Goal: Task Accomplishment & Management: Complete application form

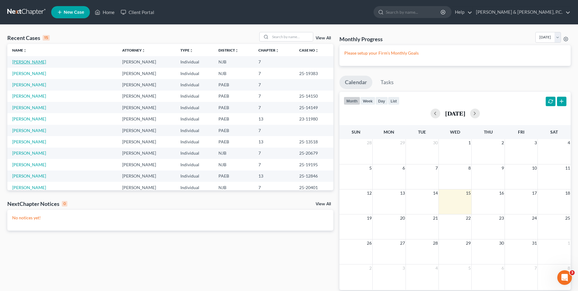
click at [43, 61] on link "[PERSON_NAME]" at bounding box center [29, 61] width 34 height 5
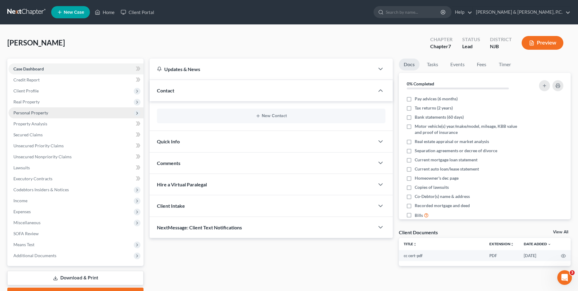
click at [45, 114] on span "Personal Property" at bounding box center [30, 112] width 35 height 5
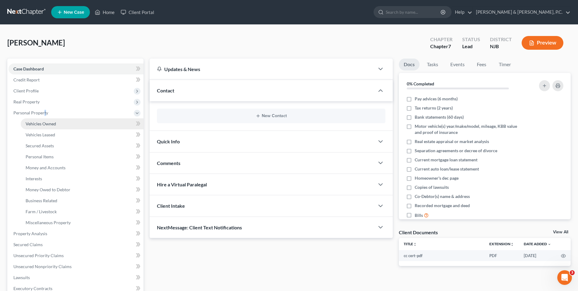
click at [63, 123] on link "Vehicles Owned" at bounding box center [82, 123] width 123 height 11
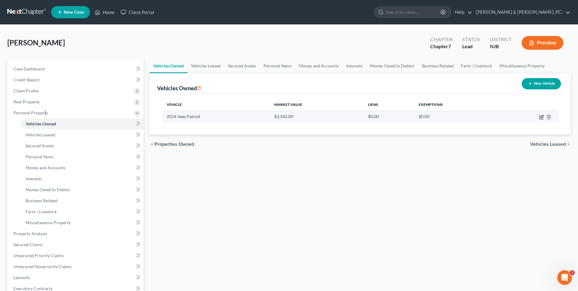
click at [541, 118] on icon "button" at bounding box center [542, 116] width 3 height 3
select select "0"
select select "12"
select select "4"
select select "0"
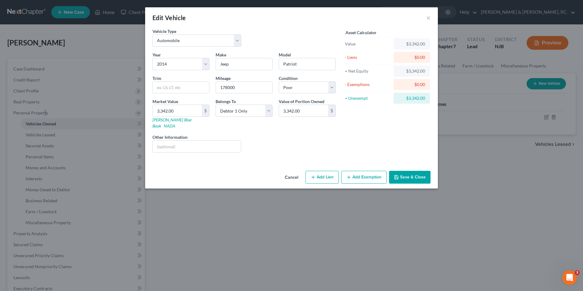
click at [321, 171] on button "Add Lien" at bounding box center [321, 177] width 33 height 13
select select "0"
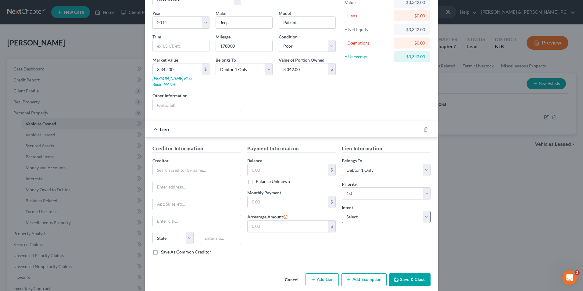
scroll to position [43, 0]
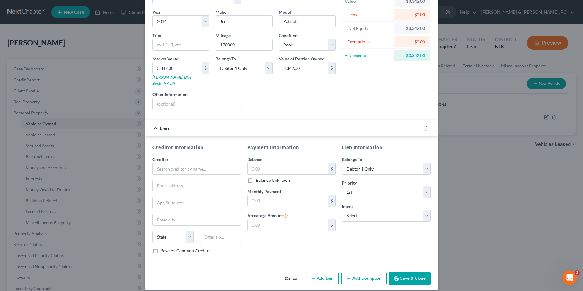
click at [290, 273] on button "Cancel" at bounding box center [291, 279] width 23 height 12
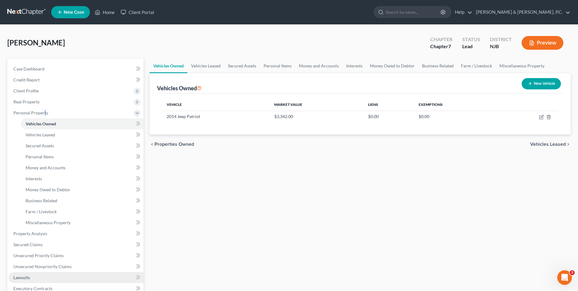
click at [30, 276] on span "Lawsuits" at bounding box center [21, 277] width 16 height 5
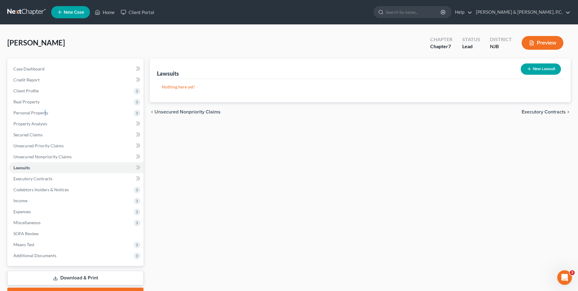
click at [536, 70] on button "New Lawsuit" at bounding box center [541, 68] width 40 height 11
select select "0"
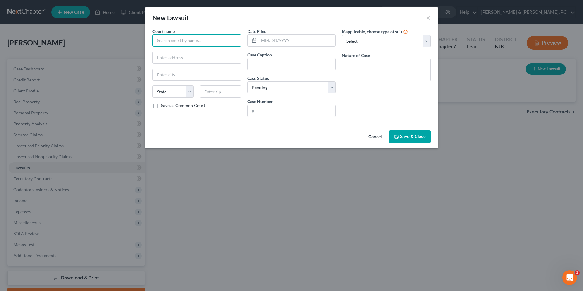
click at [214, 41] on input "text" at bounding box center [196, 40] width 89 height 12
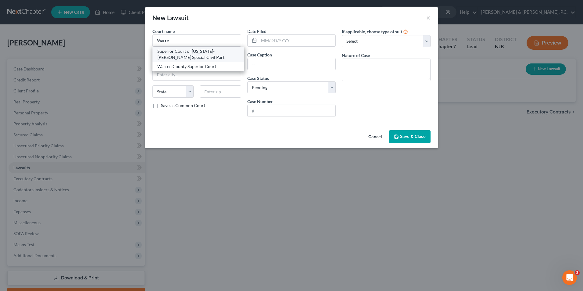
click at [208, 52] on div "Superior Court of [US_STATE]-[PERSON_NAME] Special Civil Part" at bounding box center [198, 54] width 82 height 12
type input "Superior Court of [US_STATE]-[PERSON_NAME] Special Civil Part"
type input "PO Box 900"
type input "Belvidere"
select select "33"
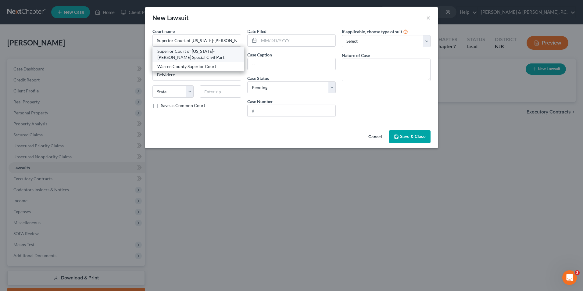
type input "07823"
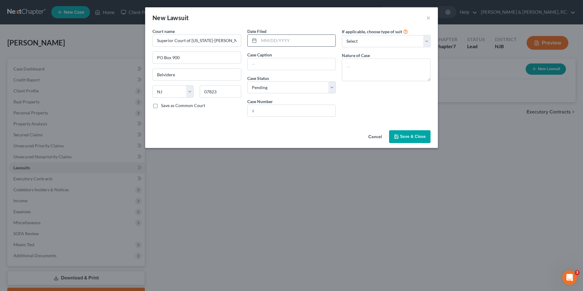
click at [269, 41] on input "text" at bounding box center [297, 41] width 77 height 12
drag, startPoint x: 293, startPoint y: 42, endPoint x: 252, endPoint y: 42, distance: 40.5
click at [252, 42] on div "9/9/25" at bounding box center [291, 40] width 89 height 12
type input "09/092025"
click at [282, 65] on input "text" at bounding box center [292, 64] width 88 height 12
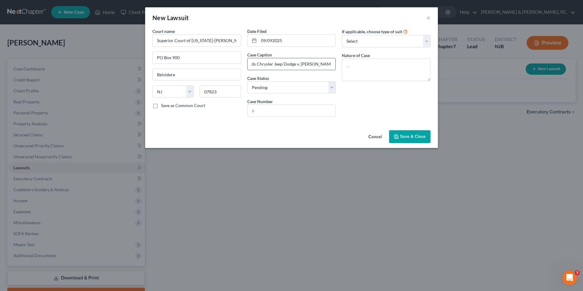
scroll to position [0, 92]
type input "Credit Acceptance Corporation, assignee of Sands Chrysler Jeep Dodge v. Anthony…"
click at [309, 112] on input "text" at bounding box center [292, 111] width 88 height 12
click at [281, 110] on input "WRN-DC-2725-25" at bounding box center [292, 111] width 88 height 12
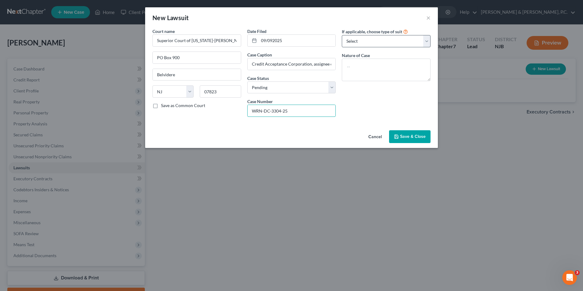
type input "WRN-DC-3304-25"
drag, startPoint x: 401, startPoint y: 37, endPoint x: 405, endPoint y: 33, distance: 6.5
click at [401, 37] on select "Select Repossession Garnishment Foreclosure Attached, Seized, Or Levied Other" at bounding box center [386, 41] width 89 height 12
select select "4"
click at [342, 35] on select "Select Repossession Garnishment Foreclosure Attached, Seized, Or Levied Other" at bounding box center [386, 41] width 89 height 12
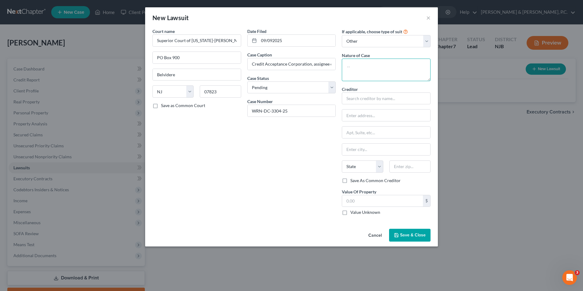
click at [389, 77] on textarea at bounding box center [386, 70] width 89 height 23
type textarea "suit on contract"
click at [377, 95] on input "text" at bounding box center [386, 98] width 89 height 12
drag, startPoint x: 250, startPoint y: 63, endPoint x: 293, endPoint y: 68, distance: 42.9
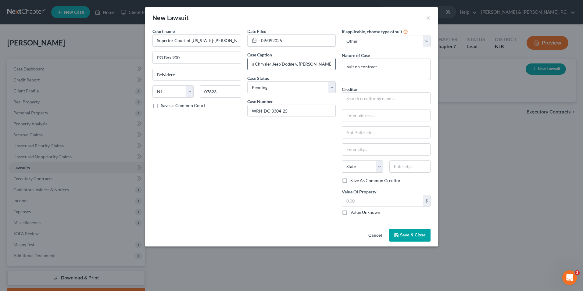
click at [293, 68] on input "Credit Acceptance Corporation, assignee of Sands Chrysler Jeep Dodge v. Anthony…" at bounding box center [292, 64] width 88 height 12
click at [361, 101] on input "text" at bounding box center [386, 98] width 89 height 12
paste input "Credit Acceptance Corporation, assignee of Sands Chrysler Jeep Dodge"
click at [368, 115] on input "text" at bounding box center [386, 115] width 88 height 12
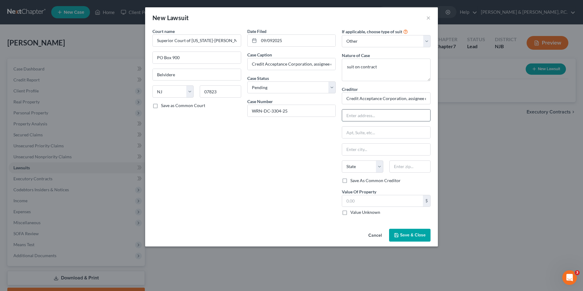
type input "Credit Acceptance Corporation, assignee of Sands Chrysler Jeep Dodge"
type input "c/o Lyons, Doughty & Veldhuis, PC"
type input "5 Greentree Centre, 525 Rt 73 North, Suite 400"
type input "Marlton"
type input "08053"
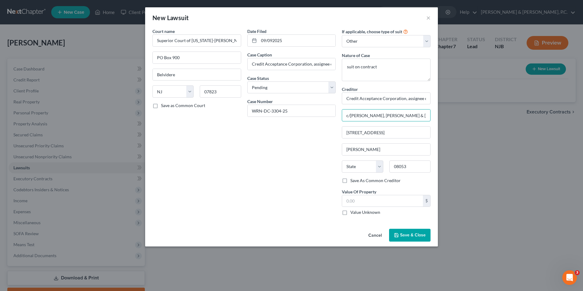
select select "33"
click at [389, 196] on input "text" at bounding box center [382, 201] width 81 height 12
type input "8,418.92"
click at [415, 236] on span "Save & Close" at bounding box center [413, 234] width 26 height 5
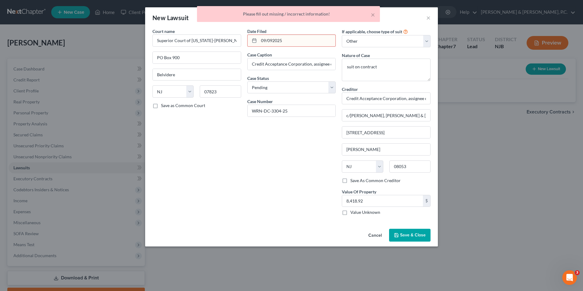
click at [285, 39] on input "09/092025" at bounding box center [297, 41] width 77 height 12
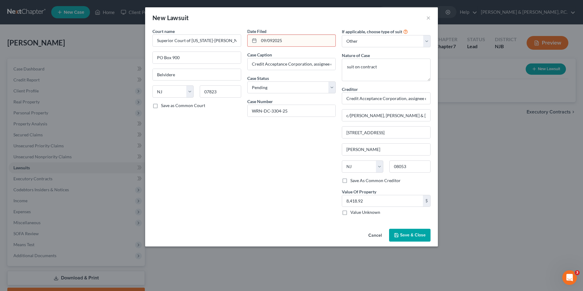
click at [273, 39] on input "09/092025" at bounding box center [297, 41] width 77 height 12
type input "[DATE]"
click at [411, 237] on span "Save & Close" at bounding box center [413, 234] width 26 height 5
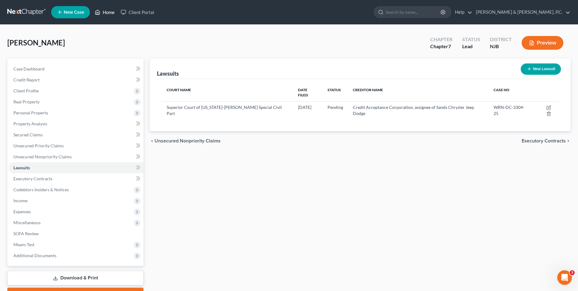
drag, startPoint x: 112, startPoint y: 12, endPoint x: 102, endPoint y: 11, distance: 10.4
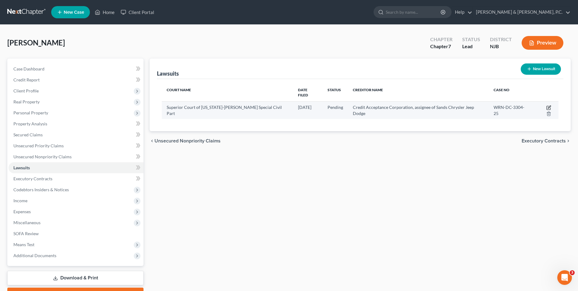
click at [547, 105] on icon "button" at bounding box center [549, 107] width 5 height 5
select select "33"
select select "0"
select select "4"
select select "33"
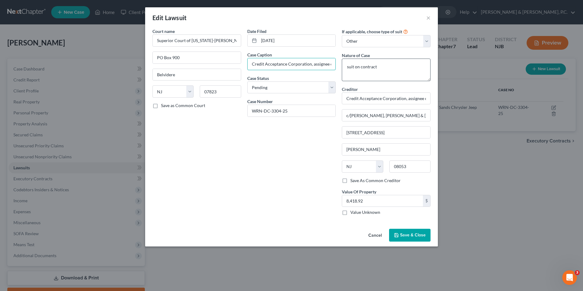
scroll to position [0, 92]
drag, startPoint x: 252, startPoint y: 64, endPoint x: 291, endPoint y: 65, distance: 39.3
click at [291, 65] on input "Credit Acceptance Corporation, assignee of Sands Chrysler Jeep Dodge v. Anthony…" at bounding box center [292, 64] width 88 height 12
click at [407, 234] on span "Save & Close" at bounding box center [413, 234] width 26 height 5
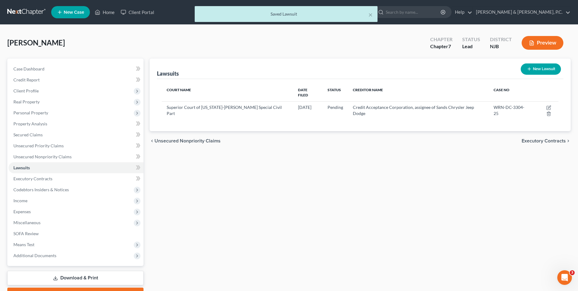
click at [537, 69] on button "New Lawsuit" at bounding box center [541, 68] width 40 height 11
select select "0"
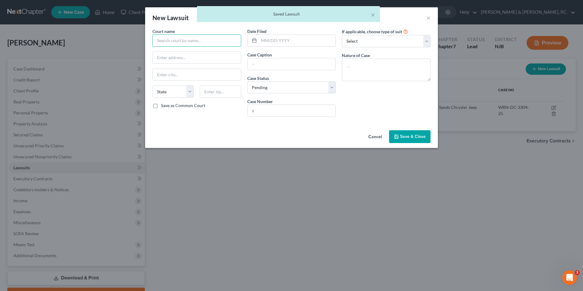
click at [179, 43] on input "text" at bounding box center [196, 40] width 89 height 12
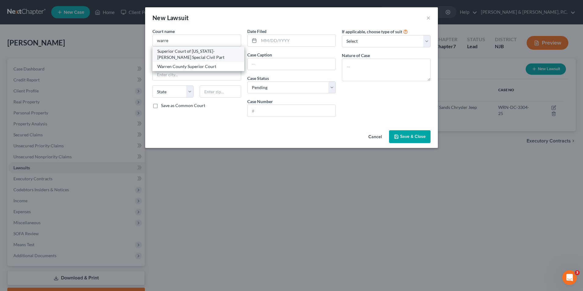
click at [193, 56] on div "Superior Court of [US_STATE]-[PERSON_NAME] Special Civil Part" at bounding box center [198, 54] width 82 height 12
type input "Superior Court of [US_STATE]-[PERSON_NAME] Special Civil Part"
type input "PO Box 900"
type input "Belvidere"
select select "33"
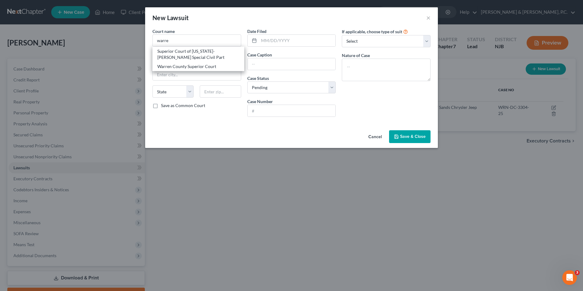
type input "07823"
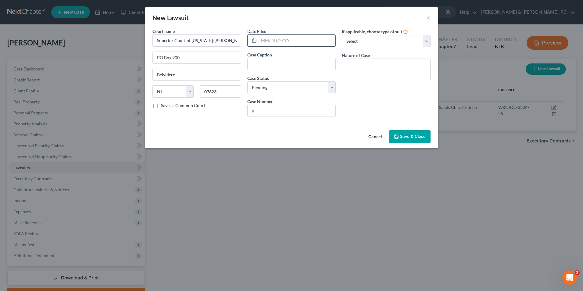
click at [273, 41] on input "text" at bounding box center [297, 41] width 77 height 12
type input "[DATE]"
click at [267, 63] on input "text" at bounding box center [292, 64] width 88 height 12
click at [257, 65] on input "text" at bounding box center [292, 64] width 88 height 12
click at [238, 127] on div "Court name * Superior Court of New Jersey-Warren Special Civil Part PO Box 900 …" at bounding box center [291, 78] width 293 height 100
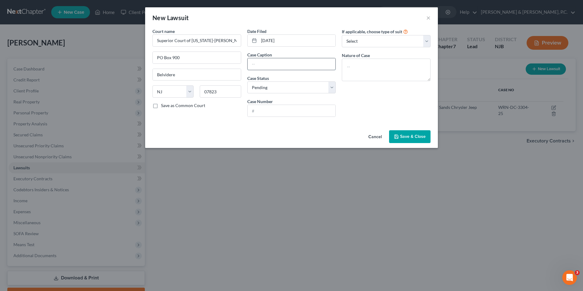
click at [265, 62] on input "text" at bounding box center [292, 64] width 88 height 12
drag, startPoint x: 331, startPoint y: 64, endPoint x: 252, endPoint y: 58, distance: 78.9
click at [252, 58] on input "Velocity Investments, LLC as assignee of Cross River Bank" at bounding box center [292, 64] width 88 height 12
click at [324, 69] on input "Velocity Investments, LLC as assignee of Cross River Bank" at bounding box center [292, 64] width 88 height 12
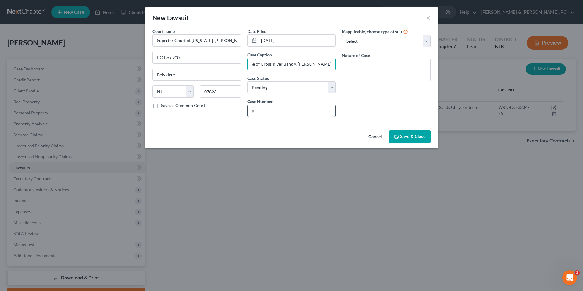
type input "Velocity Investments, LLC as assignee of Cross River Bank v. Anthony Rowlands"
click at [292, 114] on input "text" at bounding box center [292, 111] width 88 height 12
type input "WRN-DC-3800-24"
click at [371, 45] on select "Select Repossession Garnishment Foreclosure Attached, Seized, Or Levied Other" at bounding box center [386, 41] width 89 height 12
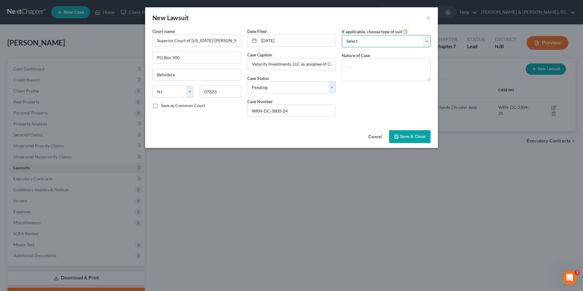
select select "4"
click at [342, 35] on select "Select Repossession Garnishment Foreclosure Attached, Seized, Or Levied Other" at bounding box center [386, 41] width 89 height 12
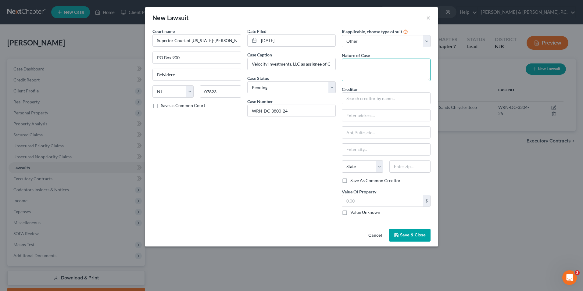
click at [369, 73] on textarea at bounding box center [386, 70] width 89 height 23
type textarea "S"
type textarea "suit on contract"
click at [368, 97] on input "text" at bounding box center [386, 98] width 89 height 12
paste input "Velocity Investments, LLC as assignee of Cross River Bank"
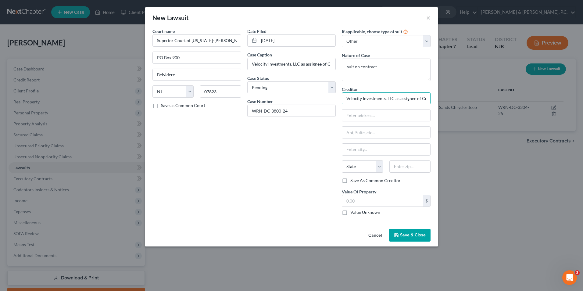
scroll to position [0, 27]
type input "Velocity Investments, LLC as assignee of Cross River Bank"
click at [379, 115] on input "text" at bounding box center [386, 115] width 88 height 12
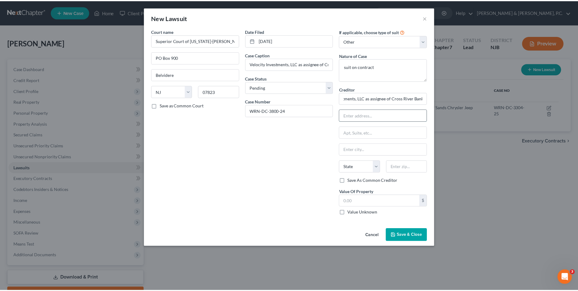
scroll to position [0, 0]
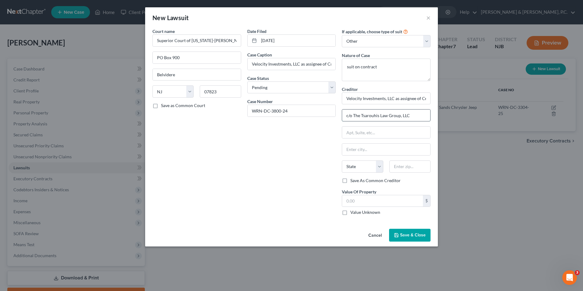
type input "c/o The Tsarouhis Law Group, LLC"
type input "21 S 9th Street, Ste 200"
type input "Allentown"
type input "18102"
select select "39"
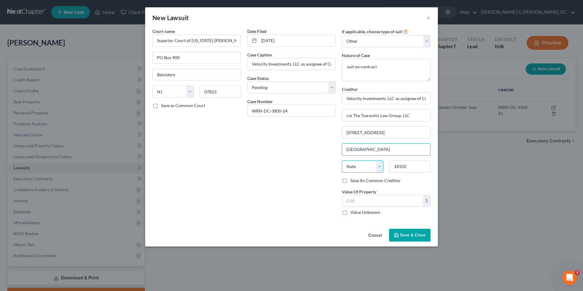
click at [380, 168] on select "State [US_STATE] AK AR AZ CA CO CT DE DC [GEOGRAPHIC_DATA] [GEOGRAPHIC_DATA] GU…" at bounding box center [362, 166] width 41 height 12
select select "39"
click at [362, 163] on select "State [US_STATE] AK AR AZ CA CO CT DE DC [GEOGRAPHIC_DATA] [GEOGRAPHIC_DATA] GU…" at bounding box center [362, 166] width 41 height 12
click at [375, 202] on input "text" at bounding box center [382, 201] width 81 height 12
drag, startPoint x: 346, startPoint y: 181, endPoint x: 347, endPoint y: 186, distance: 5.2
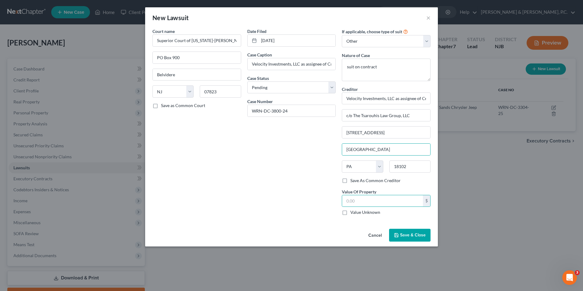
click at [350, 181] on label "Save As Common Creditor" at bounding box center [375, 180] width 50 height 6
click at [353, 181] on input "Save As Common Creditor" at bounding box center [355, 179] width 4 height 4
checkbox input "true"
click at [364, 204] on input "text" at bounding box center [382, 201] width 81 height 12
type input "3,414.34"
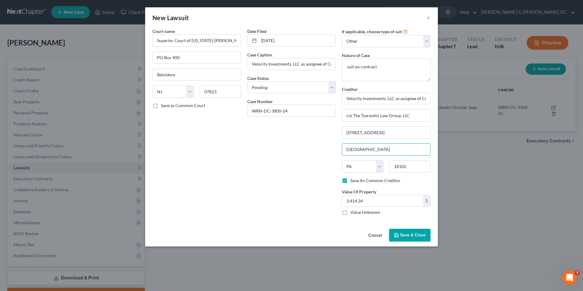
click at [416, 239] on button "Save & Close" at bounding box center [409, 235] width 41 height 13
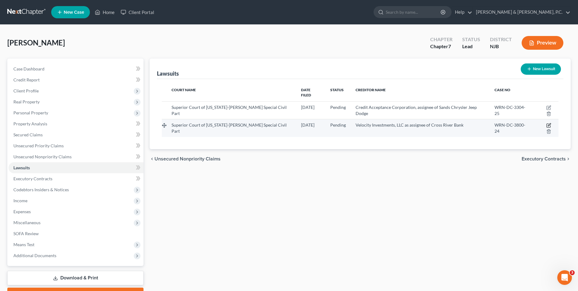
click at [547, 123] on icon "button" at bounding box center [549, 125] width 5 height 5
select select "33"
select select "0"
select select "4"
select select "39"
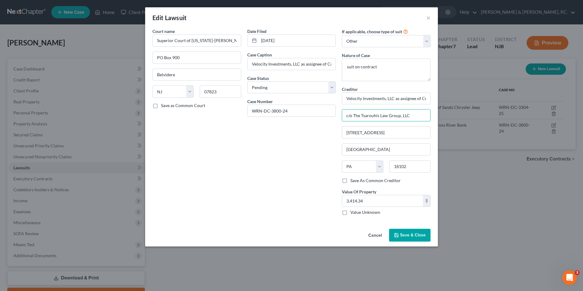
drag, startPoint x: 346, startPoint y: 115, endPoint x: 443, endPoint y: 116, distance: 97.2
click at [443, 116] on div "Edit Lawsuit × Court name * Superior Court of New Jersey-Warren Special Civil P…" at bounding box center [291, 145] width 583 height 291
drag, startPoint x: 406, startPoint y: 132, endPoint x: 307, endPoint y: 133, distance: 99.7
click at [307, 133] on div "Court name * Superior Court of New Jersey-Warren Special Civil Part PO Box 900 …" at bounding box center [291, 124] width 284 height 192
click at [420, 236] on span "Save & Close" at bounding box center [413, 234] width 26 height 5
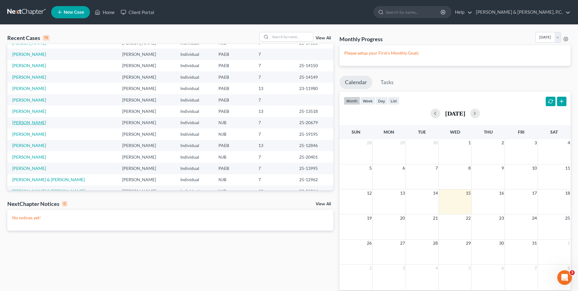
scroll to position [42, 0]
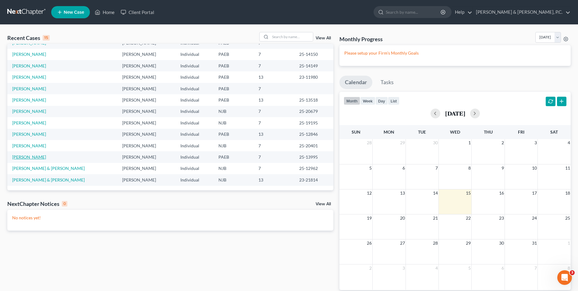
click at [34, 158] on link "[PERSON_NAME]" at bounding box center [29, 156] width 34 height 5
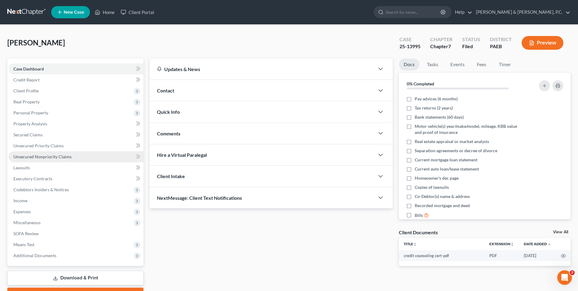
click at [34, 156] on span "Unsecured Nonpriority Claims" at bounding box center [42, 156] width 58 height 5
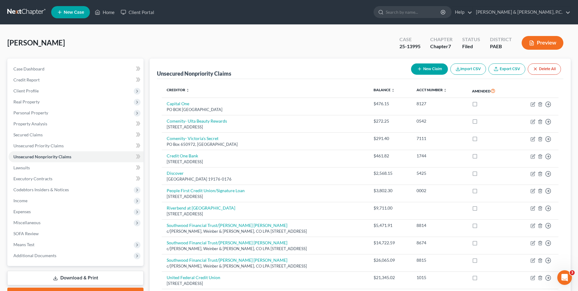
drag, startPoint x: 172, startPoint y: 44, endPoint x: 173, endPoint y: 62, distance: 17.7
click at [173, 44] on div "Cordero, Ana Upgraded Case 25-13995 Chapter Chapter 7 Status Filed District PAE…" at bounding box center [289, 45] width 564 height 27
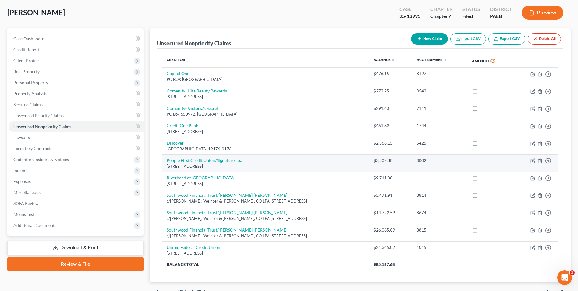
scroll to position [30, 0]
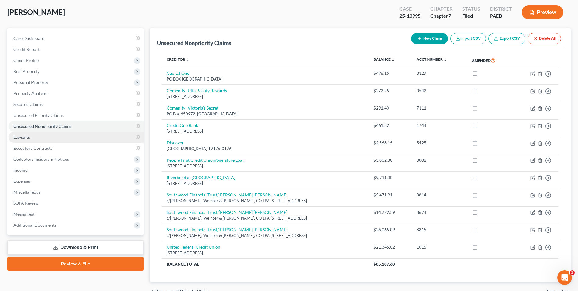
click at [39, 138] on link "Lawsuits" at bounding box center [76, 137] width 135 height 11
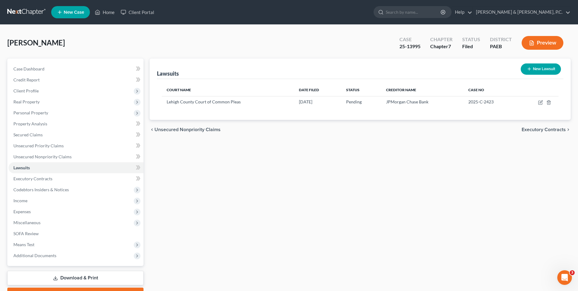
click at [471, 205] on div "Lawsuits New Lawsuit Court Name Date Filed Status Creditor Name Case No Lehigh …" at bounding box center [360, 180] width 427 height 242
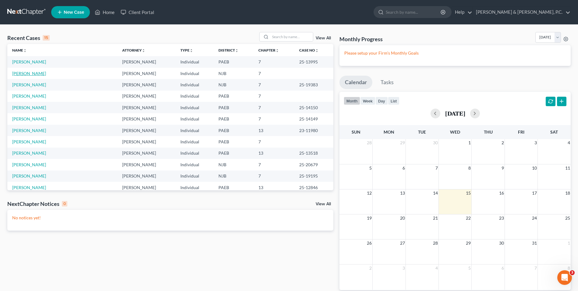
click at [45, 74] on link "[PERSON_NAME]" at bounding box center [29, 73] width 34 height 5
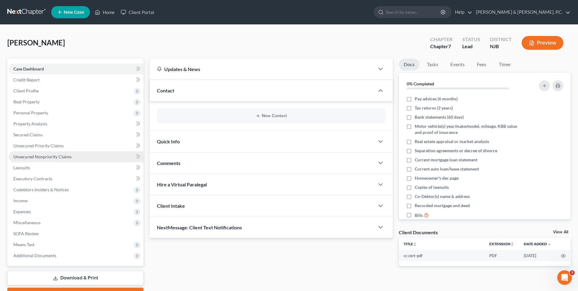
click at [44, 156] on span "Unsecured Nonpriority Claims" at bounding box center [42, 156] width 58 height 5
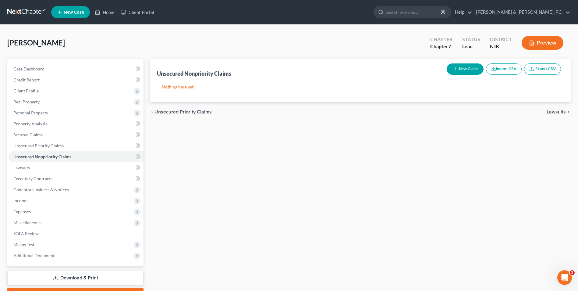
click at [462, 70] on button "New Claim" at bounding box center [465, 68] width 37 height 11
select select "0"
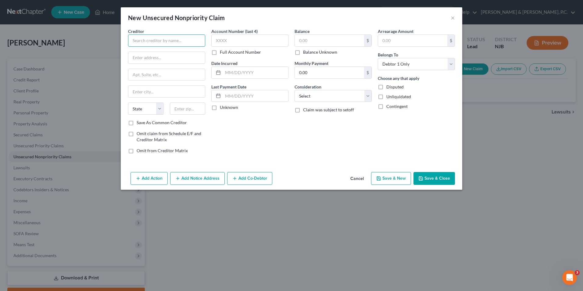
paste input "Credit Acceptance Corporation, assignee of Sands Chrysler Jeep Dodge"
type input "Credit Acceptance Corporation, assignee of Sands Chrysler Jeep Dodge"
click at [167, 58] on input "text" at bounding box center [166, 58] width 77 height 12
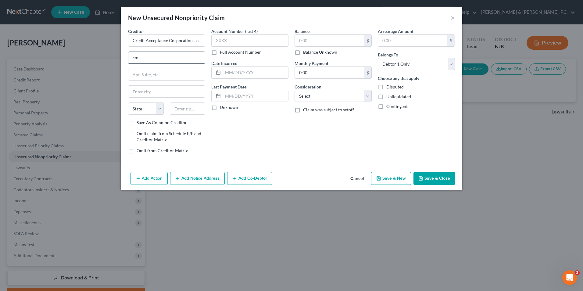
type input "c/o Lyons, Doughty & Veldhuis, PC"
type input "5 Greentree Centre, 525 Rt 73 North, Suite 400"
type input "Marlton"
select select "33"
type input "08053"
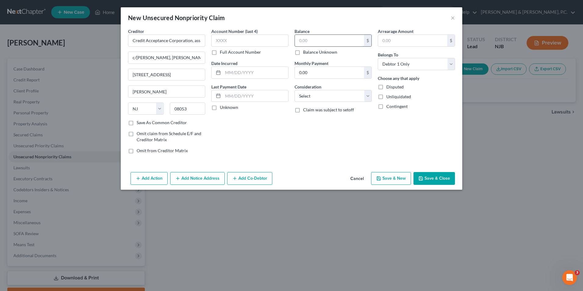
click at [314, 41] on input "text" at bounding box center [329, 41] width 69 height 12
type input "8,418.92"
click at [315, 92] on select "Select Cable / Satellite Services Collection Agency Credit Card Debt Debt Couns…" at bounding box center [332, 96] width 77 height 12
select select "14"
click at [294, 90] on select "Select Cable / Satellite Services Collection Agency Credit Card Debt Debt Couns…" at bounding box center [332, 96] width 77 height 12
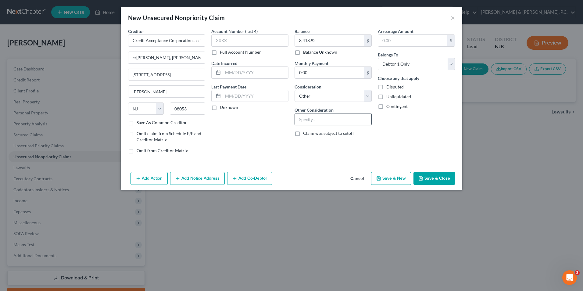
click at [317, 119] on input "text" at bounding box center [333, 119] width 77 height 12
click at [340, 119] on input "auto" at bounding box center [333, 119] width 77 height 12
type input "auto"
click at [368, 97] on select "Select Cable / Satellite Services Collection Agency Credit Card Debt Debt Couns…" at bounding box center [332, 96] width 77 height 12
click at [264, 126] on div "Account Number (last 4) Full Account Number Date Incurred Last Payment Date Unk…" at bounding box center [249, 93] width 83 height 130
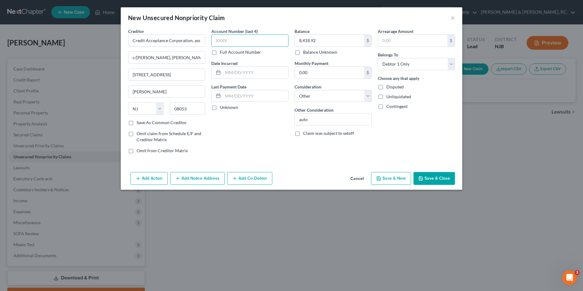
click at [254, 39] on input "text" at bounding box center [249, 40] width 77 height 12
click at [441, 177] on button "Save & Close" at bounding box center [433, 178] width 41 height 13
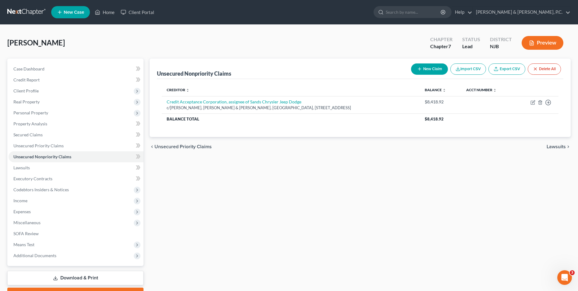
click at [426, 68] on button "New Claim" at bounding box center [429, 68] width 37 height 11
select select "0"
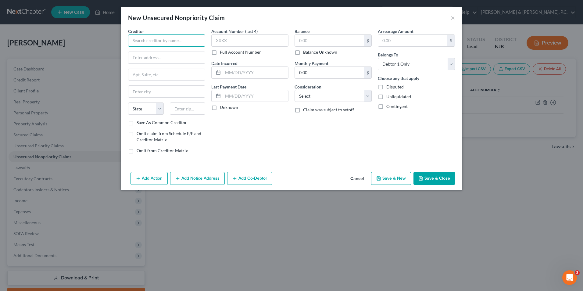
paste input "Velocity Investments, LLC as assignee of Cross River Bank"
type input "Velocity Investments, LLC as assignee of Cross River Bank"
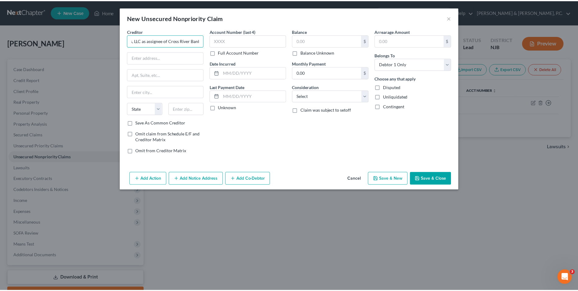
scroll to position [0, 0]
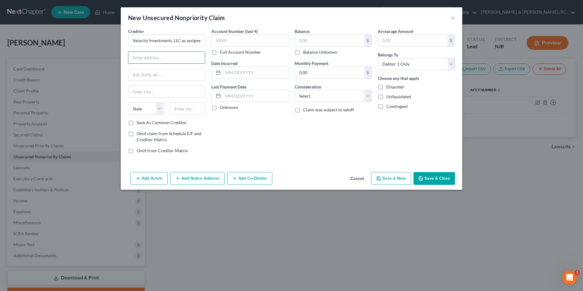
click at [182, 59] on input "text" at bounding box center [166, 58] width 77 height 12
paste input "c/o The Tsarouhis Law Group, LLC"
type input "c/o The Tsarouhis Law Group, LLC"
click at [178, 73] on input "text" at bounding box center [166, 75] width 77 height 12
paste input "21 S 9th Street, Ste 200"
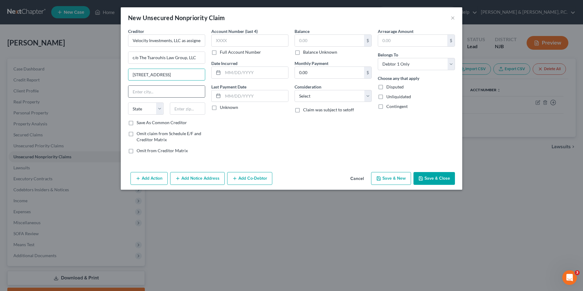
type input "21 S 9th Street, Ste 200"
click at [161, 93] on input "text" at bounding box center [166, 92] width 77 height 12
type input "Allentown"
select select "39"
type input "18102"
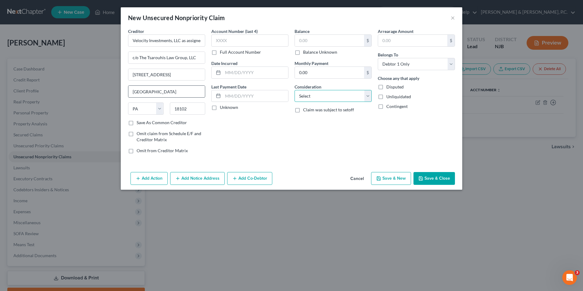
select select "10"
click at [340, 41] on input "text" at bounding box center [329, 41] width 69 height 12
type input "3,414.34"
click at [137, 123] on label "Save As Common Creditor" at bounding box center [162, 123] width 50 height 6
click at [139, 123] on input "Save As Common Creditor" at bounding box center [141, 122] width 4 height 4
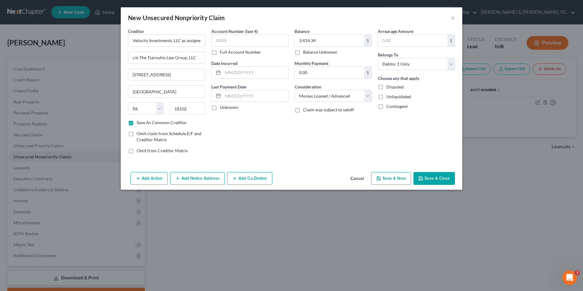
click at [441, 178] on button "Save & Close" at bounding box center [433, 178] width 41 height 13
checkbox input "false"
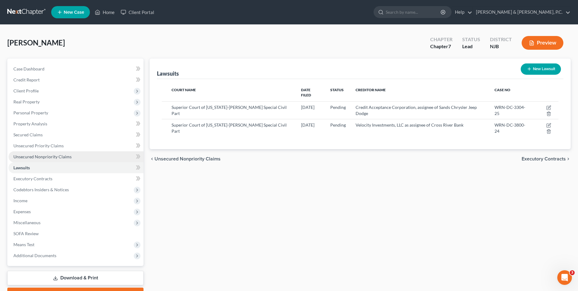
click at [43, 159] on span "Unsecured Nonpriority Claims" at bounding box center [42, 156] width 58 height 5
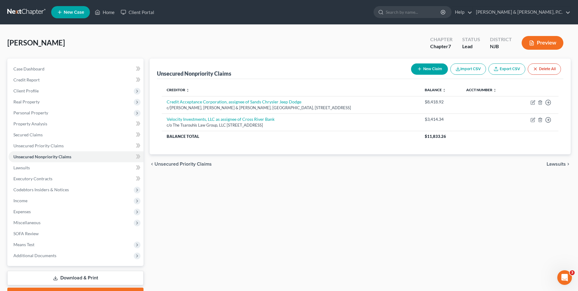
click at [519, 206] on div "Unsecured Nonpriority Claims New Claim Import CSV Export CSV Delete All Credito…" at bounding box center [360, 180] width 427 height 242
click at [26, 200] on span "Income" at bounding box center [20, 200] width 14 height 5
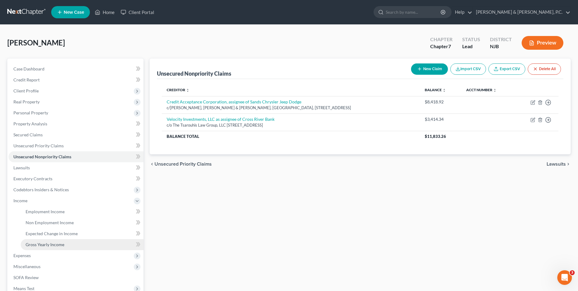
click at [49, 244] on span "Gross Yearly Income" at bounding box center [45, 244] width 39 height 5
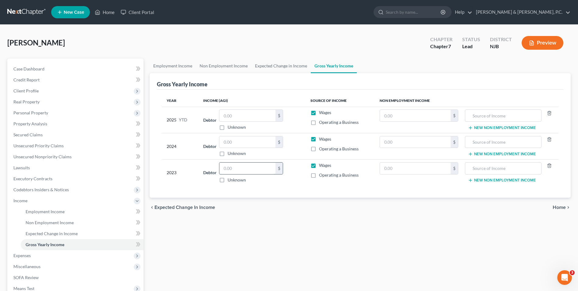
click at [225, 168] on input "text" at bounding box center [247, 168] width 56 height 12
type input "68,780"
click at [255, 143] on input "text" at bounding box center [247, 142] width 56 height 12
type input "95,961"
drag, startPoint x: 25, startPoint y: 200, endPoint x: 34, endPoint y: 202, distance: 9.0
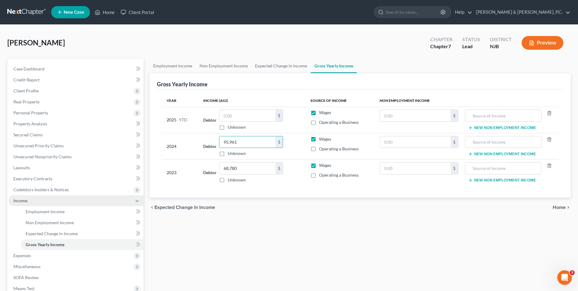
click at [25, 200] on span "Income" at bounding box center [20, 200] width 14 height 5
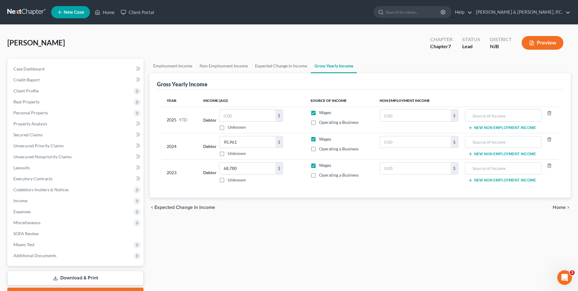
drag, startPoint x: 552, startPoint y: 269, endPoint x: 551, endPoint y: 264, distance: 5.3
click at [552, 269] on div "Employment Income Non Employment Income Expected Change in Income Gross Yearly …" at bounding box center [360, 180] width 427 height 242
click at [27, 91] on span "Client Profile" at bounding box center [25, 90] width 25 height 5
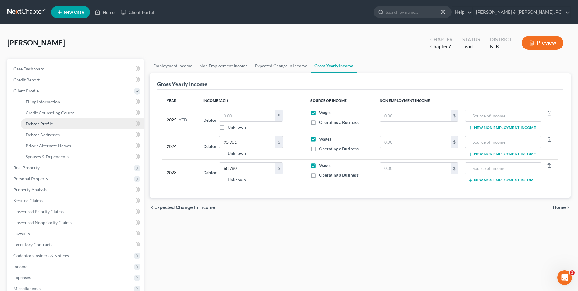
click at [47, 125] on span "Debtor Profile" at bounding box center [39, 123] width 27 height 5
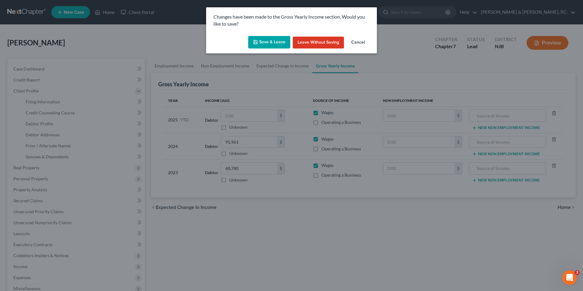
click at [266, 43] on button "Save & Leave" at bounding box center [269, 42] width 42 height 13
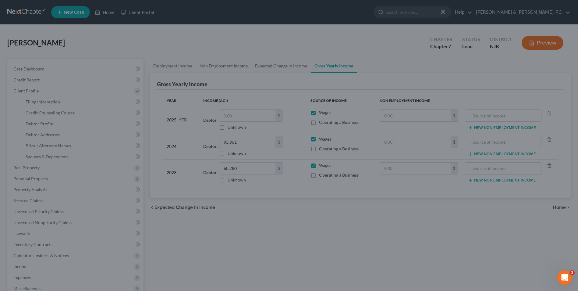
select select "2"
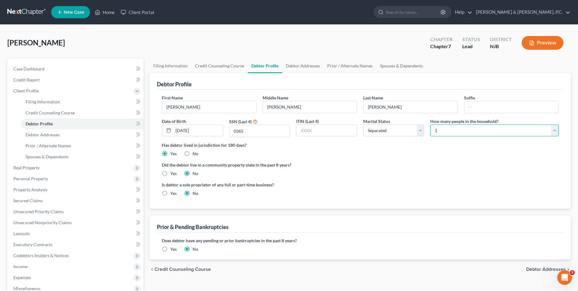
click at [554, 130] on select "Select 1 2 3 4 5 6 7 8 9 10 11 12 13 14 15 16 17 18 19 20" at bounding box center [494, 130] width 128 height 12
select select "2"
click at [430, 124] on select "Select 1 2 3 4 5 6 7 8 9 10 11 12 13 14 15 16 17 18 19 20" at bounding box center [494, 130] width 128 height 12
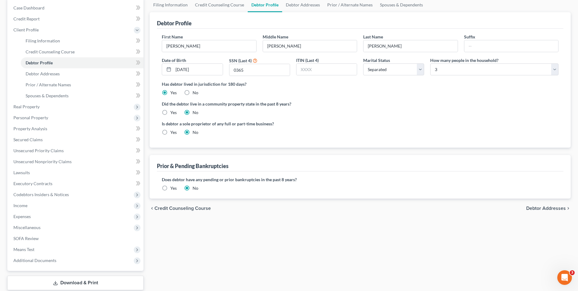
click at [533, 207] on span "Debtor Addresses" at bounding box center [546, 208] width 40 height 5
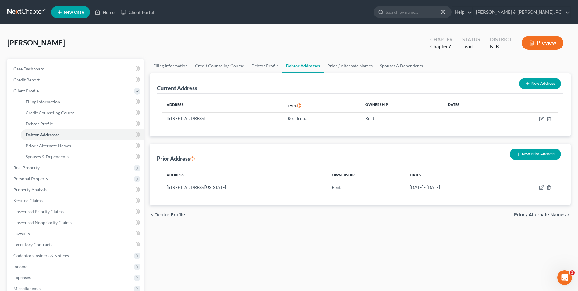
click at [530, 213] on span "Prior / Alternate Names" at bounding box center [540, 214] width 52 height 5
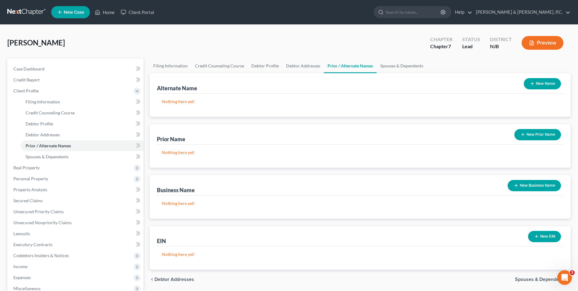
click at [529, 278] on span "Spouses & Dependents" at bounding box center [540, 279] width 51 height 5
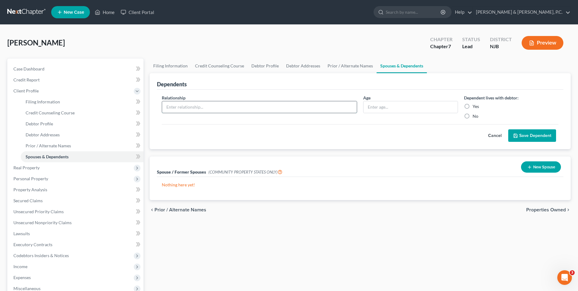
click at [332, 106] on input "text" at bounding box center [259, 107] width 195 height 12
type input "Son"
click at [409, 105] on input "text" at bounding box center [411, 107] width 94 height 12
type input "12"
click at [473, 117] on label "No" at bounding box center [476, 116] width 6 height 6
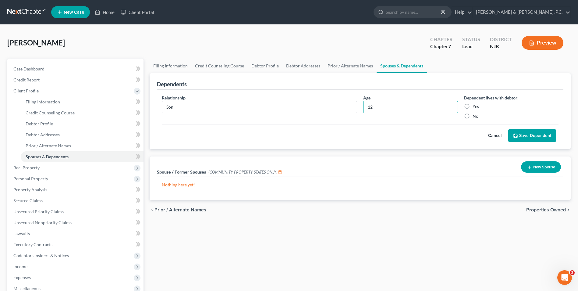
click at [475, 117] on input "No" at bounding box center [477, 115] width 4 height 4
radio input "true"
click at [523, 133] on button "Save Dependent" at bounding box center [532, 135] width 48 height 13
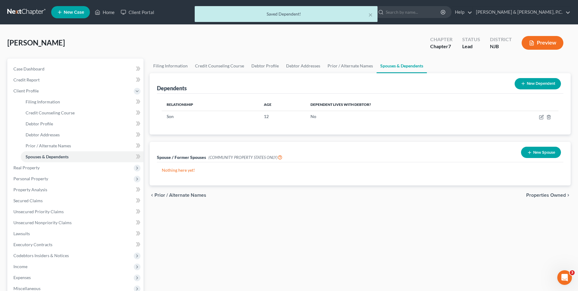
click at [533, 84] on button "New Dependent" at bounding box center [538, 83] width 46 height 11
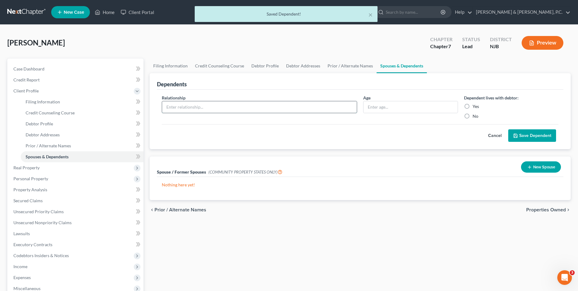
drag, startPoint x: 257, startPoint y: 108, endPoint x: 263, endPoint y: 108, distance: 5.8
click at [257, 108] on input "text" at bounding box center [259, 107] width 195 height 12
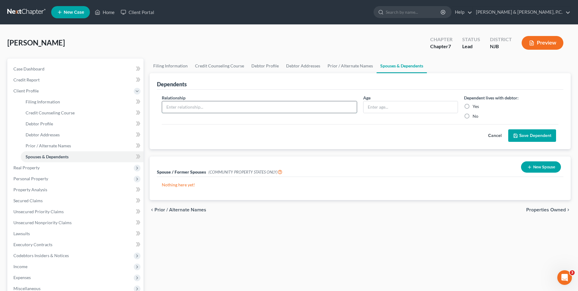
type input "Daughter"
click at [405, 108] on input "text" at bounding box center [411, 107] width 94 height 12
type input "9"
click at [473, 116] on label "No" at bounding box center [476, 116] width 6 height 6
click at [475, 116] on input "No" at bounding box center [477, 115] width 4 height 4
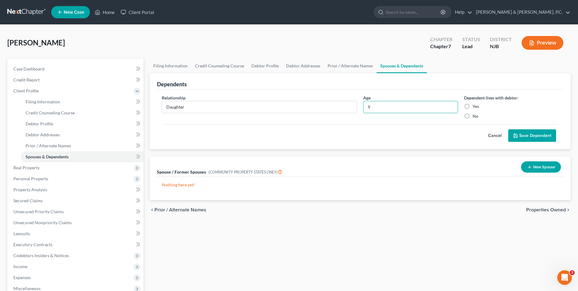
radio input "true"
click at [536, 134] on button "Save Dependent" at bounding box center [532, 135] width 48 height 13
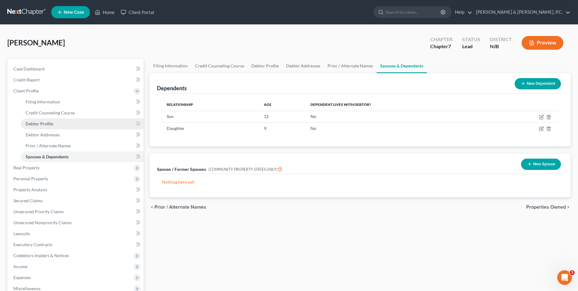
click at [53, 125] on link "Debtor Profile" at bounding box center [82, 123] width 123 height 11
select select "2"
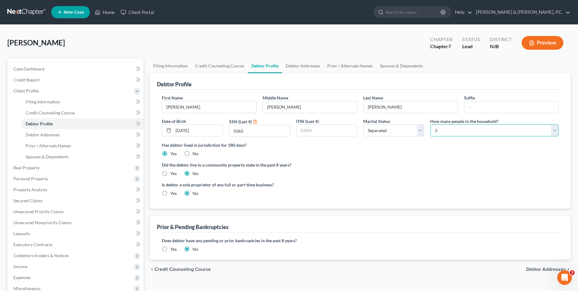
click at [552, 129] on select "Select 1 2 3 4 5 6 7 8 9 10 11 12 13 14 15 16 17 18 19 20" at bounding box center [494, 130] width 128 height 12
select select "0"
click at [430, 124] on select "Select 1 2 3 4 5 6 7 8 9 10 11 12 13 14 15 16 17 18 19 20" at bounding box center [494, 130] width 128 height 12
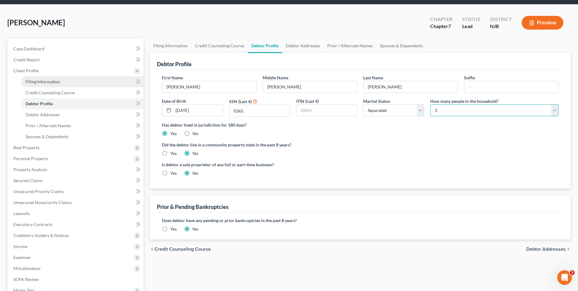
scroll to position [8, 0]
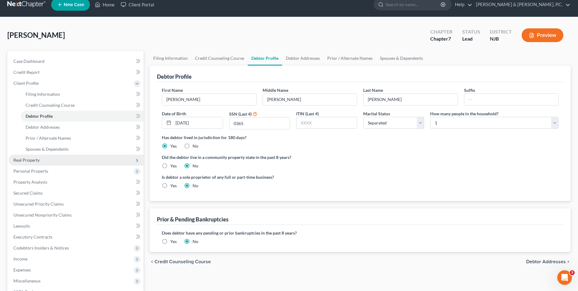
click at [35, 161] on span "Real Property" at bounding box center [26, 159] width 26 height 5
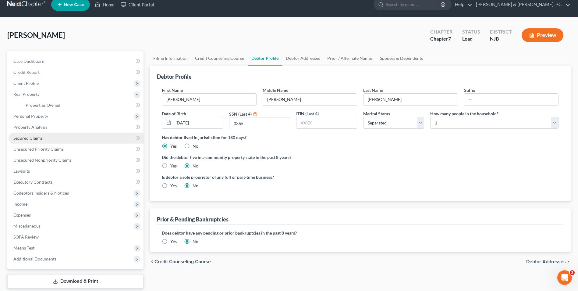
click at [39, 141] on link "Secured Claims" at bounding box center [76, 138] width 135 height 11
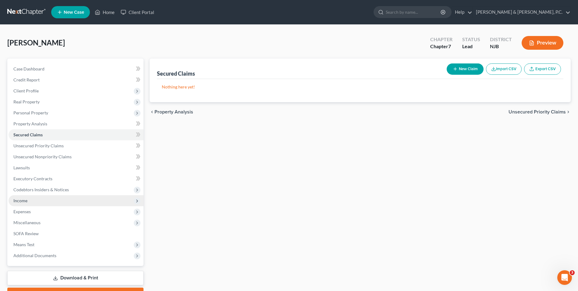
click at [26, 199] on span "Income" at bounding box center [20, 200] width 14 height 5
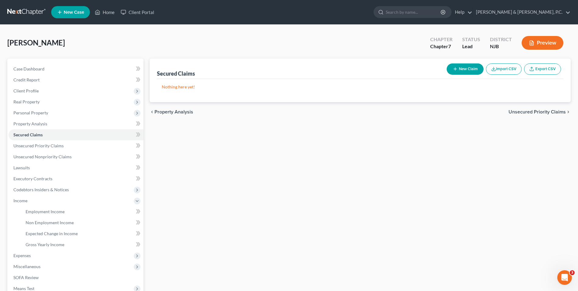
drag, startPoint x: 557, startPoint y: 219, endPoint x: 557, endPoint y: 222, distance: 3.7
click at [557, 221] on div "Secured Claims New Claim Import CSV Export CSV Nothing here yet! Previous 1 Nex…" at bounding box center [360, 202] width 427 height 286
drag, startPoint x: 514, startPoint y: 162, endPoint x: 510, endPoint y: 158, distance: 6.1
click at [514, 162] on div "Secured Claims New Claim Import CSV Export CSV Nothing here yet! Previous 1 Nex…" at bounding box center [360, 202] width 427 height 286
click at [29, 112] on span "Personal Property" at bounding box center [30, 112] width 35 height 5
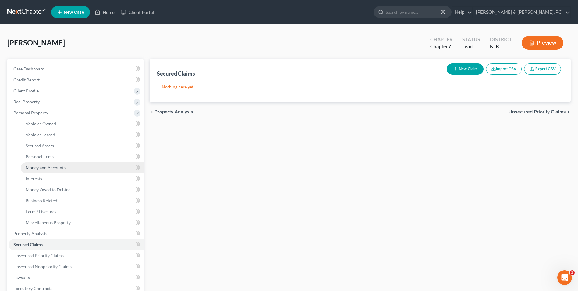
click at [51, 168] on span "Money and Accounts" at bounding box center [46, 167] width 40 height 5
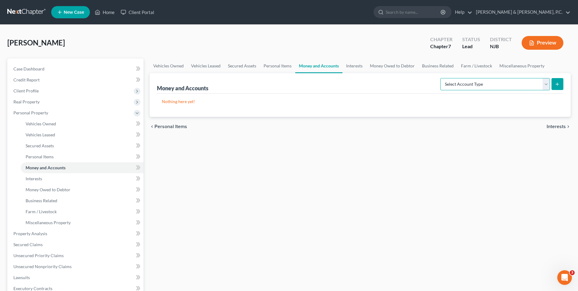
click at [548, 86] on select "Select Account Type Brokerage Cash on Hand Certificates of Deposit Checking Acc…" at bounding box center [496, 84] width 110 height 12
select select "checking"
click at [442, 78] on select "Select Account Type Brokerage Cash on Hand Certificates of Deposit Checking Acc…" at bounding box center [496, 84] width 110 height 12
click at [559, 86] on icon "submit" at bounding box center [557, 84] width 5 height 5
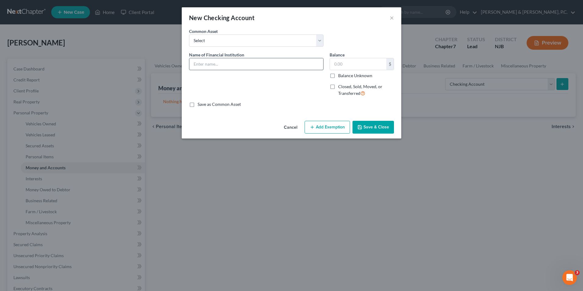
click at [237, 64] on input "text" at bounding box center [256, 64] width 134 height 12
type input "Chase #2786"
click at [358, 66] on input "text" at bounding box center [358, 64] width 56 height 12
type input "60"
click at [375, 127] on button "Save & Close" at bounding box center [372, 127] width 41 height 13
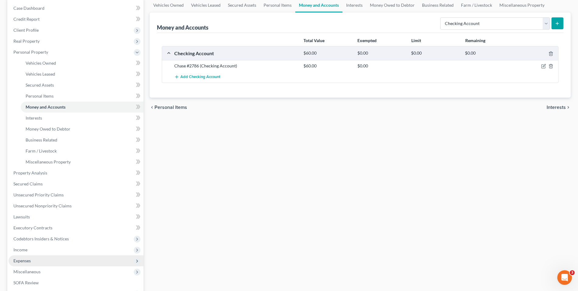
scroll to position [61, 0]
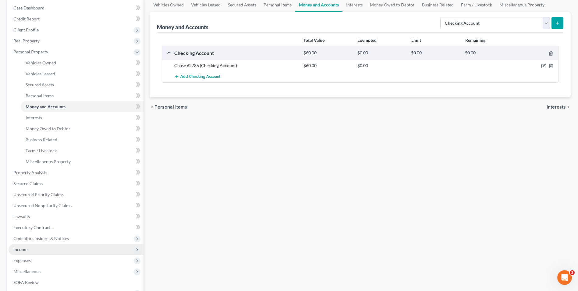
click at [31, 252] on span "Income" at bounding box center [76, 249] width 135 height 11
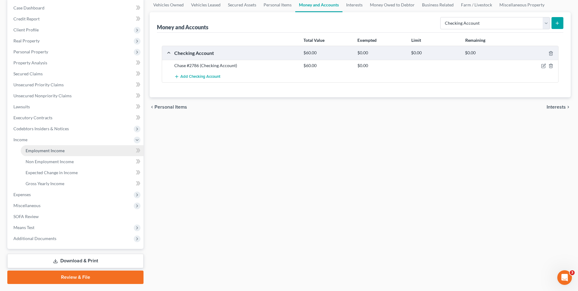
click at [48, 152] on span "Employment Income" at bounding box center [45, 150] width 39 height 5
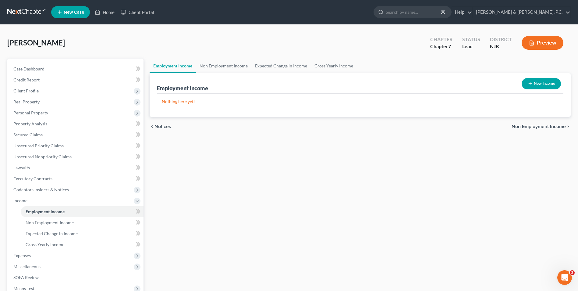
click at [535, 85] on button "New Income" at bounding box center [541, 83] width 39 height 11
select select "0"
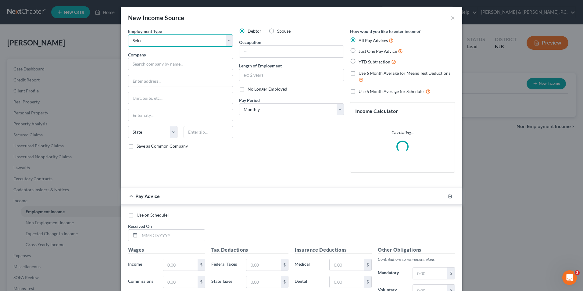
click at [226, 40] on select "Select Full or Part Time Employment Self Employment" at bounding box center [180, 40] width 105 height 12
select select "0"
click at [128, 34] on select "Select Full or Part Time Employment Self Employment" at bounding box center [180, 40] width 105 height 12
click at [198, 65] on input "text" at bounding box center [180, 64] width 105 height 12
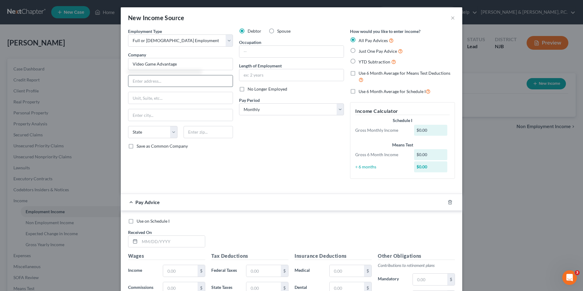
click at [196, 81] on input "text" at bounding box center [180, 81] width 104 height 12
type input "Video Game Advantage"
type input "1942 Washington Valley Road"
type input "Martinsville"
select select "33"
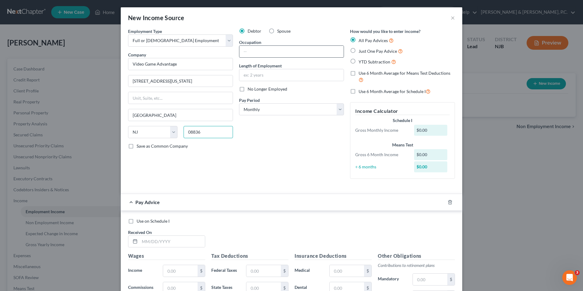
type input "08836"
click at [260, 52] on input "text" at bounding box center [291, 52] width 104 height 12
type input "Warehouse Manager"
type input "14 years"
click at [549, 178] on div "New Income Source × Employment Type * Select Full or Part Time Employment Self …" at bounding box center [291, 145] width 583 height 291
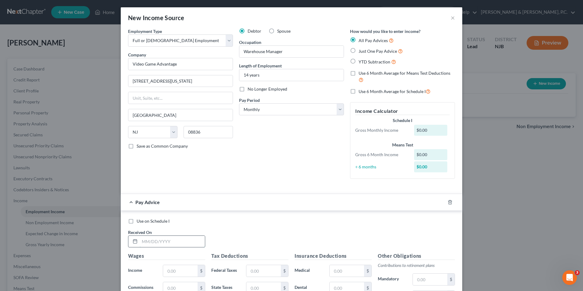
click at [159, 241] on input "text" at bounding box center [172, 242] width 65 height 12
type input "10/1/25"
click at [259, 111] on select "Select Monthly Twice Monthly Every Other Week Weekly" at bounding box center [291, 109] width 105 height 12
select select "1"
click at [239, 103] on select "Select Monthly Twice Monthly Every Other Week Weekly" at bounding box center [291, 109] width 105 height 12
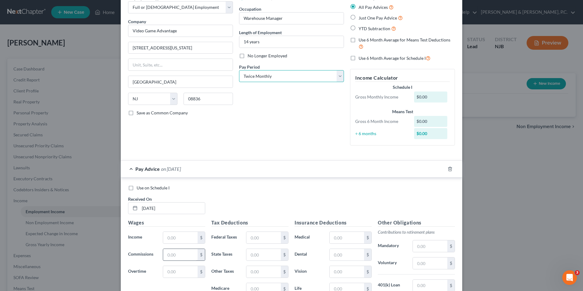
scroll to position [61, 0]
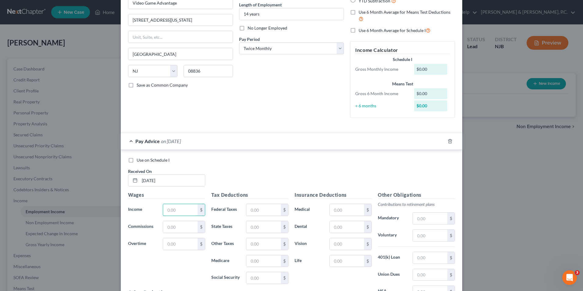
click at [177, 212] on div "Wages Income * $ Commissions $ Overtime $" at bounding box center [166, 240] width 83 height 98
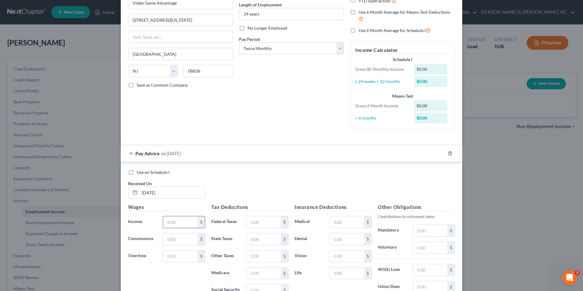
click at [178, 219] on input "text" at bounding box center [180, 222] width 34 height 12
type input "2,583.34"
click at [273, 224] on input "text" at bounding box center [263, 222] width 34 height 12
type input "132.73"
click at [423, 248] on input "text" at bounding box center [430, 248] width 34 height 12
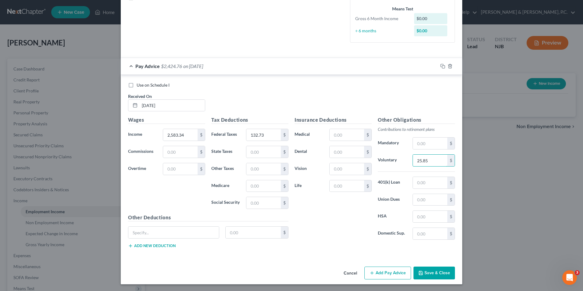
scroll to position [149, 0]
type input "25.85"
click at [254, 204] on input "text" at bounding box center [263, 202] width 34 height 12
type input "160.17"
drag, startPoint x: 256, startPoint y: 184, endPoint x: 253, endPoint y: 184, distance: 3.1
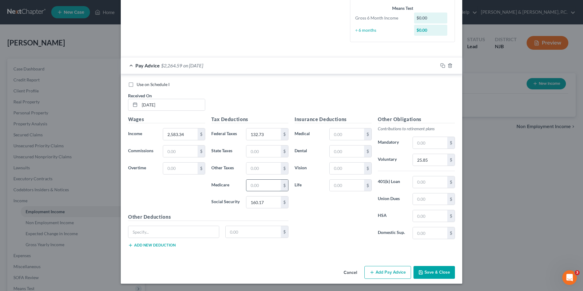
click at [256, 184] on input "text" at bounding box center [263, 186] width 34 height 12
type input "37.46"
click at [249, 150] on input "text" at bounding box center [263, 151] width 34 height 12
type input "49.45"
drag, startPoint x: 259, startPoint y: 170, endPoint x: 269, endPoint y: 167, distance: 11.1
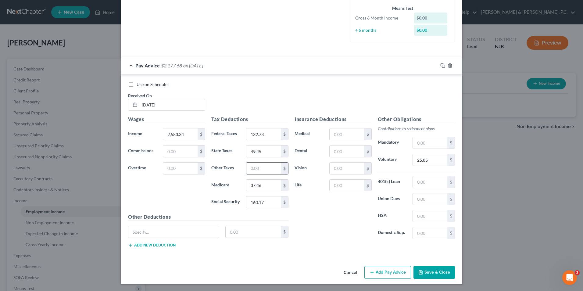
click at [259, 170] on input "text" at bounding box center [263, 168] width 34 height 12
type input "14.47"
type input "75.00"
click at [432, 274] on button "Save & Close" at bounding box center [433, 272] width 41 height 13
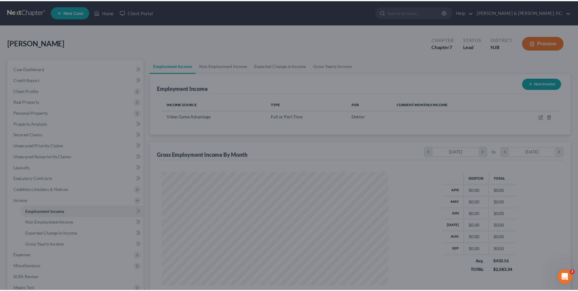
scroll to position [113, 238]
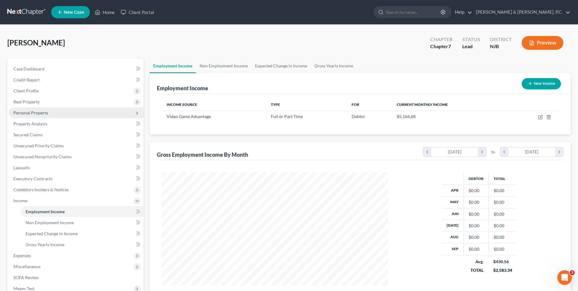
click at [40, 112] on span "Personal Property" at bounding box center [30, 112] width 35 height 5
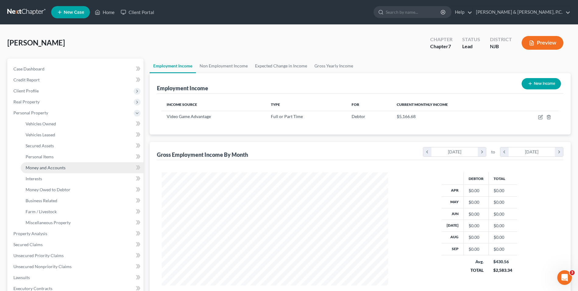
click at [55, 169] on span "Money and Accounts" at bounding box center [46, 167] width 40 height 5
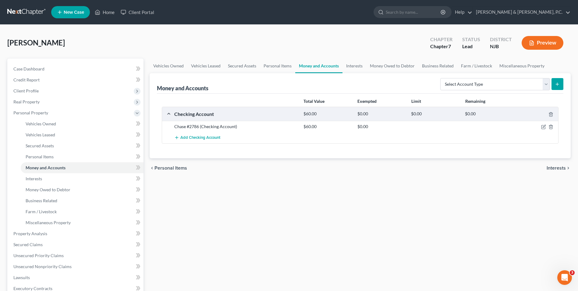
click at [536, 259] on div "Vehicles Owned Vehicles Leased Secured Assets Personal Items Money and Accounts…" at bounding box center [360, 235] width 427 height 352
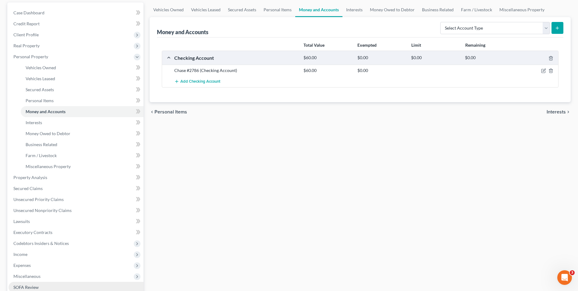
scroll to position [91, 0]
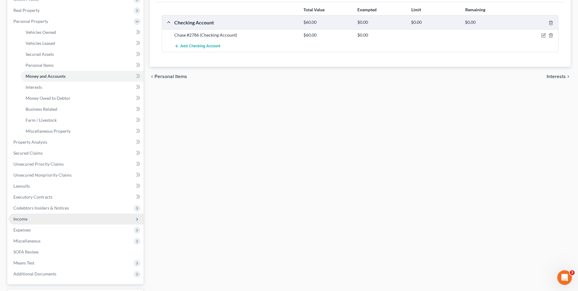
click at [30, 220] on span "Income" at bounding box center [76, 218] width 135 height 11
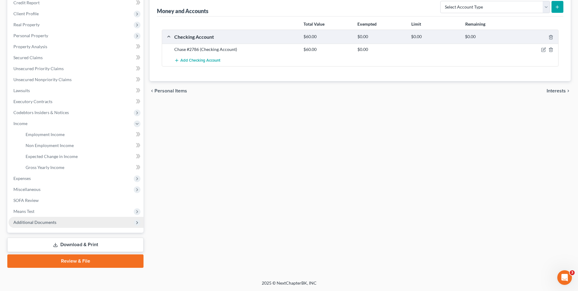
scroll to position [77, 0]
click at [541, 50] on icon "button" at bounding box center [543, 49] width 5 height 5
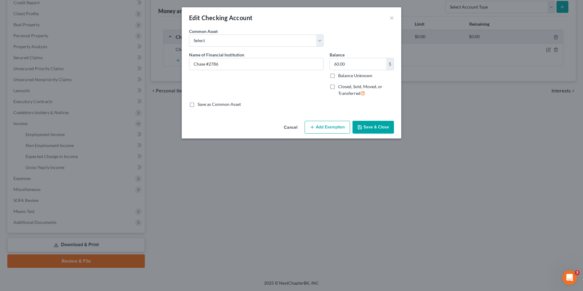
click at [294, 127] on button "Cancel" at bounding box center [290, 127] width 23 height 12
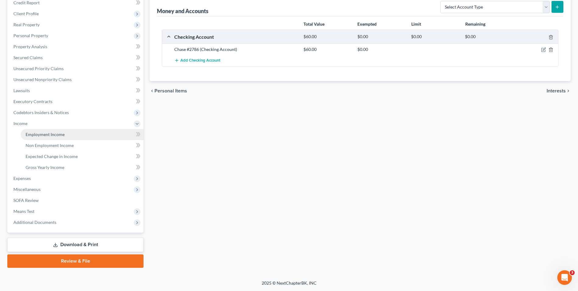
click at [52, 136] on span "Employment Income" at bounding box center [45, 134] width 39 height 5
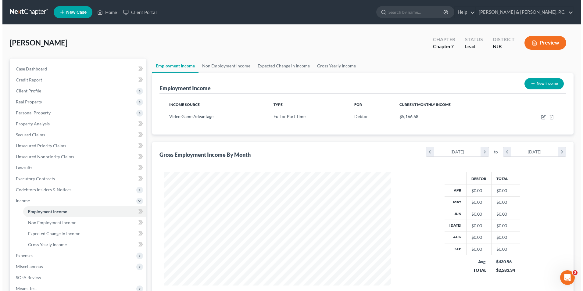
scroll to position [113, 238]
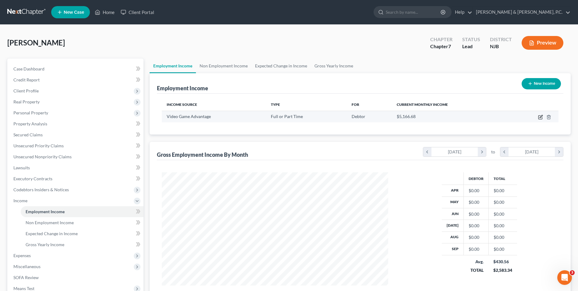
click at [540, 117] on icon "button" at bounding box center [540, 117] width 5 height 5
select select "0"
select select "33"
select select "1"
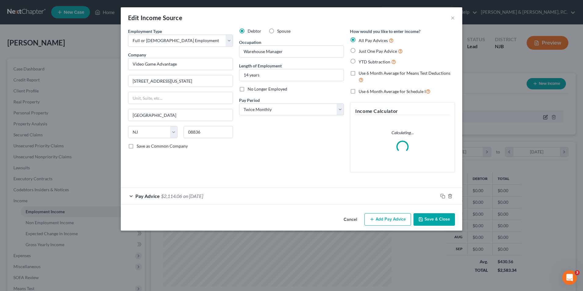
scroll to position [114, 241]
click at [442, 196] on icon "button" at bounding box center [442, 196] width 5 height 5
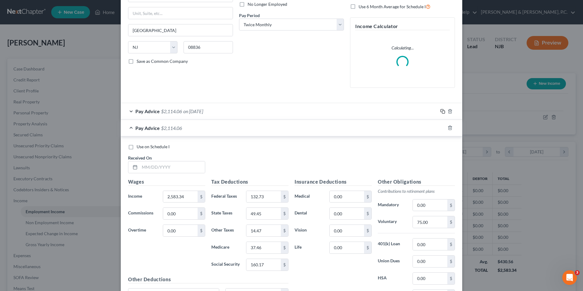
scroll to position [91, 0]
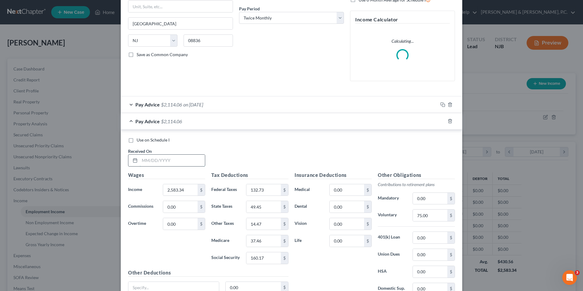
click at [187, 160] on input "text" at bounding box center [172, 161] width 65 height 12
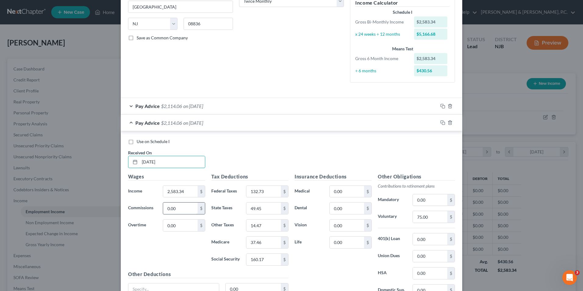
scroll to position [122, 0]
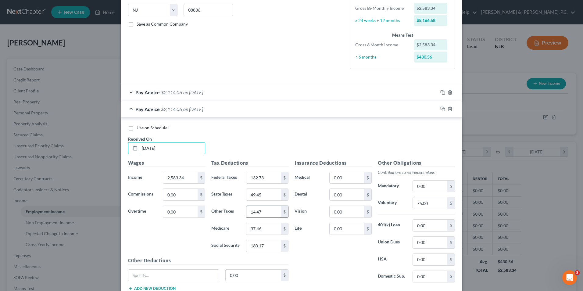
type input "[DATE]"
click at [268, 211] on input "14.47" at bounding box center [263, 212] width 34 height 12
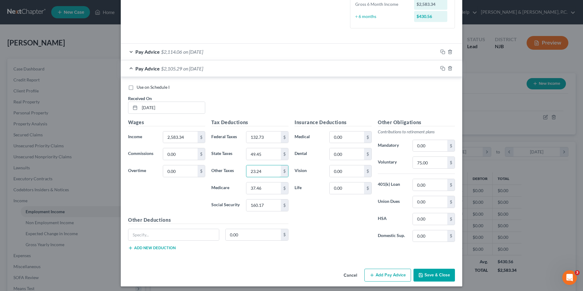
scroll to position [165, 0]
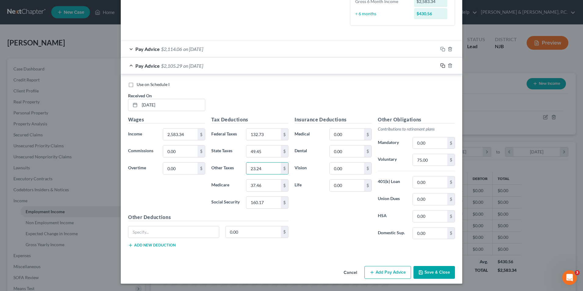
type input "23.24"
click at [441, 66] on icon "button" at bounding box center [442, 65] width 5 height 5
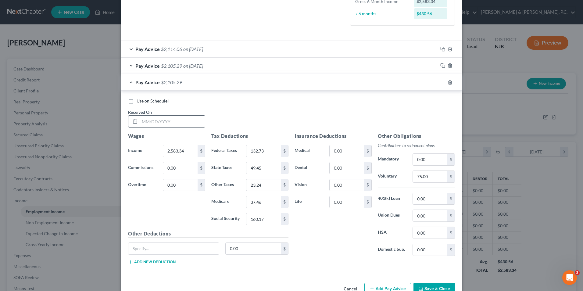
click at [176, 120] on input "text" at bounding box center [172, 122] width 65 height 12
type input "8/29/25"
click at [265, 185] on input "23.24" at bounding box center [263, 185] width 34 height 12
type input "25.44"
click at [269, 216] on input "160.17" at bounding box center [263, 219] width 34 height 12
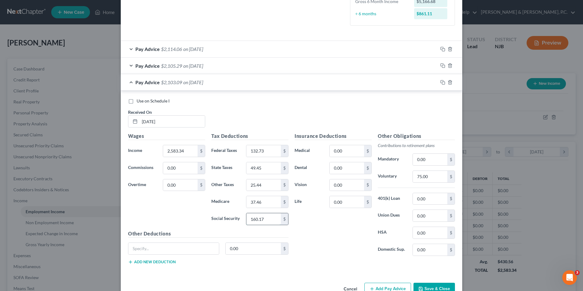
click at [269, 216] on input "160.17" at bounding box center [263, 219] width 34 height 12
click at [269, 217] on input "160.17" at bounding box center [263, 219] width 34 height 12
click at [265, 221] on input "160.17" at bounding box center [263, 219] width 34 height 12
type input "160.16"
click at [266, 203] on input "37.46" at bounding box center [263, 202] width 34 height 12
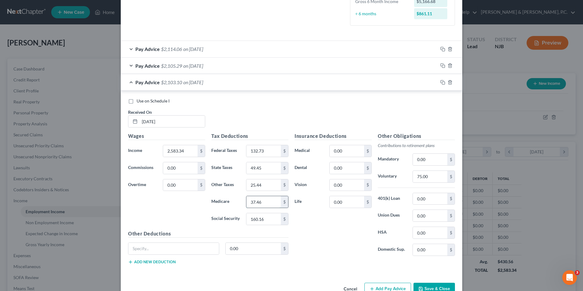
click at [266, 202] on input "37.46" at bounding box center [263, 202] width 34 height 12
click at [260, 202] on input "37.46" at bounding box center [263, 202] width 34 height 12
type input "37.45"
click at [441, 83] on icon "button" at bounding box center [442, 82] width 5 height 5
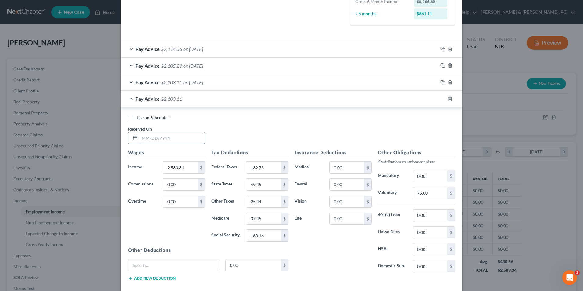
click at [170, 137] on input "text" at bounding box center [172, 138] width 65 height 12
type input "[DATE]"
click at [269, 235] on input "160.16" at bounding box center [263, 236] width 34 height 12
click at [266, 235] on input "160.16" at bounding box center [263, 236] width 34 height 12
type input "160.17"
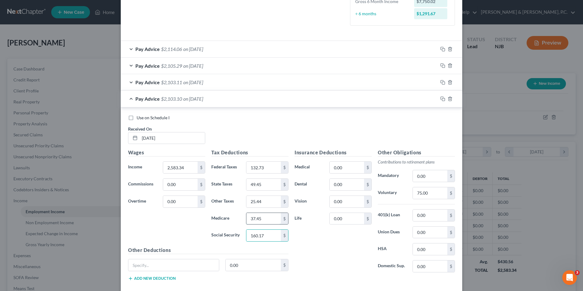
click at [261, 218] on input "37.45" at bounding box center [263, 219] width 34 height 12
click at [259, 217] on input "37.45" at bounding box center [263, 219] width 34 height 12
type input "37.46"
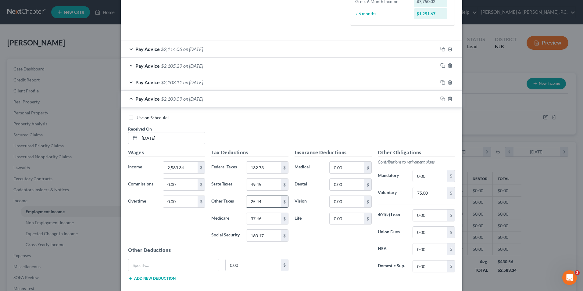
click at [264, 204] on input "25.44" at bounding box center [263, 202] width 34 height 12
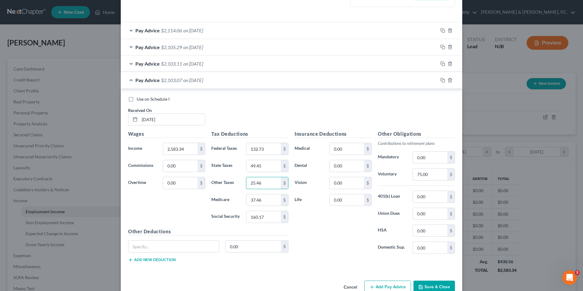
scroll to position [198, 0]
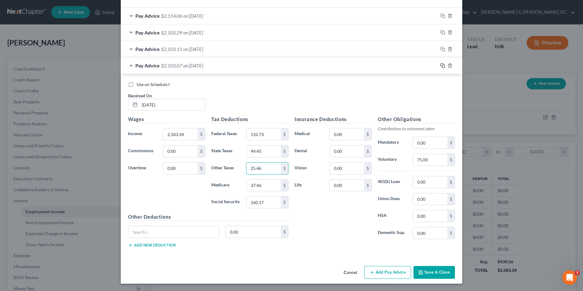
type input "25.46"
click at [441, 65] on icon "button" at bounding box center [442, 65] width 5 height 5
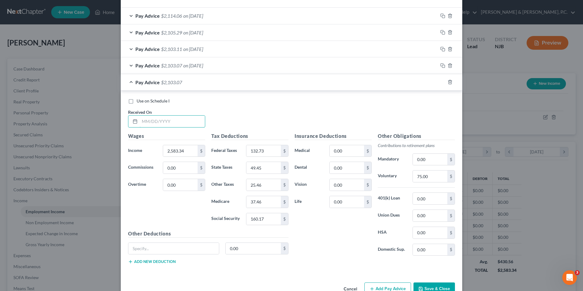
drag, startPoint x: 184, startPoint y: 124, endPoint x: 187, endPoint y: 112, distance: 12.0
click at [184, 124] on input "text" at bounding box center [172, 122] width 65 height 12
type input "8/1/25"
click at [261, 184] on input "25.46" at bounding box center [263, 185] width 34 height 12
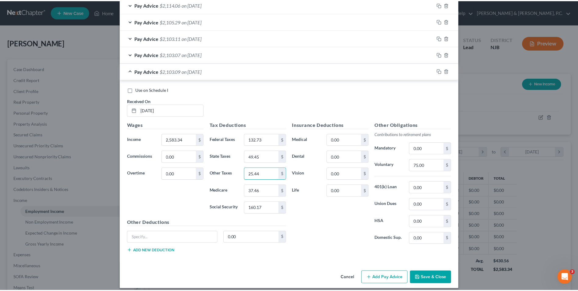
scroll to position [215, 0]
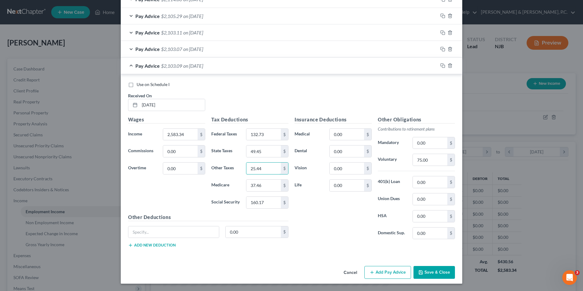
type input "25.44"
click at [433, 275] on button "Save & Close" at bounding box center [433, 272] width 41 height 13
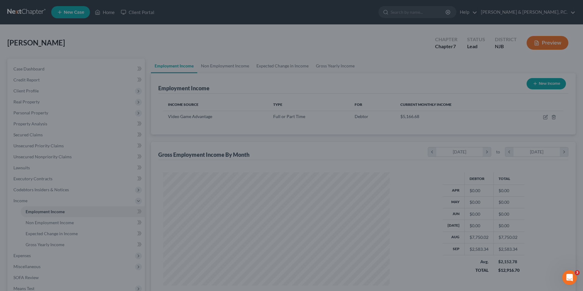
scroll to position [304739, 304613]
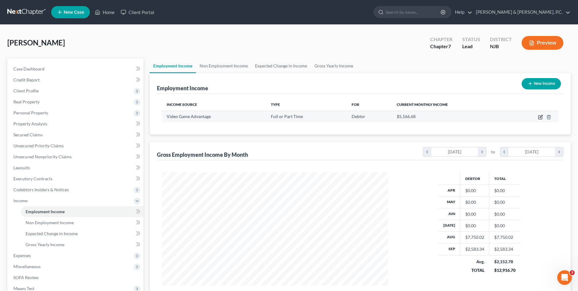
click at [541, 116] on icon "button" at bounding box center [540, 117] width 5 height 5
select select "0"
select select "33"
select select "1"
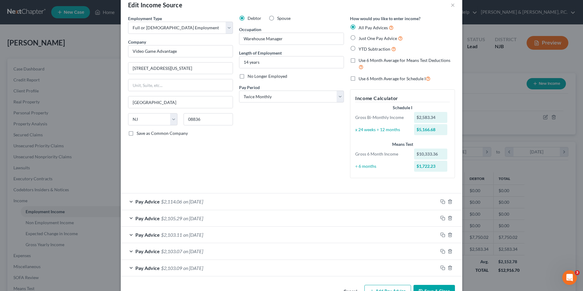
scroll to position [31, 0]
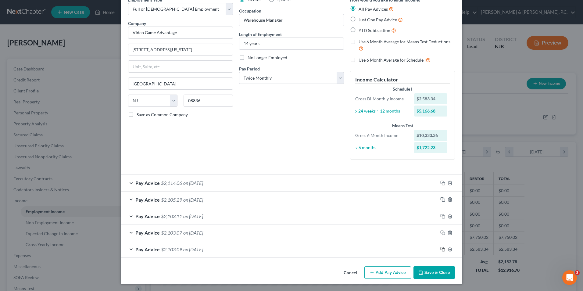
click at [442, 249] on rect "button" at bounding box center [443, 249] width 3 height 3
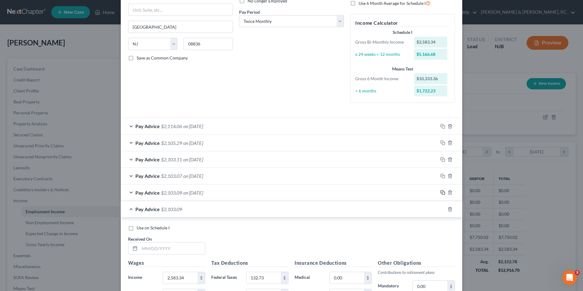
scroll to position [153, 0]
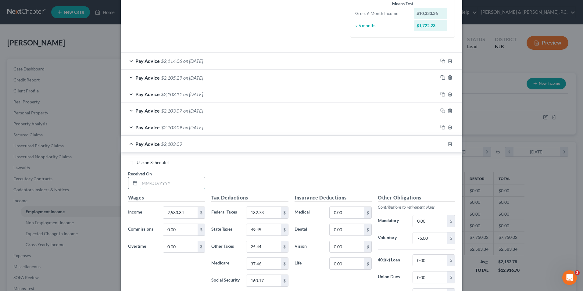
drag, startPoint x: 165, startPoint y: 184, endPoint x: 162, endPoint y: 184, distance: 3.7
click at [165, 184] on input "text" at bounding box center [172, 183] width 65 height 12
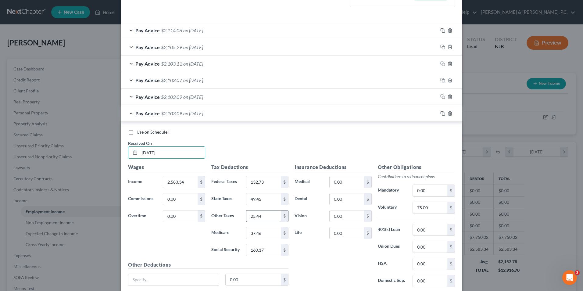
type input "[DATE]"
click at [266, 217] on input "25.44" at bounding box center [263, 216] width 34 height 12
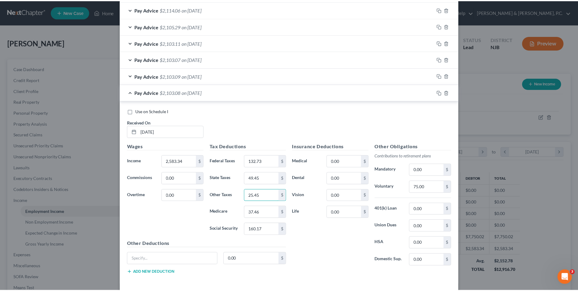
scroll to position [231, 0]
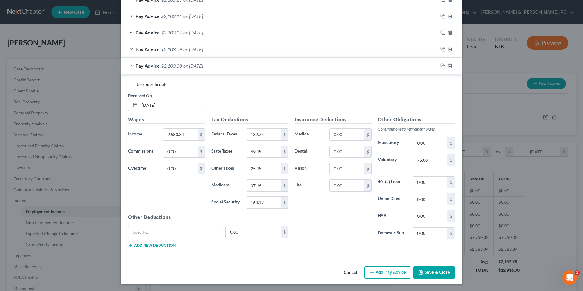
type input "25.45"
click at [436, 271] on button "Save & Close" at bounding box center [433, 272] width 41 height 13
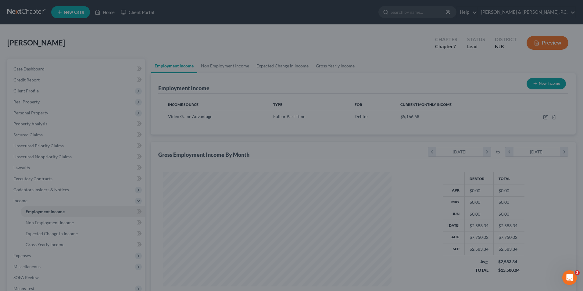
scroll to position [304739, 304613]
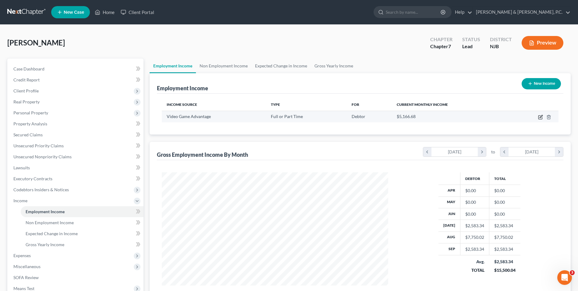
click at [542, 118] on icon "button" at bounding box center [541, 118] width 4 height 4
select select "0"
select select "33"
select select "1"
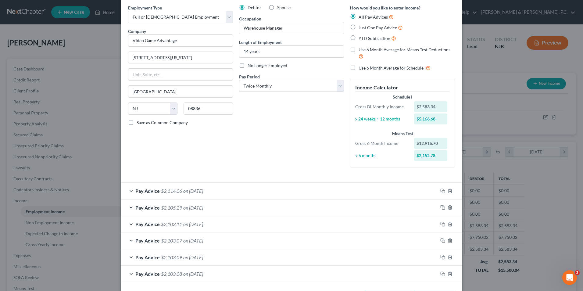
scroll to position [48, 0]
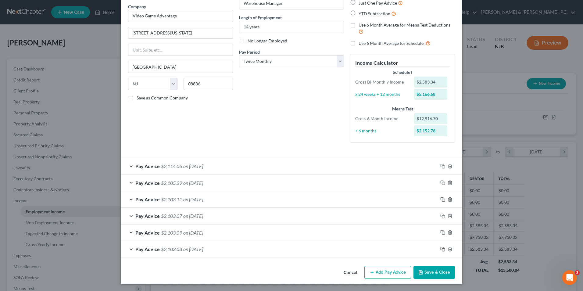
click at [441, 250] on icon "button" at bounding box center [442, 249] width 5 height 5
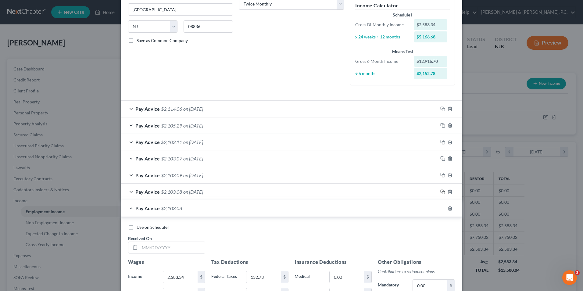
scroll to position [201, 0]
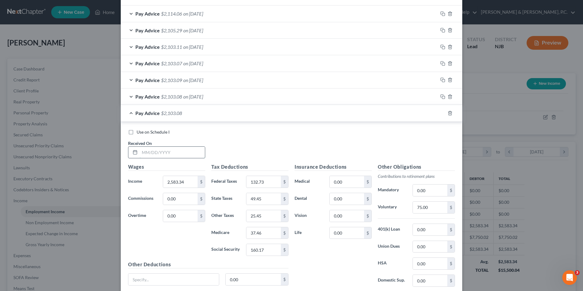
click at [171, 155] on input "text" at bounding box center [172, 153] width 65 height 12
type input "6/630/25"
click at [269, 217] on input "25.45" at bounding box center [263, 216] width 34 height 12
type input "25.44"
click at [218, 235] on label "Medicare" at bounding box center [225, 233] width 35 height 12
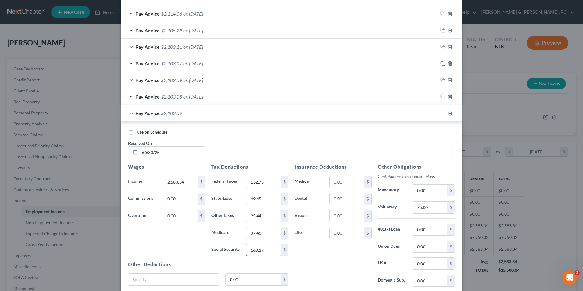
click at [268, 248] on input "160.17" at bounding box center [263, 250] width 34 height 12
click at [267, 248] on input "160.17" at bounding box center [263, 250] width 34 height 12
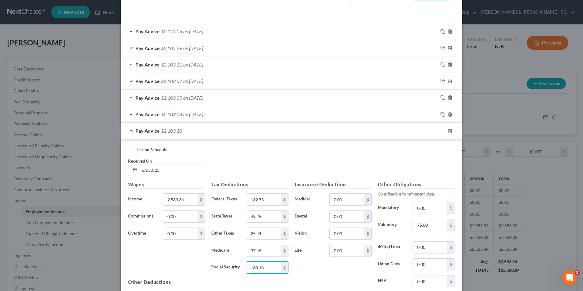
scroll to position [248, 0]
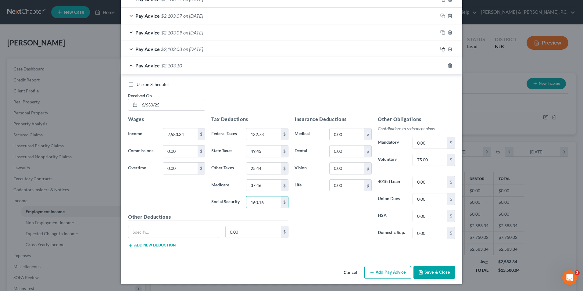
type input "160.16"
click at [441, 50] on icon "button" at bounding box center [442, 49] width 5 height 5
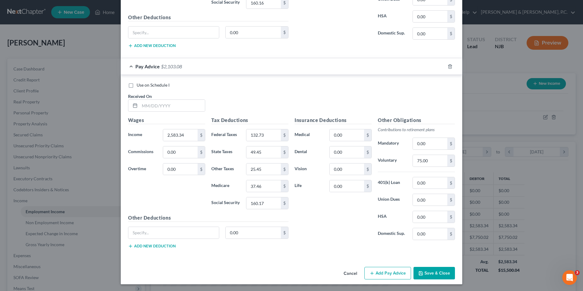
scroll to position [448, 0]
click at [161, 102] on input "text" at bounding box center [172, 105] width 65 height 12
type input "6/13/25"
click at [262, 165] on input "25.45" at bounding box center [263, 169] width 34 height 12
type input "25.45"
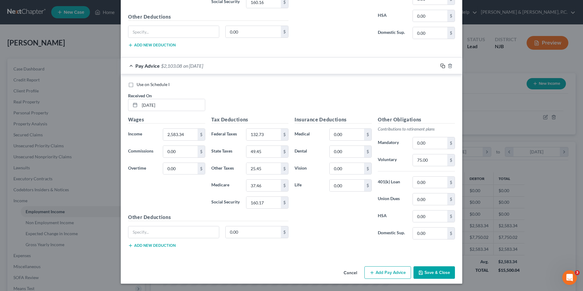
click at [442, 67] on rect "button" at bounding box center [443, 66] width 3 height 3
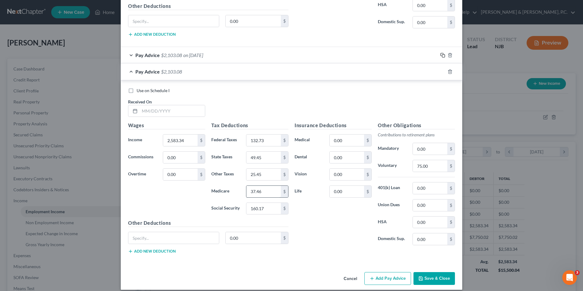
scroll to position [465, 0]
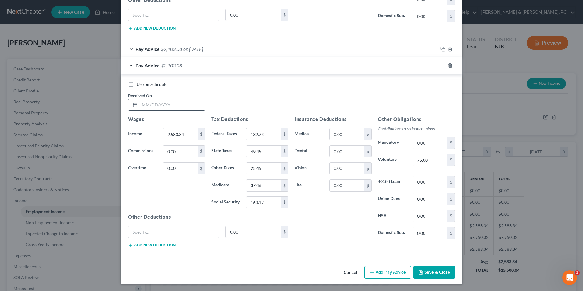
click at [157, 103] on input "text" at bounding box center [172, 105] width 65 height 12
type input "5/30/25"
click at [268, 167] on input "25.45" at bounding box center [263, 168] width 34 height 12
type input "25.44"
click at [264, 186] on input "37.46" at bounding box center [263, 186] width 34 height 12
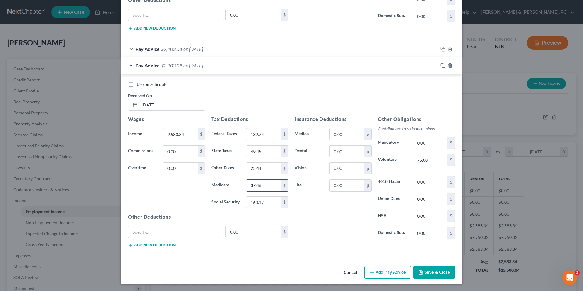
click at [264, 186] on input "37.46" at bounding box center [263, 186] width 34 height 12
type input "37.45"
click at [442, 67] on rect "button" at bounding box center [443, 66] width 3 height 3
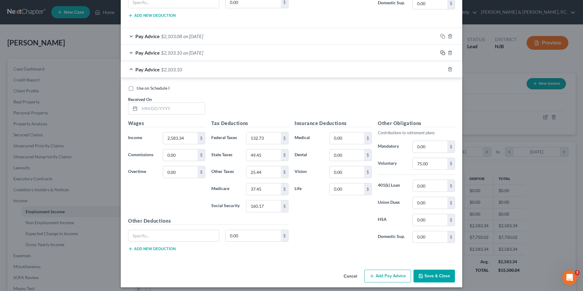
scroll to position [481, 0]
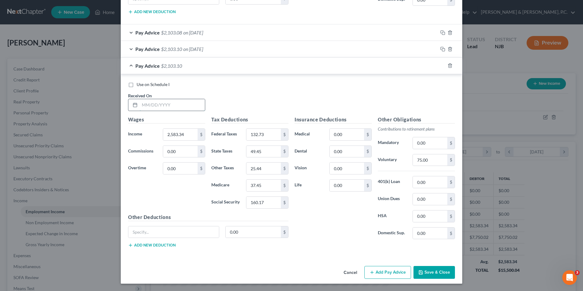
drag, startPoint x: 162, startPoint y: 104, endPoint x: 164, endPoint y: 100, distance: 4.5
click at [162, 104] on input "text" at bounding box center [172, 105] width 65 height 12
type input "5/15/25"
click at [267, 171] on input "25.44" at bounding box center [263, 168] width 34 height 12
click at [266, 169] on input "25.44" at bounding box center [263, 168] width 34 height 12
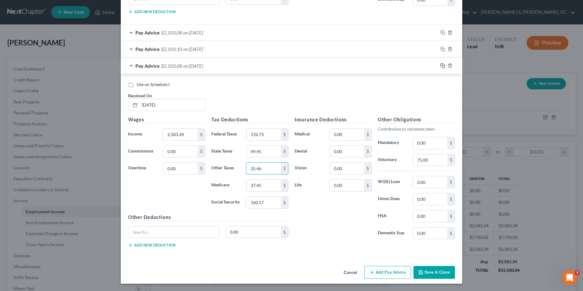
type input "25.46"
click at [442, 66] on icon "button" at bounding box center [442, 65] width 5 height 5
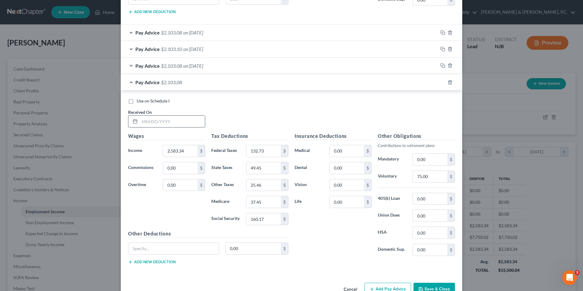
click at [156, 119] on input "text" at bounding box center [172, 122] width 65 height 12
type input "4/30/25"
click at [267, 186] on input "25.46" at bounding box center [263, 185] width 34 height 12
click at [266, 184] on input "25.46" at bounding box center [263, 185] width 34 height 12
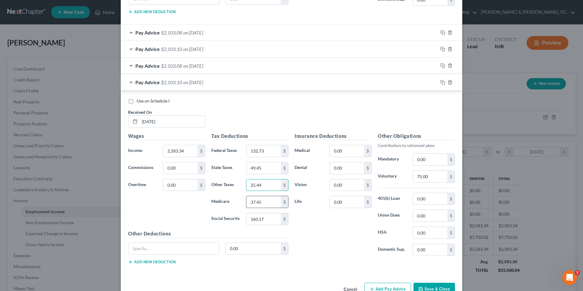
type input "25.44"
click at [260, 202] on input "37.45" at bounding box center [263, 202] width 34 height 12
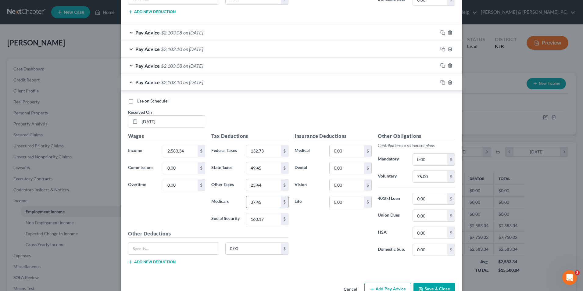
click at [260, 202] on input "37.45" at bounding box center [263, 202] width 34 height 12
type input "37.46"
click at [440, 82] on icon "button" at bounding box center [442, 82] width 5 height 5
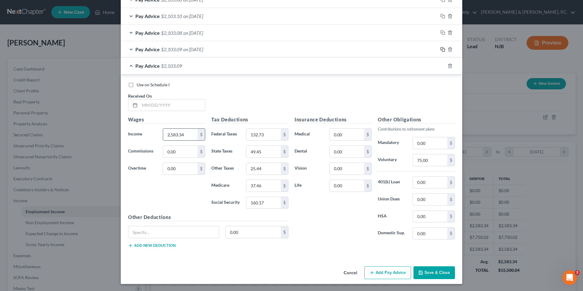
scroll to position [515, 0]
click at [159, 106] on input "text" at bounding box center [172, 105] width 65 height 12
type input "4/15/25"
click at [263, 169] on input "25.44" at bounding box center [263, 168] width 34 height 12
type input "25.45"
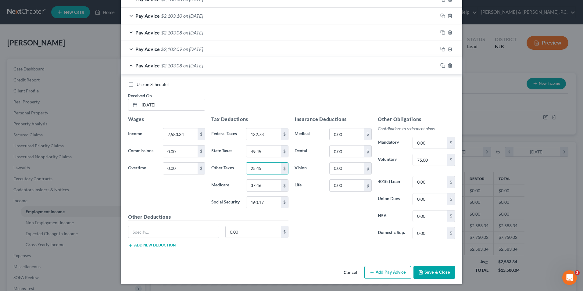
click at [431, 273] on button "Save & Close" at bounding box center [433, 272] width 41 height 13
click at [431, 276] on button "Save & Close" at bounding box center [433, 272] width 41 height 13
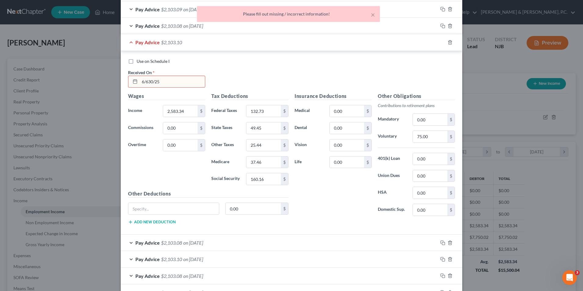
scroll to position [271, 0]
click at [150, 82] on input "6/630/25" at bounding box center [172, 83] width 65 height 12
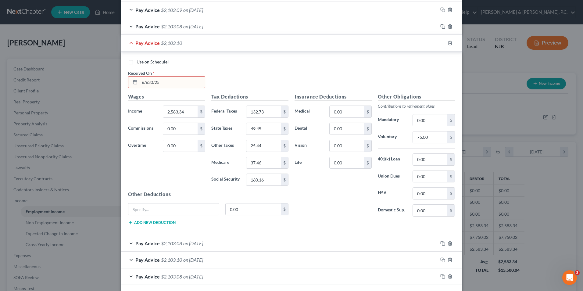
click at [146, 83] on input "6/630/25" at bounding box center [172, 83] width 65 height 12
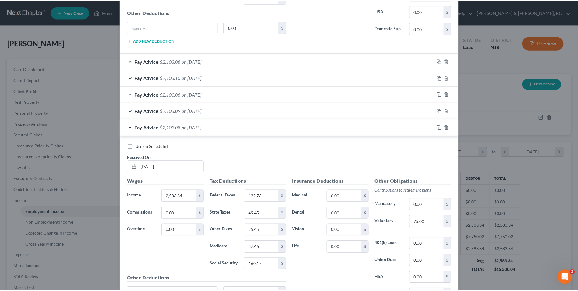
scroll to position [515, 0]
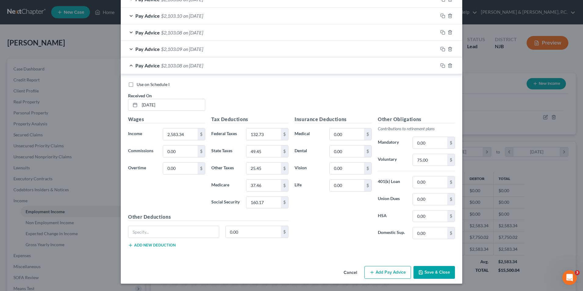
type input "6/30/25"
click at [439, 272] on button "Save & Close" at bounding box center [433, 272] width 41 height 13
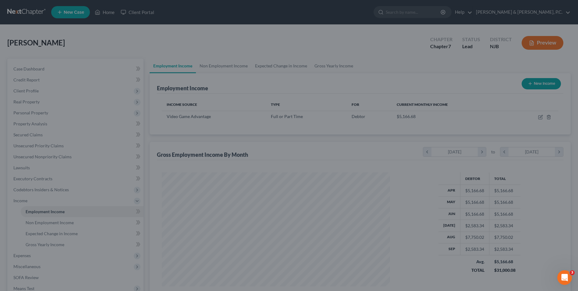
scroll to position [304739, 304613]
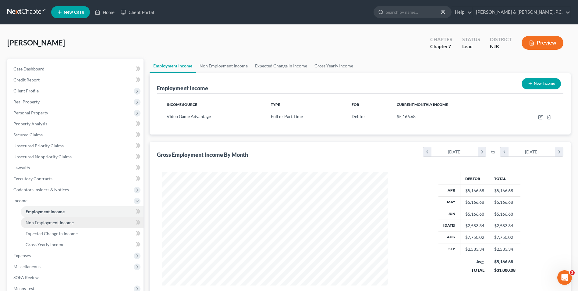
drag, startPoint x: 49, startPoint y: 224, endPoint x: 51, endPoint y: 220, distance: 4.1
click at [49, 224] on span "Non Employment Income" at bounding box center [50, 222] width 48 height 5
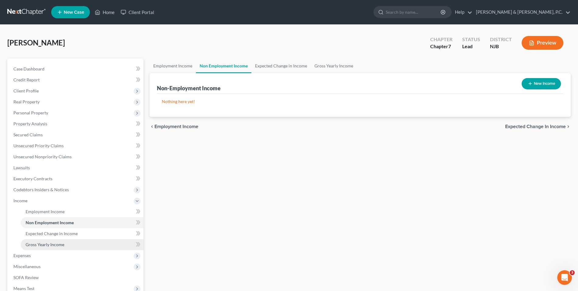
click at [39, 245] on span "Gross Yearly Income" at bounding box center [45, 244] width 39 height 5
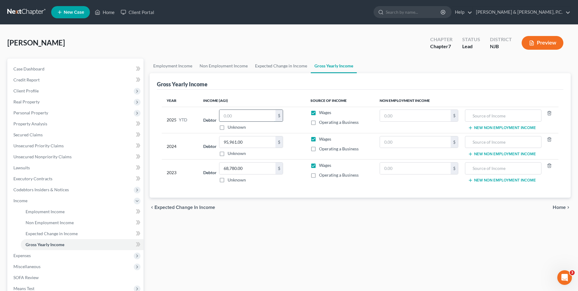
click at [237, 115] on input "text" at bounding box center [247, 116] width 56 height 12
type input "46,400.12"
click at [560, 206] on span "Home" at bounding box center [559, 207] width 13 height 5
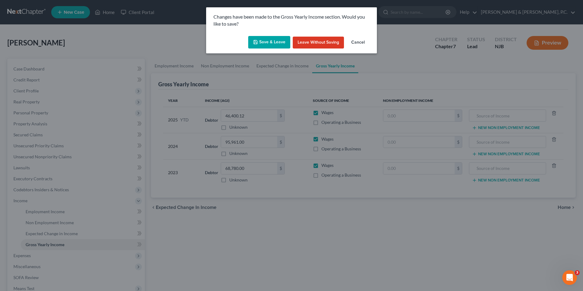
click at [272, 42] on button "Save & Leave" at bounding box center [269, 42] width 42 height 13
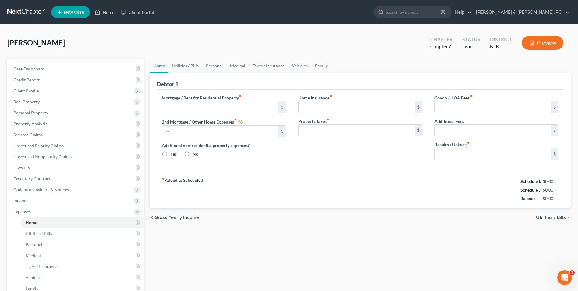
type input "0.00"
radio input "true"
type input "0.00"
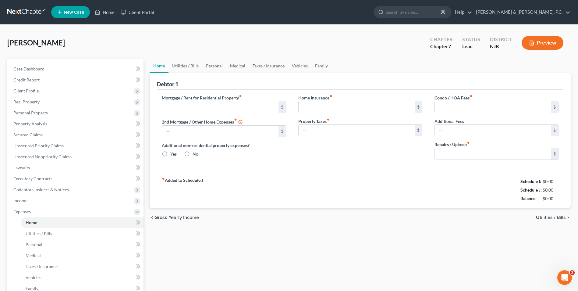
type input "0.00"
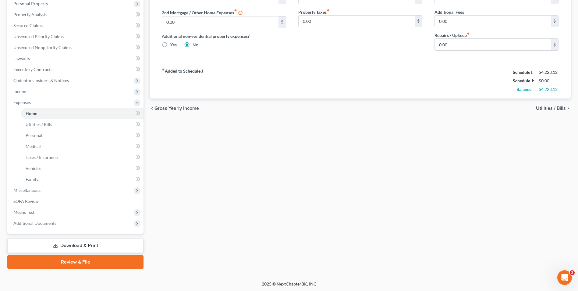
scroll to position [110, 0]
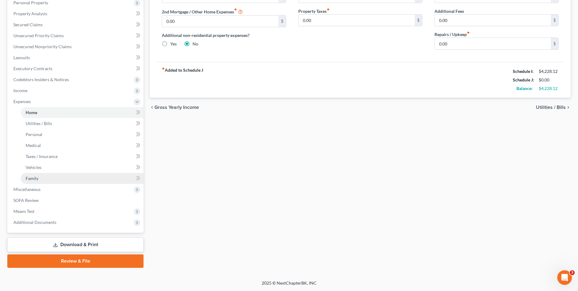
click at [36, 180] on span "Family" at bounding box center [32, 178] width 13 height 5
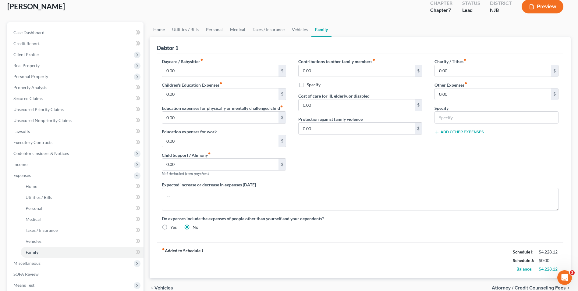
scroll to position [91, 0]
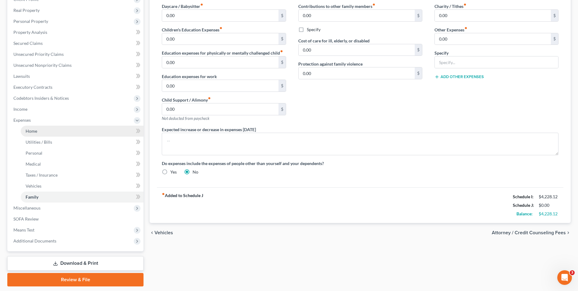
click at [36, 133] on span "Home" at bounding box center [32, 130] width 12 height 5
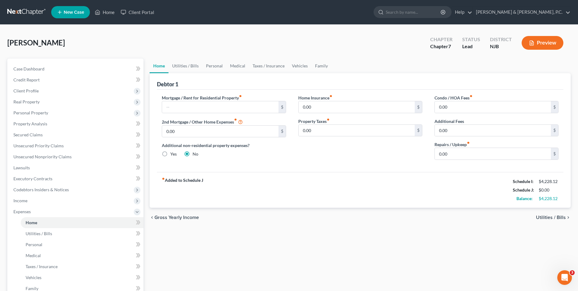
click at [161, 105] on div "Mortgage / Rent for Residential Property fiber_manual_record $ 2nd Mortgage / O…" at bounding box center [224, 130] width 136 height 70
click at [181, 106] on input "text" at bounding box center [220, 107] width 116 height 12
type input "1,470"
click at [325, 106] on input "0.00" at bounding box center [357, 107] width 116 height 12
type input "18"
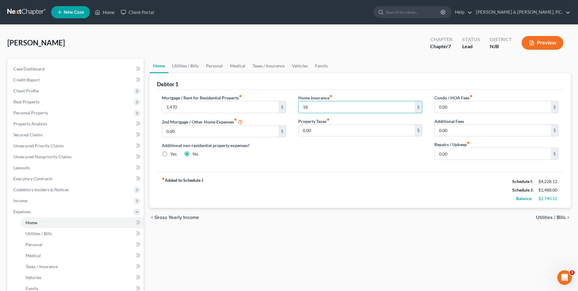
drag, startPoint x: 544, startPoint y: 215, endPoint x: 544, endPoint y: 210, distance: 5.5
click at [544, 215] on span "Utilities / Bills" at bounding box center [551, 217] width 30 height 5
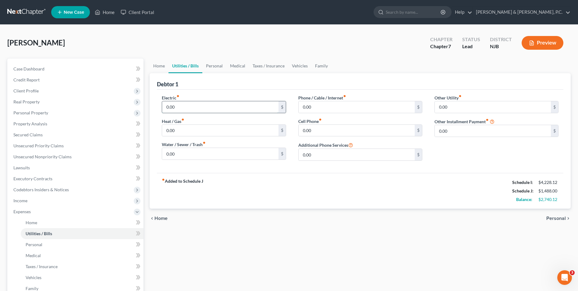
click at [202, 107] on input "0.00" at bounding box center [220, 107] width 116 height 12
type input "60"
click at [186, 130] on input "0.00" at bounding box center [220, 131] width 116 height 12
type input "30"
click at [168, 151] on input "0.00" at bounding box center [220, 154] width 116 height 12
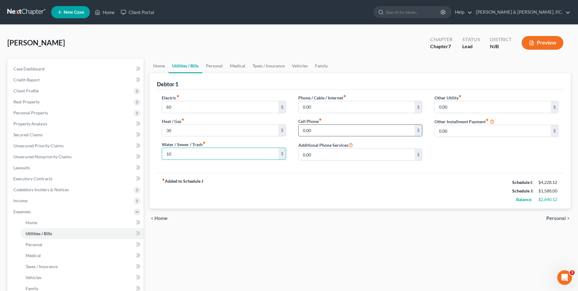
type input "10"
click at [325, 129] on input "0.00" at bounding box center [357, 131] width 116 height 12
type input "50"
click at [556, 218] on span "Personal" at bounding box center [557, 218] width 20 height 5
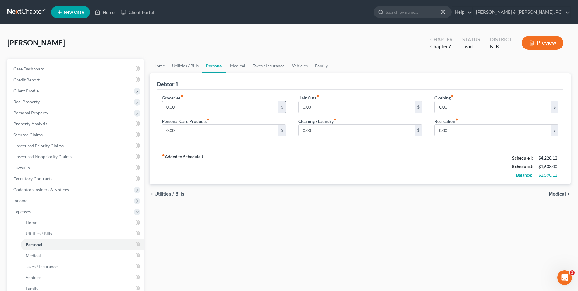
click at [180, 103] on input "0.00" at bounding box center [220, 107] width 116 height 12
type input "400"
click at [171, 129] on input "0.00" at bounding box center [220, 131] width 116 height 12
type input "30"
click at [327, 130] on input "0.00" at bounding box center [357, 131] width 116 height 12
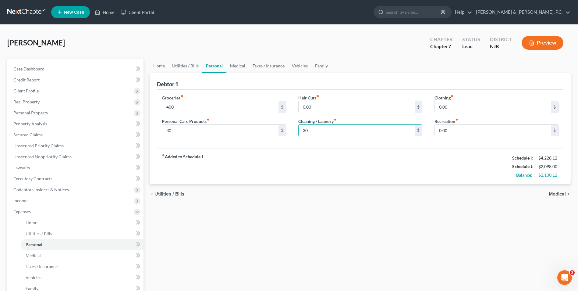
type input "30"
click at [556, 194] on span "Medical" at bounding box center [557, 193] width 17 height 5
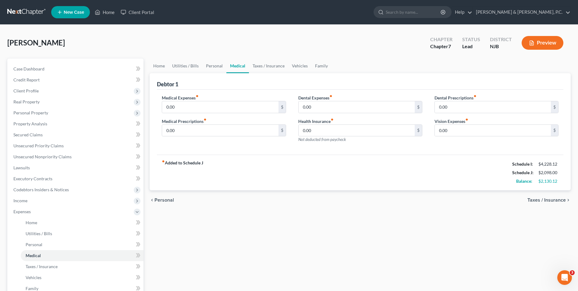
click at [543, 200] on span "Taxes / Insurance" at bounding box center [547, 200] width 38 height 5
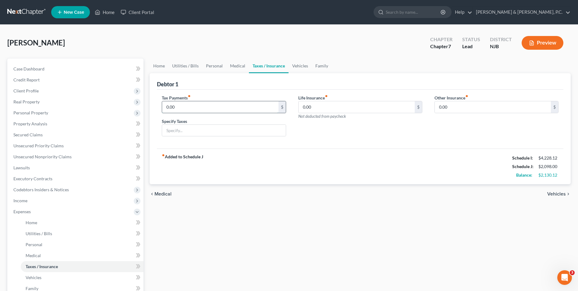
click at [205, 111] on input "0.00" at bounding box center [220, 107] width 116 height 12
type input "125"
click at [555, 193] on span "Vehicles" at bounding box center [557, 193] width 19 height 5
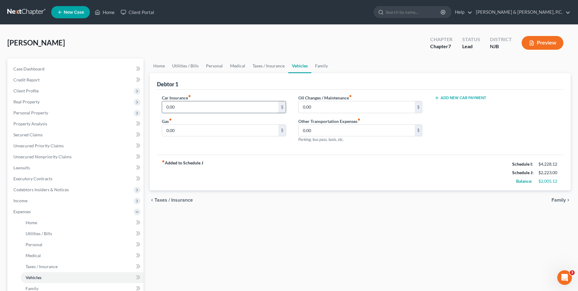
click at [209, 105] on input "0.00" at bounding box center [220, 107] width 116 height 12
type input "195"
click at [200, 132] on input "0.00" at bounding box center [220, 131] width 116 height 12
type input "400"
click at [561, 199] on span "Family" at bounding box center [559, 200] width 14 height 5
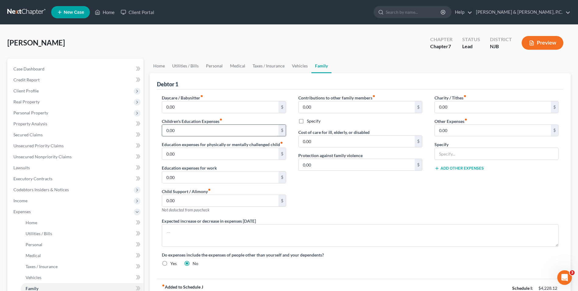
click at [178, 129] on input "0.00" at bounding box center [220, 131] width 116 height 12
click at [487, 189] on div "Charity / Tithes fiber_manual_record 0.00 $ Other Expenses fiber_manual_record …" at bounding box center [497, 156] width 136 height 123
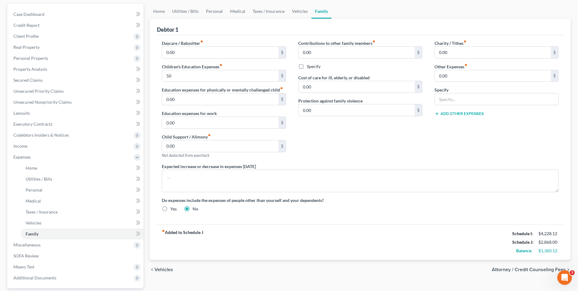
scroll to position [110, 0]
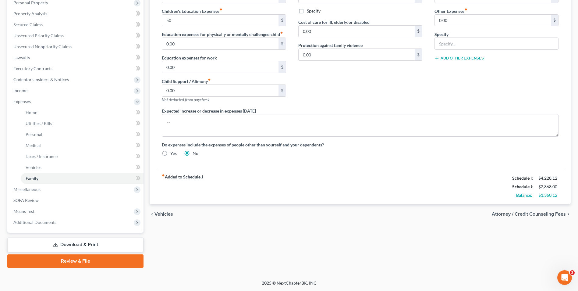
click at [550, 215] on span "Attorney / Credit Counseling Fees" at bounding box center [529, 214] width 74 height 5
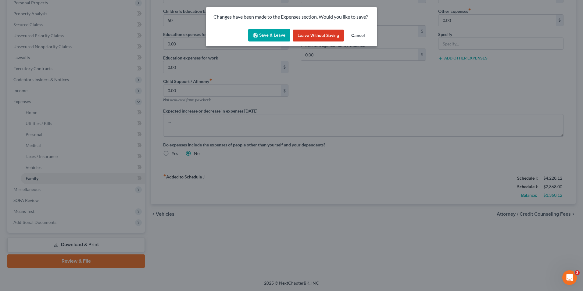
click at [269, 36] on button "Save & Leave" at bounding box center [269, 35] width 42 height 13
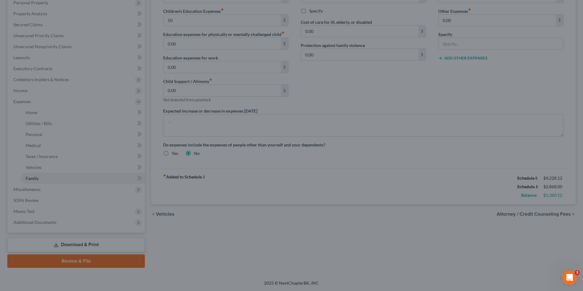
type input "50.00"
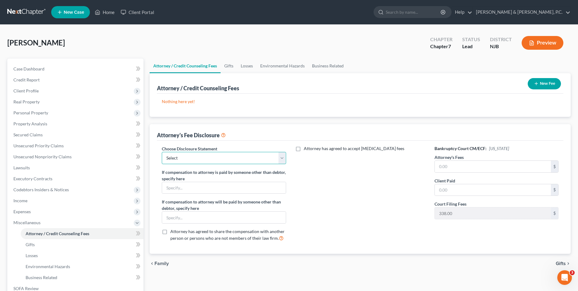
click at [281, 161] on select "Select Disclosure" at bounding box center [224, 158] width 124 height 12
select select "0"
click at [162, 152] on select "Select Disclosure" at bounding box center [224, 158] width 124 height 12
click at [450, 169] on input "text" at bounding box center [493, 167] width 116 height 12
type input "1,362"
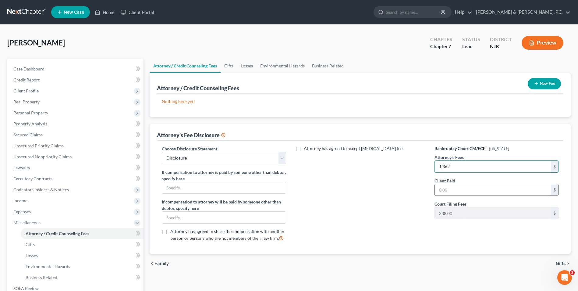
click at [460, 187] on input "text" at bounding box center [493, 190] width 116 height 12
type input "1,362"
click at [545, 81] on button "New Fee" at bounding box center [544, 83] width 33 height 11
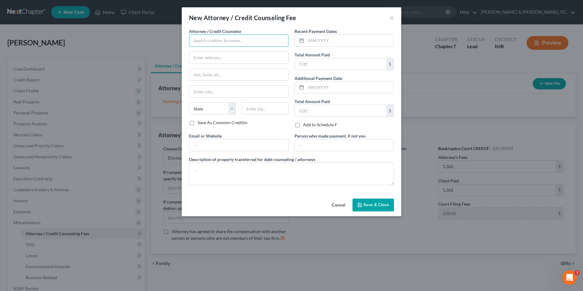
click at [231, 39] on input "text" at bounding box center [238, 40] width 99 height 12
drag, startPoint x: 232, startPoint y: 42, endPoint x: 154, endPoint y: 41, distance: 77.7
click at [154, 41] on div "New Attorney / Credit Counseling Fee × Attorney / Credit Counselor * scott Stat…" at bounding box center [291, 145] width 583 height 291
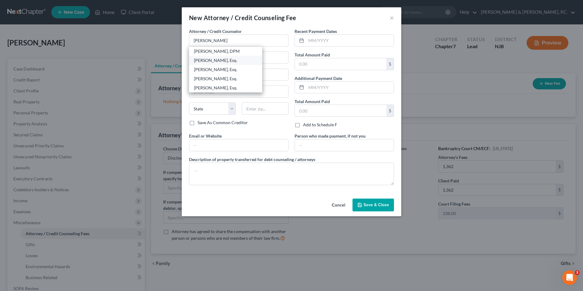
click at [204, 62] on div "Scott M. Wilhelm, Esq." at bounding box center [225, 60] width 63 height 6
type input "Scott M. Wilhelm, Esq."
type input "[PERSON_NAME] & [PERSON_NAME], P.C."
type input "305 Roseberry Street, PO Box 800"
type input "Phillipsburg"
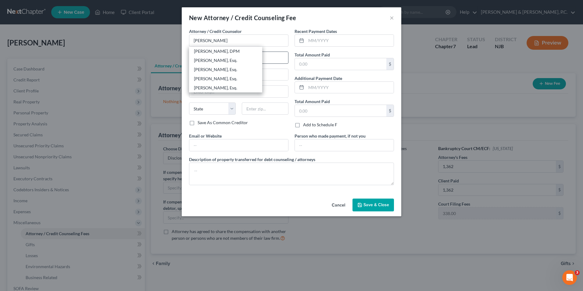
select select "33"
type input "08865"
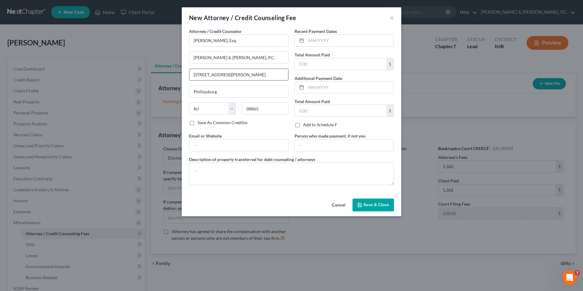
drag, startPoint x: 262, startPoint y: 73, endPoint x: 236, endPoint y: 74, distance: 26.6
click at [236, 74] on input "305 Roseberry Street, PO Box 800" at bounding box center [238, 75] width 99 height 12
type input "305 Roseberry Street,"
click at [341, 41] on input "text" at bounding box center [349, 41] width 87 height 12
type input "10/9/25"
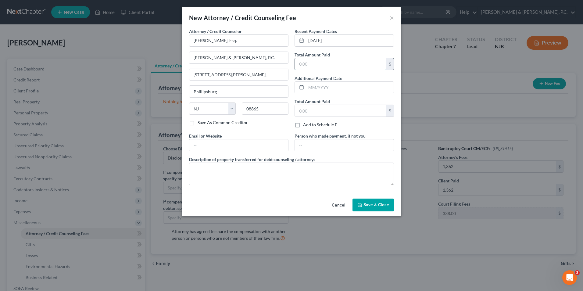
click at [320, 64] on input "text" at bounding box center [340, 64] width 91 height 12
type input "1,362"
click at [374, 207] on span "Save & Close" at bounding box center [376, 204] width 26 height 5
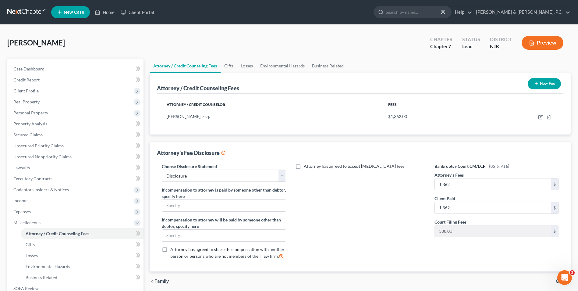
click at [543, 83] on button "New Fee" at bounding box center [544, 83] width 33 height 11
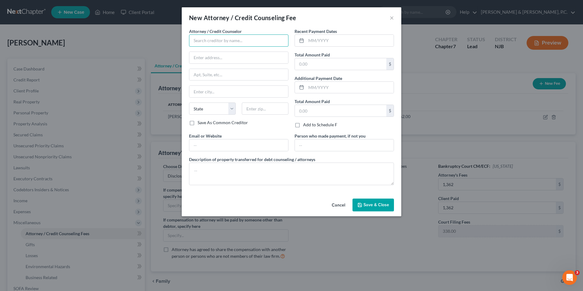
drag, startPoint x: 221, startPoint y: 42, endPoint x: 228, endPoint y: 43, distance: 7.0
click at [221, 42] on input "text" at bounding box center [238, 40] width 99 height 12
type input "DECAF"
click at [318, 41] on input "text" at bounding box center [349, 41] width 87 height 12
type input "10/11/25"
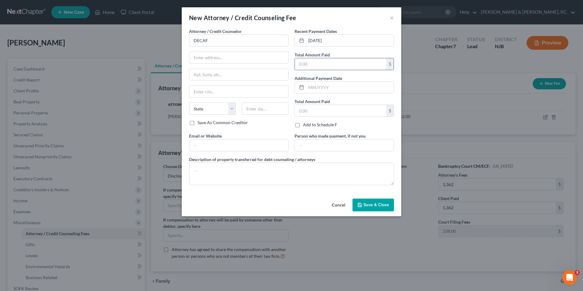
drag, startPoint x: 335, startPoint y: 67, endPoint x: 339, endPoint y: 67, distance: 3.7
click at [335, 67] on input "text" at bounding box center [340, 64] width 91 height 12
type input "20.00"
click at [360, 205] on polyline "button" at bounding box center [360, 206] width 2 height 2
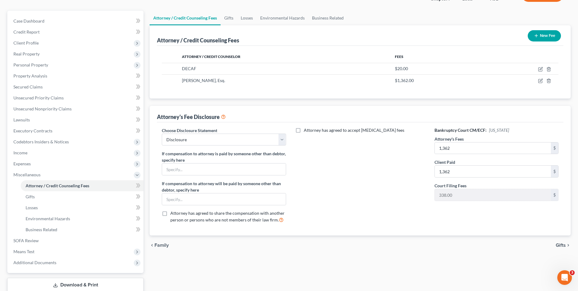
scroll to position [88, 0]
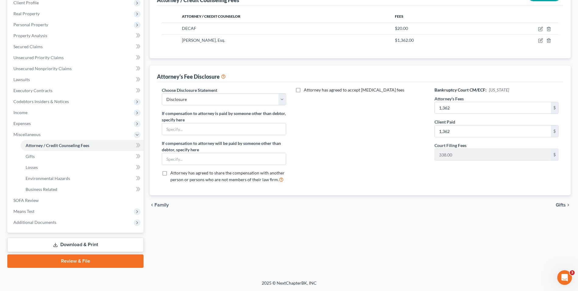
click at [558, 205] on span "Gifts" at bounding box center [561, 204] width 10 height 5
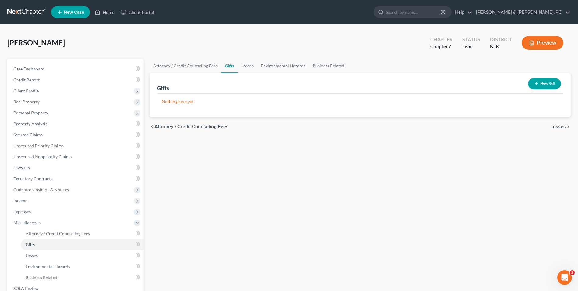
click at [562, 127] on span "Losses" at bounding box center [558, 126] width 15 height 5
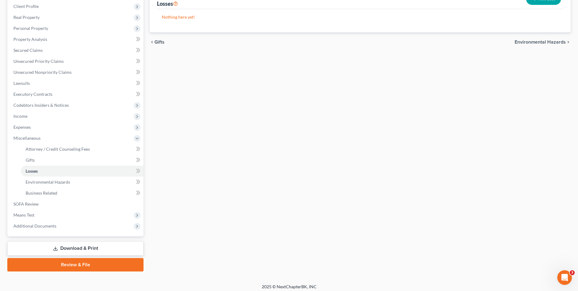
scroll to position [88, 0]
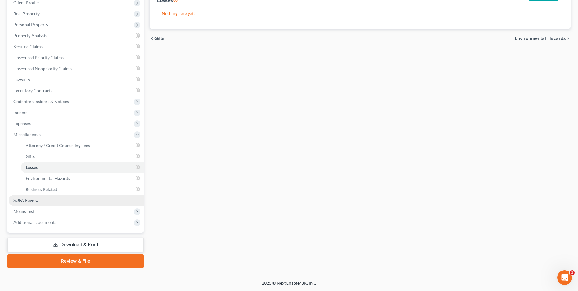
drag, startPoint x: 42, startPoint y: 198, endPoint x: 55, endPoint y: 201, distance: 13.0
click at [42, 198] on link "SOFA Review" at bounding box center [76, 200] width 135 height 11
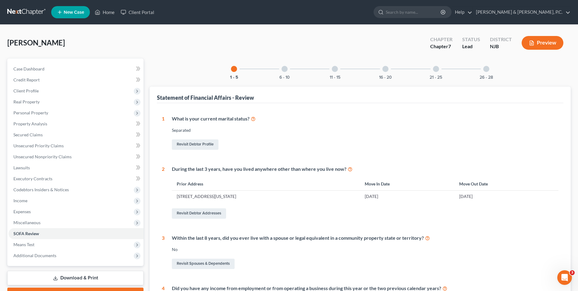
click at [285, 69] on div at bounding box center [285, 69] width 6 height 6
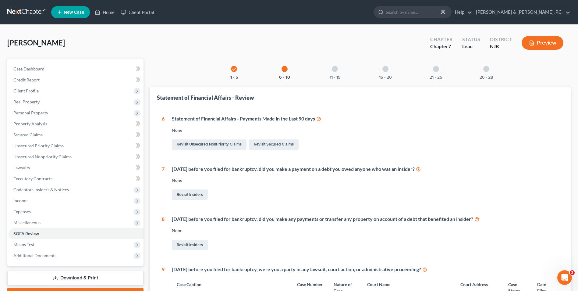
scroll to position [30, 0]
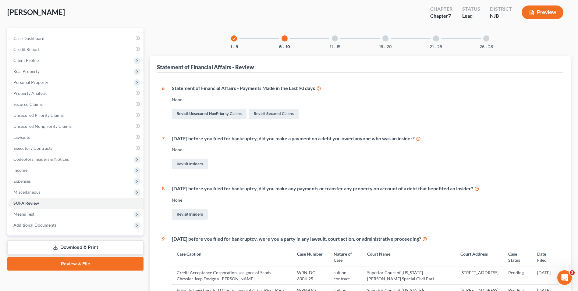
click at [333, 38] on div at bounding box center [335, 38] width 6 height 6
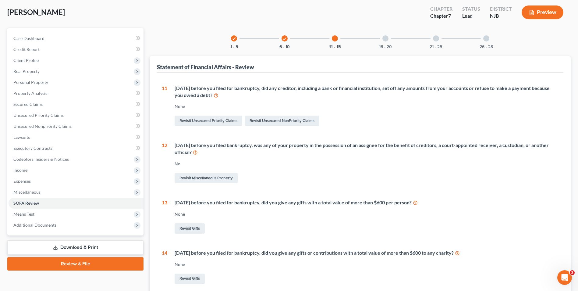
click at [382, 36] on div "16 - 20" at bounding box center [385, 38] width 21 height 21
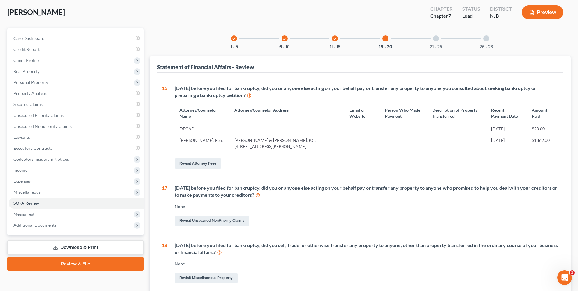
click at [435, 36] on div at bounding box center [436, 38] width 6 height 6
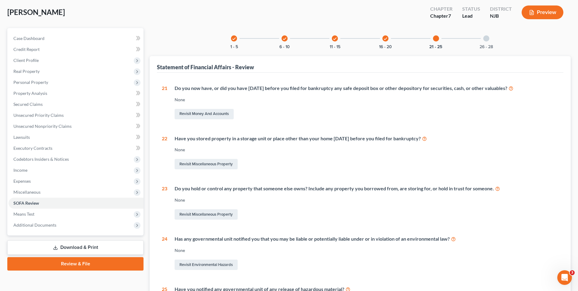
click at [488, 40] on div at bounding box center [486, 38] width 6 height 6
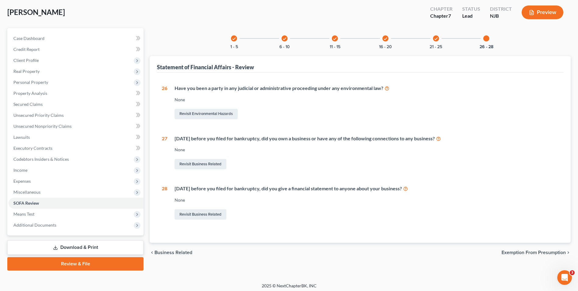
scroll to position [33, 0]
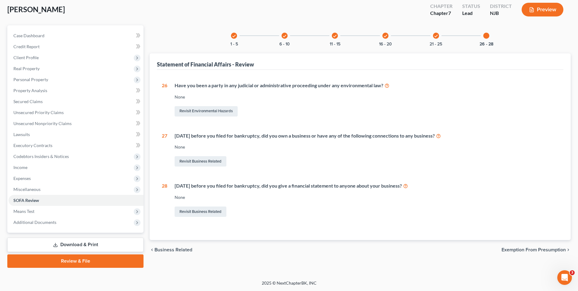
click at [515, 251] on span "Exemption from Presumption" at bounding box center [534, 249] width 64 height 5
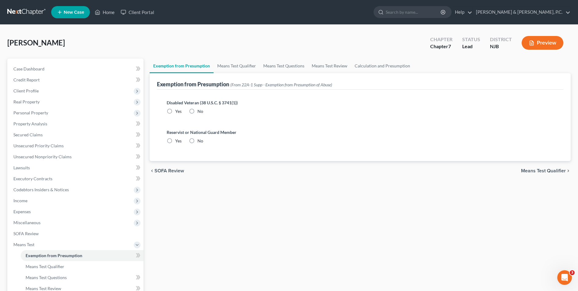
click at [198, 112] on label "No" at bounding box center [201, 111] width 6 height 6
click at [200, 112] on input "No" at bounding box center [202, 110] width 4 height 4
radio input "true"
click at [198, 140] on label "No" at bounding box center [201, 141] width 6 height 6
click at [200, 140] on input "No" at bounding box center [202, 140] width 4 height 4
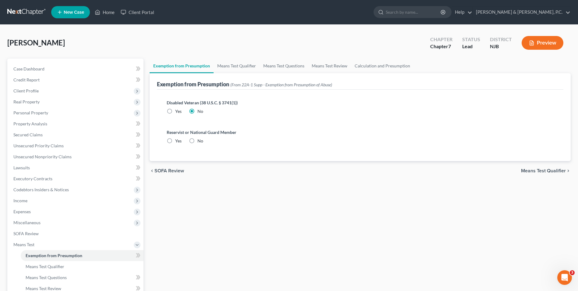
radio input "true"
click at [532, 171] on span "Means Test Qualifier" at bounding box center [543, 170] width 45 height 5
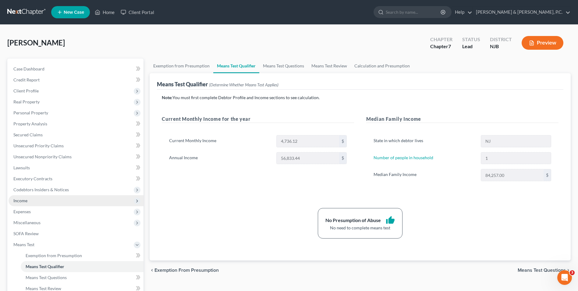
click at [27, 202] on span "Income" at bounding box center [20, 200] width 14 height 5
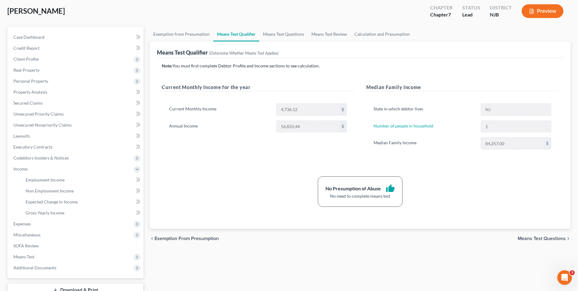
scroll to position [77, 0]
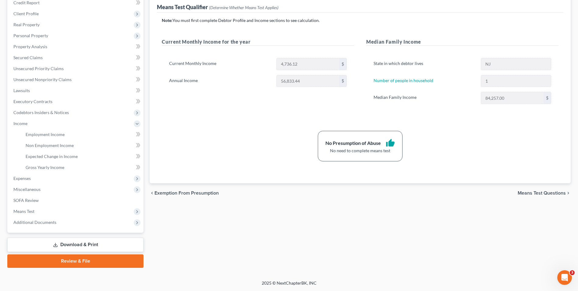
click at [88, 247] on link "Download & Print" at bounding box center [75, 244] width 136 height 14
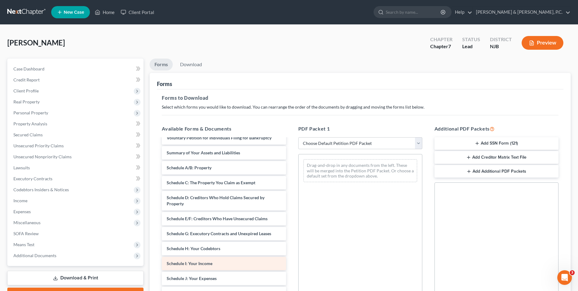
scroll to position [61, 0]
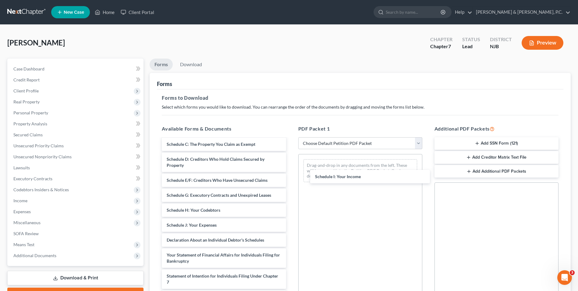
drag, startPoint x: 192, startPoint y: 226, endPoint x: 327, endPoint y: 194, distance: 138.4
click at [291, 177] on div "Schedule I: Your Income cc cert-pdf Voluntary Petition for Individuals Filing f…" at bounding box center [224, 227] width 134 height 298
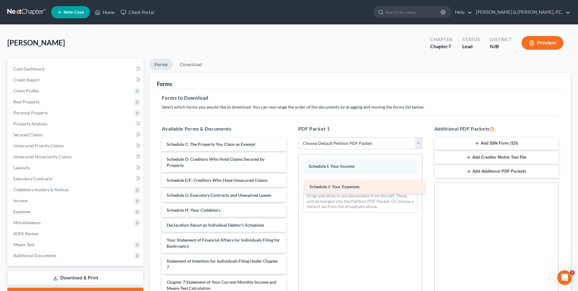
drag, startPoint x: 180, startPoint y: 226, endPoint x: 323, endPoint y: 188, distance: 147.2
click at [291, 188] on div "Schedule J: Your Expenses cc cert-pdf Voluntary Petition for Individuals Filing…" at bounding box center [224, 219] width 134 height 283
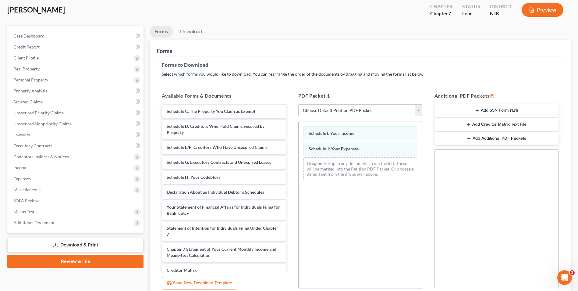
scroll to position [86, 0]
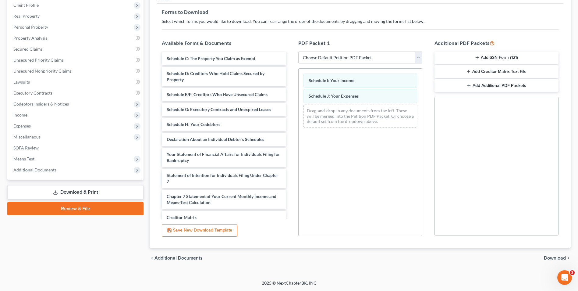
click at [556, 257] on span "Download" at bounding box center [555, 257] width 22 height 5
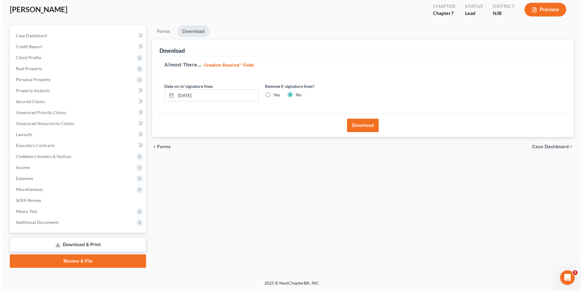
scroll to position [33, 0]
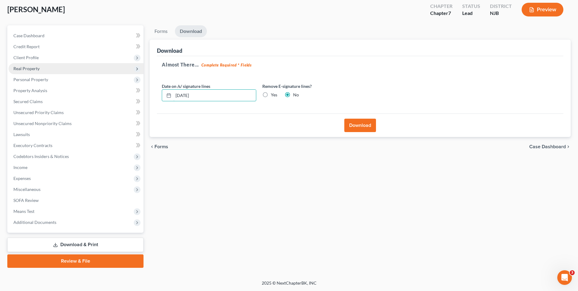
drag, startPoint x: 155, startPoint y: 86, endPoint x: 61, endPoint y: 72, distance: 94.6
click at [61, 72] on div "Petition Navigation Case Dashboard Payments Invoices Payments Payments Credit R…" at bounding box center [289, 146] width 570 height 242
click at [271, 95] on label "Yes" at bounding box center [274, 95] width 6 height 6
click at [273, 95] on input "Yes" at bounding box center [275, 94] width 4 height 4
radio input "true"
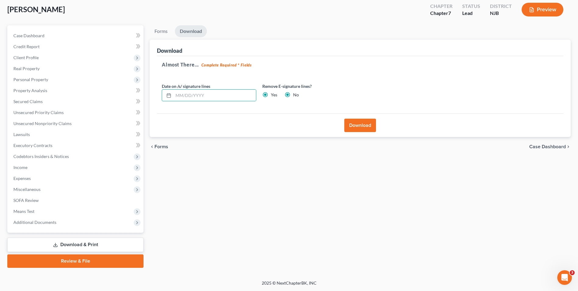
radio input "false"
click at [361, 126] on button "Download" at bounding box center [360, 125] width 32 height 13
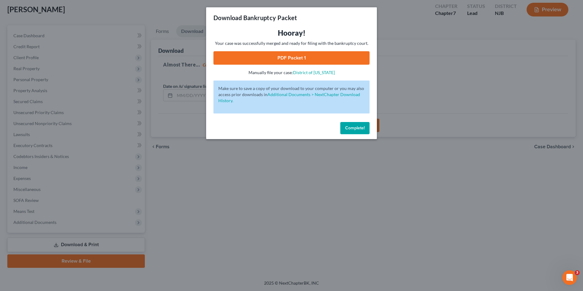
click at [293, 59] on link "PDF Packet 1" at bounding box center [291, 57] width 156 height 13
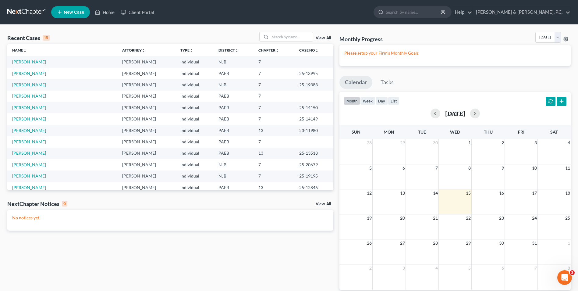
click at [39, 63] on link "[PERSON_NAME]" at bounding box center [29, 61] width 34 height 5
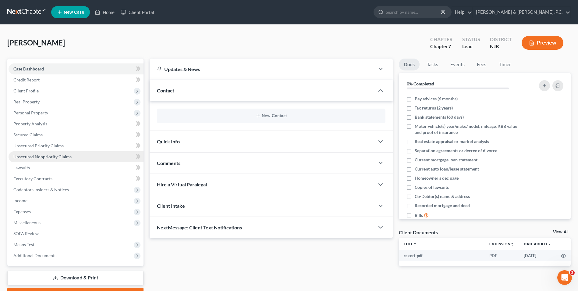
click at [42, 155] on span "Unsecured Nonpriority Claims" at bounding box center [42, 156] width 58 height 5
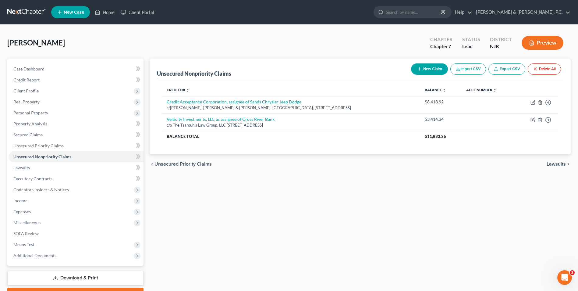
click at [422, 65] on button "New Claim" at bounding box center [429, 68] width 37 height 11
select select "0"
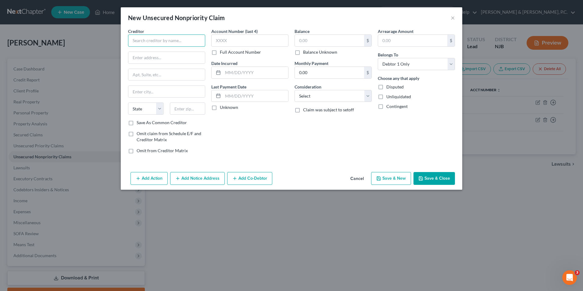
click at [179, 41] on input "text" at bounding box center [166, 40] width 77 height 12
click at [220, 52] on label "Full Account Number" at bounding box center [240, 52] width 41 height 6
click at [222, 52] on input "Full Account Number" at bounding box center [224, 51] width 4 height 4
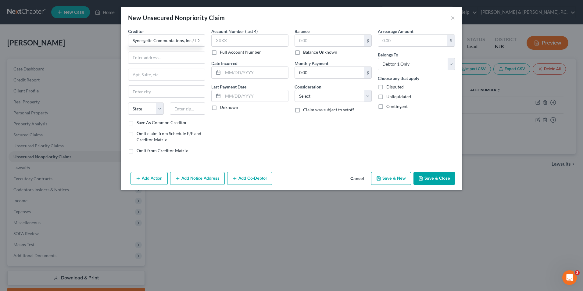
type input "Synergetic Communiations, Inc./TD Bank"
click at [224, 41] on input "text" at bounding box center [249, 40] width 77 height 12
type input "9004456"
click at [302, 42] on input "text" at bounding box center [329, 41] width 69 height 12
type input "921.85"
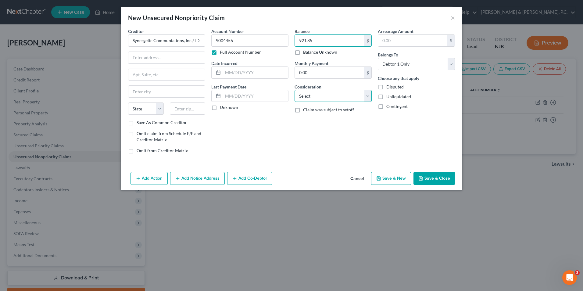
click at [314, 94] on select "Select Cable / Satellite Services Collection Agency Credit Card Debt Debt Couns…" at bounding box center [332, 96] width 77 height 12
select select "2"
click at [294, 90] on select "Select Cable / Satellite Services Collection Agency Credit Card Debt Debt Couns…" at bounding box center [332, 96] width 77 height 12
click at [175, 58] on input "text" at bounding box center [166, 58] width 77 height 12
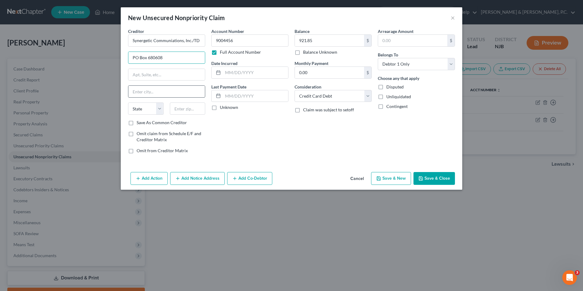
type input "PO Box 680608"
click at [162, 92] on input "text" at bounding box center [166, 92] width 77 height 12
type input "Franklin"
select select "44"
type input "37068"
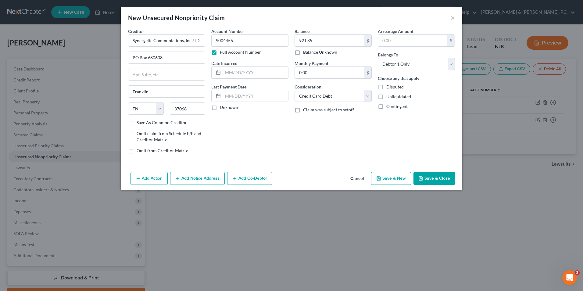
click at [399, 181] on button "Save & New" at bounding box center [391, 178] width 40 height 13
select select "0"
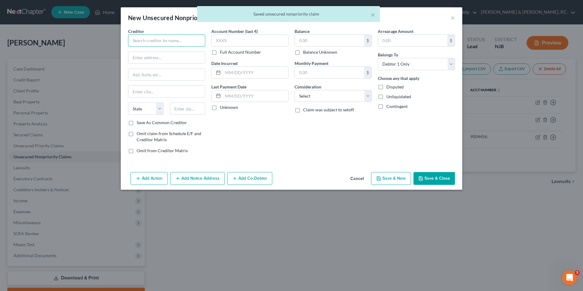
click at [186, 46] on input "text" at bounding box center [166, 40] width 77 height 12
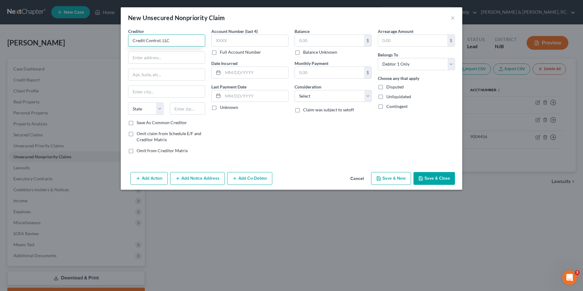
type input "Credit Control, LLC"
type input "3300 Rider Trail S"
type input "A"
type input "Suite 500"
type input "Earth City"
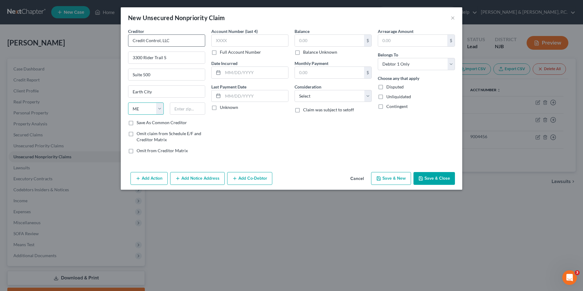
select select "26"
type input "63045"
click at [233, 34] on label "Account Number (last 4)" at bounding box center [234, 31] width 46 height 6
click at [225, 42] on input "text" at bounding box center [249, 40] width 77 height 12
type input "5440"
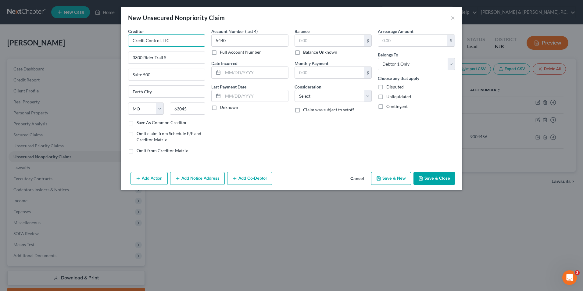
click at [177, 42] on input "Credit Control, LLC" at bounding box center [166, 40] width 77 height 12
type input "Credit Control, LLC/Care Credit-Synchrony Bank"
click at [297, 43] on input "text" at bounding box center [329, 41] width 69 height 12
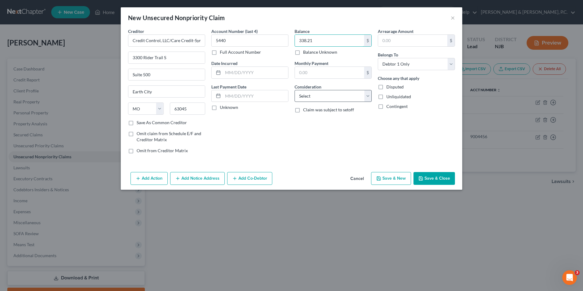
type input "338.21"
click at [330, 98] on select "Select Cable / Satellite Services Collection Agency Credit Card Debt Debt Couns…" at bounding box center [332, 96] width 77 height 12
select select "9"
click at [294, 90] on select "Select Cable / Satellite Services Collection Agency Credit Card Debt Debt Couns…" at bounding box center [332, 96] width 77 height 12
click at [380, 180] on icon "button" at bounding box center [379, 179] width 4 height 4
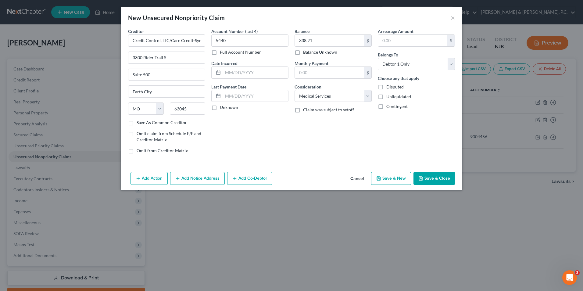
select select "0"
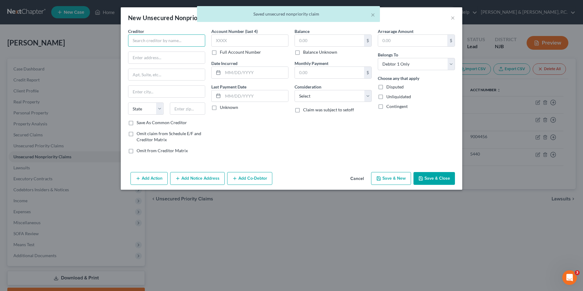
click at [186, 41] on input "text" at bounding box center [166, 40] width 77 height 12
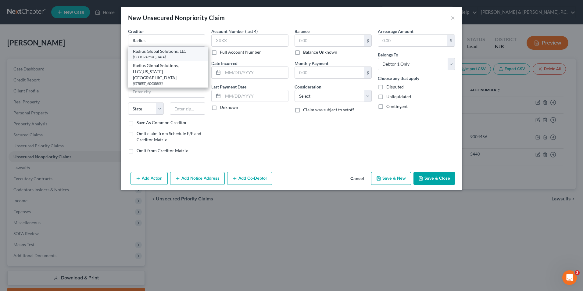
click at [177, 54] on div "[GEOGRAPHIC_DATA]" at bounding box center [168, 56] width 70 height 5
type input "Radius Global Solutions, LLC"
type input "PO Box 390846"
type input "[GEOGRAPHIC_DATA]"
select select "24"
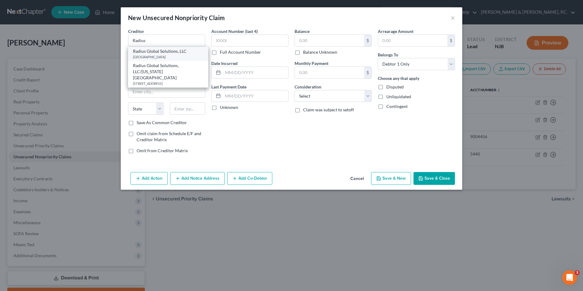
type input "55439"
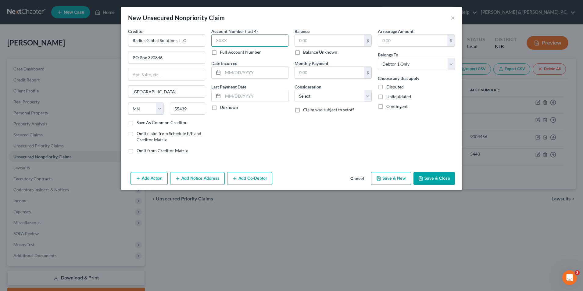
click at [244, 41] on input "text" at bounding box center [249, 40] width 77 height 12
type input "4120"
click at [336, 40] on input "text" at bounding box center [329, 41] width 69 height 12
type input "58.39"
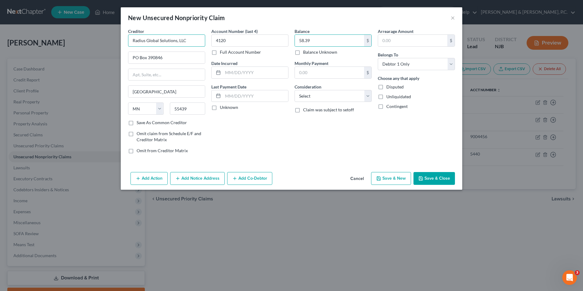
click at [191, 39] on input "Radius Global Solutions, LLC" at bounding box center [166, 40] width 77 height 12
type input "Radius Global Solutions, LLC/Lab Corp"
click at [312, 101] on select "Select Cable / Satellite Services Collection Agency Credit Card Debt Debt Couns…" at bounding box center [332, 96] width 77 height 12
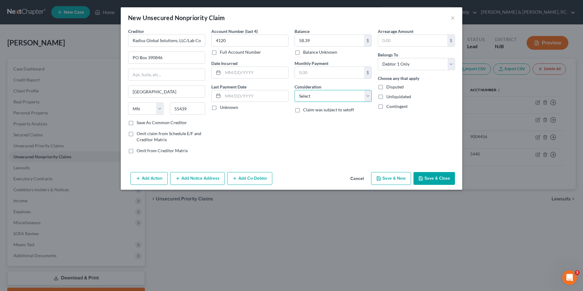
select select "9"
click at [294, 90] on select "Select Cable / Satellite Services Collection Agency Credit Card Debt Debt Couns…" at bounding box center [332, 96] width 77 height 12
click at [383, 178] on button "Save & New" at bounding box center [391, 178] width 40 height 13
select select "0"
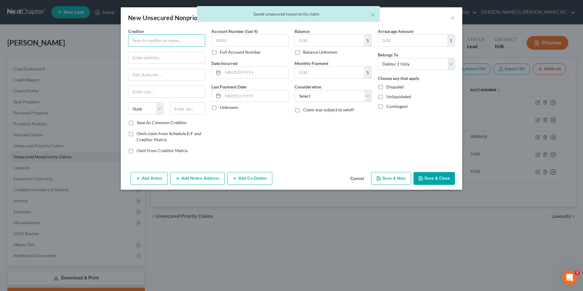
click at [177, 36] on input "text" at bounding box center [166, 40] width 77 height 12
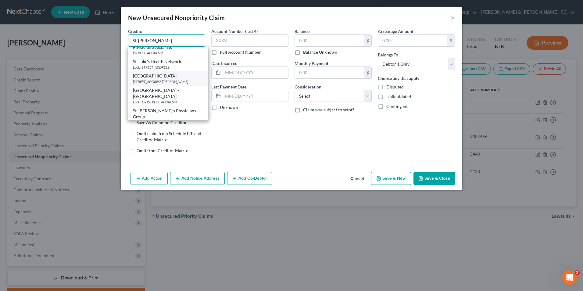
scroll to position [61, 0]
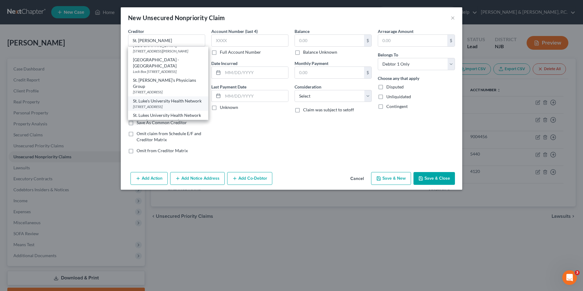
click at [179, 104] on div "St. Luke's University Health Network" at bounding box center [168, 101] width 70 height 6
type input "St. Luke's University Health Network"
type input "PO Box 604152"
type input "Charlotte"
select select "28"
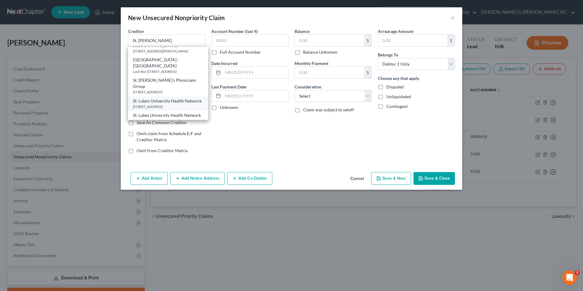
type input "28260"
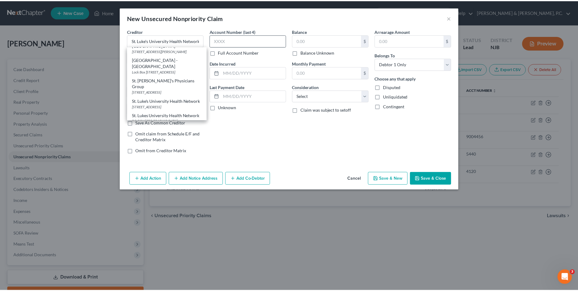
scroll to position [0, 0]
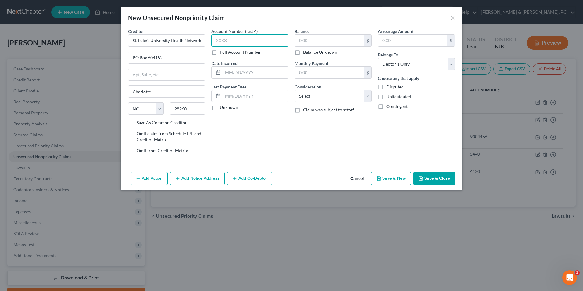
click at [238, 40] on input "text" at bounding box center [249, 40] width 77 height 12
click at [220, 52] on label "Full Account Number" at bounding box center [240, 52] width 41 height 6
click at [222, 52] on input "Full Account Number" at bounding box center [224, 51] width 4 height 4
click at [230, 40] on input "text" at bounding box center [249, 40] width 77 height 12
type input "344846"
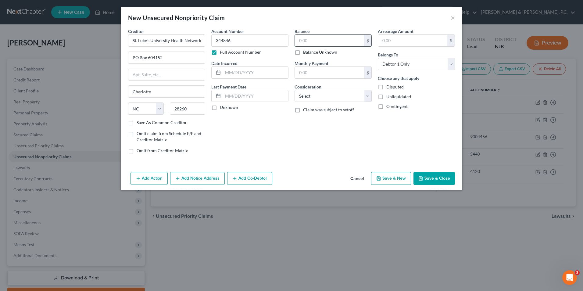
click at [303, 40] on input "text" at bounding box center [329, 41] width 69 height 12
type input "248"
click at [314, 97] on select "Select Cable / Satellite Services Collection Agency Credit Card Debt Debt Couns…" at bounding box center [332, 96] width 77 height 12
select select "9"
click at [294, 90] on select "Select Cable / Satellite Services Collection Agency Credit Card Debt Debt Couns…" at bounding box center [332, 96] width 77 height 12
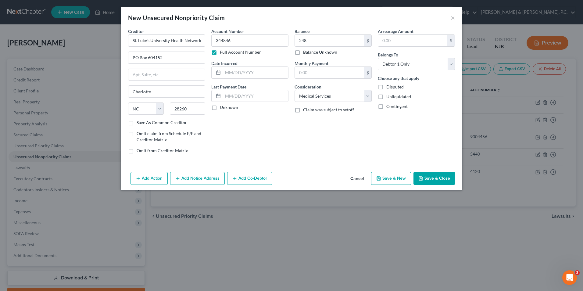
click at [396, 181] on button "Save & New" at bounding box center [391, 178] width 40 height 13
select select "0"
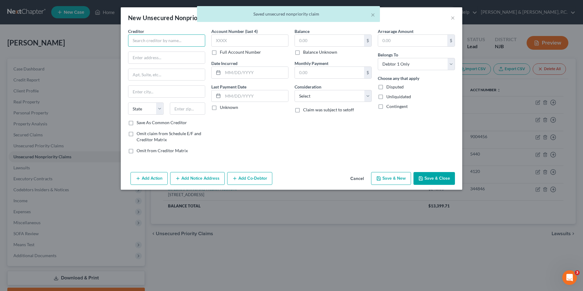
click at [146, 41] on input "text" at bounding box center [166, 40] width 77 height 12
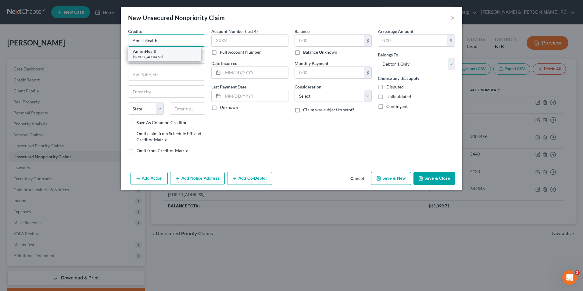
type input "AmeriHealth"
click at [173, 59] on div "[STREET_ADDRESS]" at bounding box center [164, 56] width 63 height 5
type input "[STREET_ADDRESS]"
type input "[GEOGRAPHIC_DATA]"
select select "39"
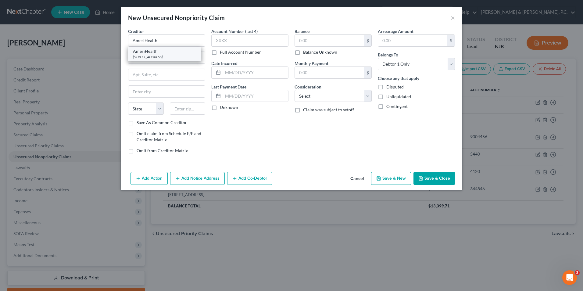
type input "19103"
drag, startPoint x: 169, startPoint y: 57, endPoint x: 95, endPoint y: 58, distance: 73.8
click at [95, 58] on div "New Unsecured Nonpriority Claim × Creditor * AmeriHealth [GEOGRAPHIC_DATA] [GEO…" at bounding box center [291, 145] width 583 height 291
type input "PO Box 825420"
click at [191, 109] on input "19103" at bounding box center [188, 108] width 36 height 12
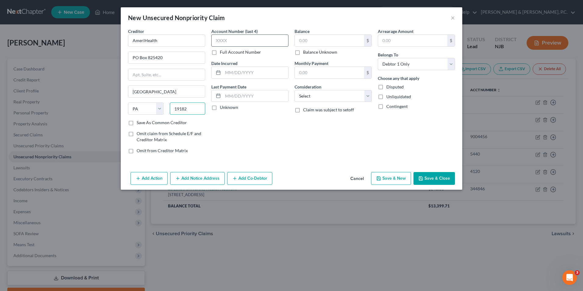
type input "19182"
click at [239, 44] on input "text" at bounding box center [249, 40] width 77 height 12
click at [220, 53] on label "Full Account Number" at bounding box center [240, 52] width 41 height 6
click at [222, 53] on input "Full Account Number" at bounding box center [224, 51] width 4 height 4
click at [228, 42] on input "text" at bounding box center [249, 40] width 77 height 12
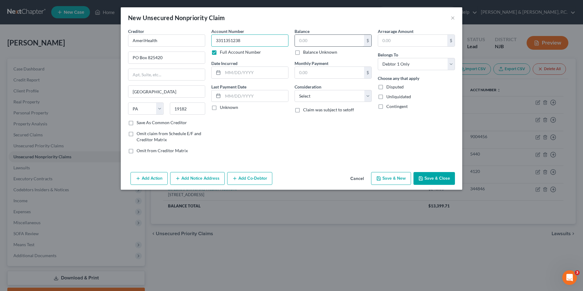
type input "3311351238"
click at [318, 42] on input "text" at bounding box center [329, 41] width 69 height 12
type input "691.60"
click at [361, 99] on select "Select Cable / Satellite Services Collection Agency Credit Card Debt Debt Couns…" at bounding box center [332, 96] width 77 height 12
select select "9"
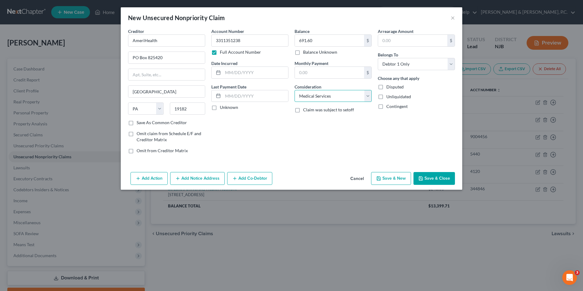
click at [294, 90] on select "Select Cable / Satellite Services Collection Agency Credit Card Debt Debt Couns…" at bounding box center [332, 96] width 77 height 12
click at [383, 181] on button "Save & New" at bounding box center [391, 178] width 40 height 13
select select "0"
type input "0.00"
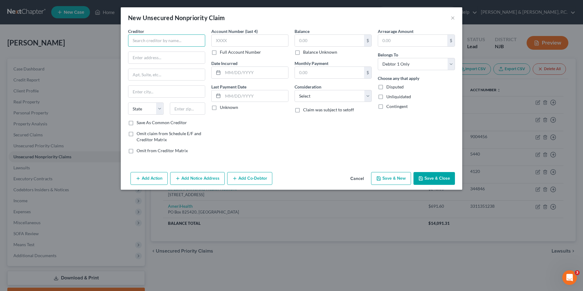
click at [171, 40] on input "text" at bounding box center [166, 40] width 77 height 12
click at [159, 59] on input "text" at bounding box center [166, 58] width 77 height 12
type input "CSAA General Insurnace"
type input "c/o [PERSON_NAME] & Assoc."
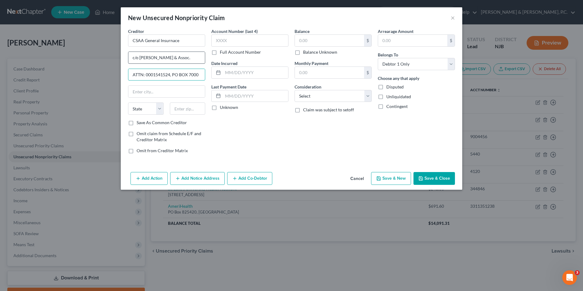
type input "ATTN: 0001541524, PO BOX 7000"
type input "Tarzana"
select select "4"
type input "91357"
click at [229, 46] on input "text" at bounding box center [249, 40] width 77 height 12
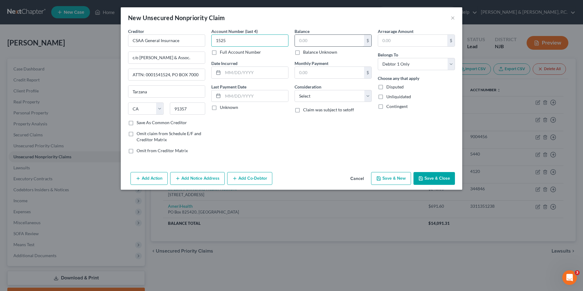
type input "1525"
click at [303, 40] on input "text" at bounding box center [329, 41] width 69 height 12
type input "626.30"
click at [316, 99] on select "Select Cable / Satellite Services Collection Agency Credit Card Debt Debt Couns…" at bounding box center [332, 96] width 77 height 12
select select "14"
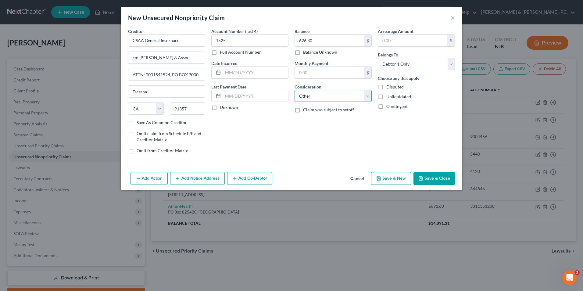
click at [294, 90] on select "Select Cable / Satellite Services Collection Agency Credit Card Debt Debt Couns…" at bounding box center [332, 96] width 77 height 12
click at [323, 122] on input "text" at bounding box center [333, 119] width 77 height 12
type input "auto insurance"
click at [396, 179] on button "Save & New" at bounding box center [391, 178] width 40 height 13
select select "0"
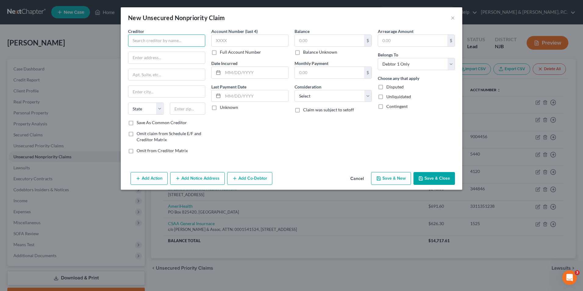
click at [150, 42] on input "text" at bounding box center [166, 40] width 77 height 12
drag, startPoint x: 145, startPoint y: 57, endPoint x: 147, endPoint y: 54, distance: 3.4
click at [145, 57] on input "text" at bounding box center [166, 58] width 77 height 12
drag, startPoint x: 160, startPoint y: 40, endPoint x: 105, endPoint y: 41, distance: 54.9
click at [105, 41] on div "New Unsecured Nonpriority Claim × Creditor * Toll by Plate State [US_STATE] AK …" at bounding box center [291, 145] width 583 height 291
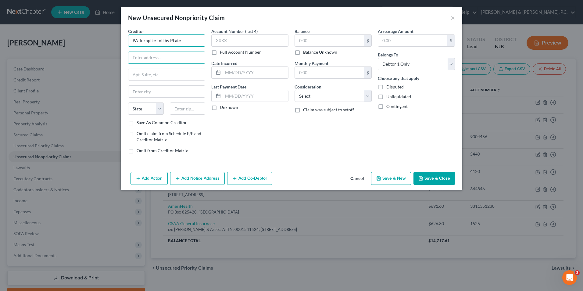
click at [174, 40] on input "PA Turnpike Toll by PLate" at bounding box center [166, 40] width 77 height 12
type input "PA Turnpike Toll by Plate"
click at [171, 59] on input "text" at bounding box center [166, 58] width 77 height 12
type input "PO Box 645631"
click at [156, 94] on input "text" at bounding box center [166, 92] width 77 height 12
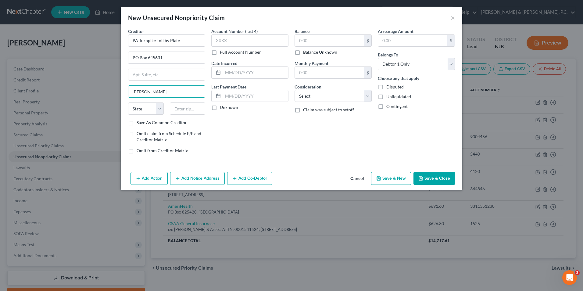
type input "[GEOGRAPHIC_DATA]"
click at [152, 109] on select "State [US_STATE] AK AR AZ CA CO CT DE DC [GEOGRAPHIC_DATA] [GEOGRAPHIC_DATA] GU…" at bounding box center [146, 108] width 36 height 12
select select "39"
click at [128, 102] on select "State [US_STATE] AK AR AZ CA CO CT DE DC [GEOGRAPHIC_DATA] [GEOGRAPHIC_DATA] GU…" at bounding box center [146, 108] width 36 height 12
click at [184, 110] on input "text" at bounding box center [188, 108] width 36 height 12
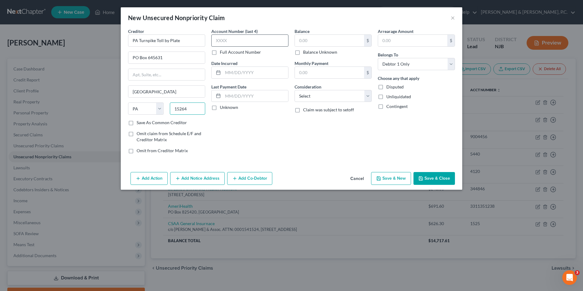
type input "15264"
click at [237, 41] on input "text" at bounding box center [249, 40] width 77 height 12
type input "1395"
click at [323, 39] on input "text" at bounding box center [329, 41] width 69 height 12
type input "88.82"
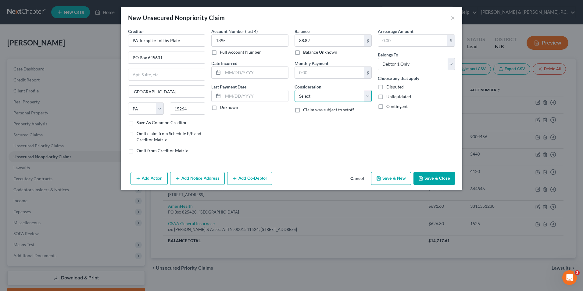
click at [321, 99] on select "Select Cable / Satellite Services Collection Agency Credit Card Debt Debt Couns…" at bounding box center [332, 96] width 77 height 12
select select "14"
click at [294, 90] on select "Select Cable / Satellite Services Collection Agency Credit Card Debt Debt Couns…" at bounding box center [332, 96] width 77 height 12
click at [314, 121] on input "text" at bounding box center [333, 119] width 77 height 12
type input "Tolls"
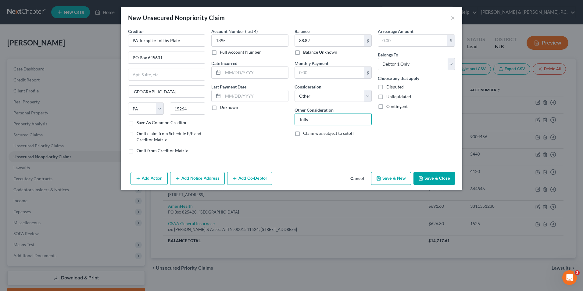
click at [395, 180] on button "Save & New" at bounding box center [391, 178] width 40 height 13
select select "0"
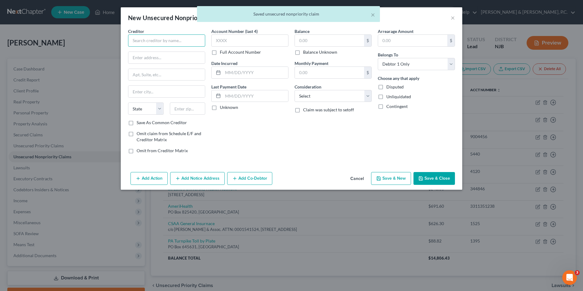
click at [142, 37] on input "text" at bounding box center [166, 40] width 77 height 12
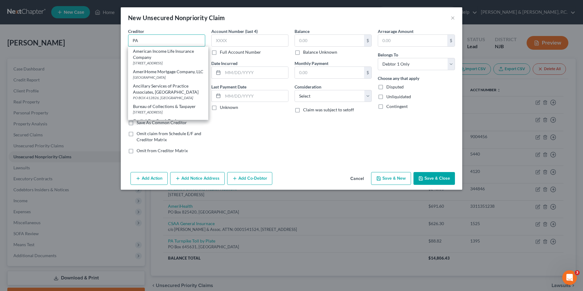
type input "PA"
drag, startPoint x: 357, startPoint y: 178, endPoint x: 355, endPoint y: 174, distance: 4.1
click at [357, 177] on button "Cancel" at bounding box center [356, 179] width 23 height 12
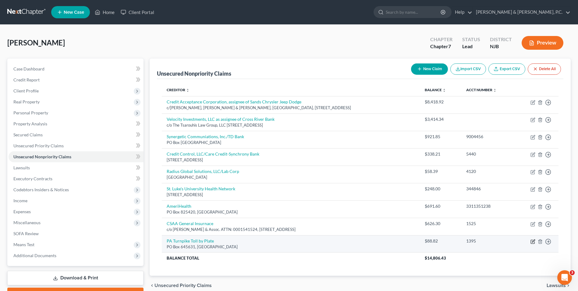
click at [535, 241] on icon "button" at bounding box center [533, 241] width 5 height 5
select select "39"
select select "14"
select select "0"
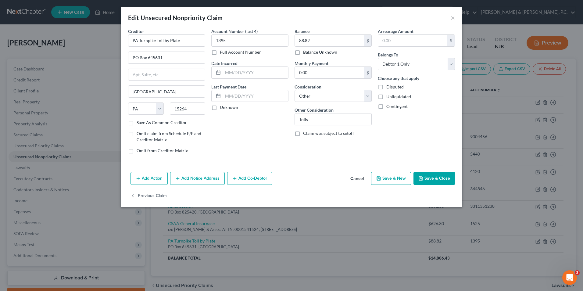
click at [137, 123] on label "Save As Common Creditor" at bounding box center [162, 123] width 50 height 6
click at [139, 123] on input "Save As Common Creditor" at bounding box center [141, 122] width 4 height 4
click at [380, 178] on icon "button" at bounding box center [378, 178] width 5 height 5
checkbox input "false"
select select "0"
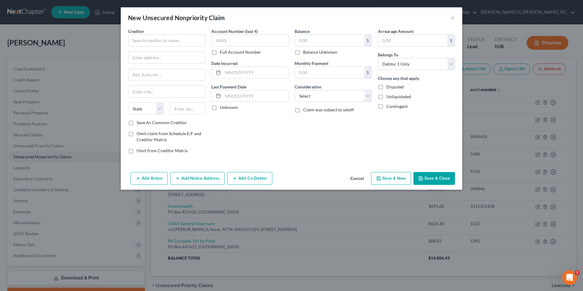
type input "0"
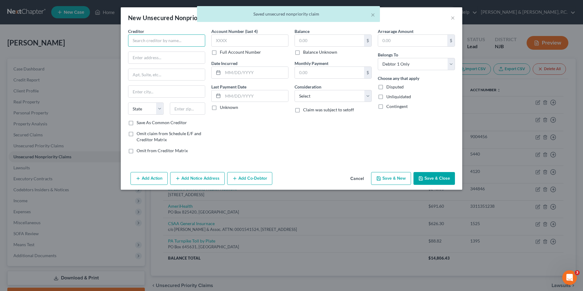
click at [157, 41] on input "text" at bounding box center [166, 40] width 77 height 12
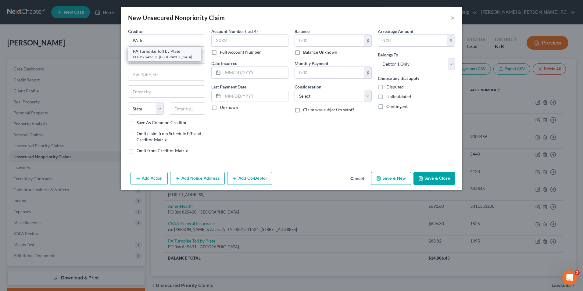
click at [158, 49] on div "PA Turnpike Toll by Plate" at bounding box center [164, 51] width 63 height 6
type input "PA Turnpike Toll by Plate"
type input "PO Box 645631"
type input "[GEOGRAPHIC_DATA]"
select select "39"
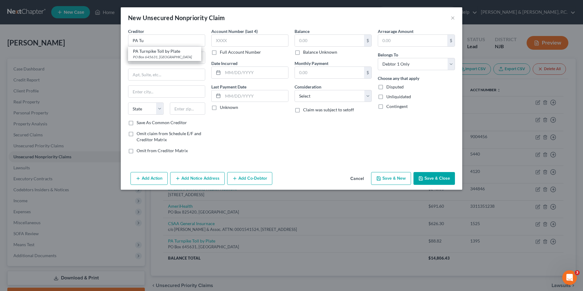
type input "15264"
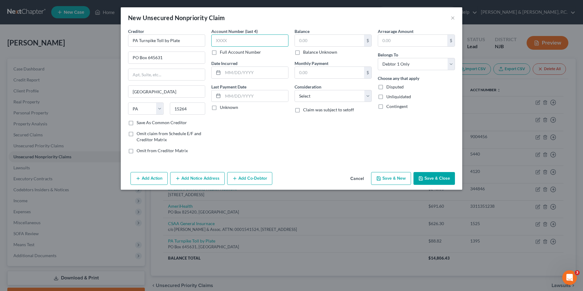
click at [235, 41] on input "text" at bounding box center [249, 40] width 77 height 12
type input "1395"
click at [333, 43] on input "text" at bounding box center [329, 41] width 69 height 12
type input "16.10"
click at [318, 96] on select "Select Cable / Satellite Services Collection Agency Credit Card Debt Debt Couns…" at bounding box center [332, 96] width 77 height 12
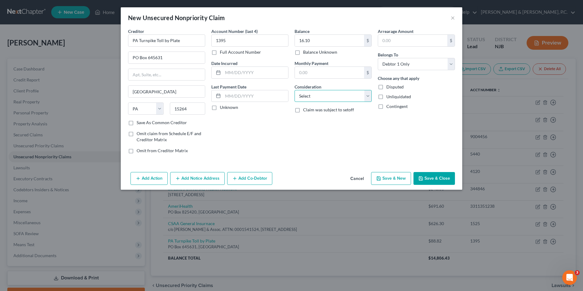
select select "14"
click at [294, 90] on select "Select Cable / Satellite Services Collection Agency Credit Card Debt Debt Couns…" at bounding box center [332, 96] width 77 height 12
click at [325, 123] on input "text" at bounding box center [333, 119] width 77 height 12
type input "t"
type input "Tolls"
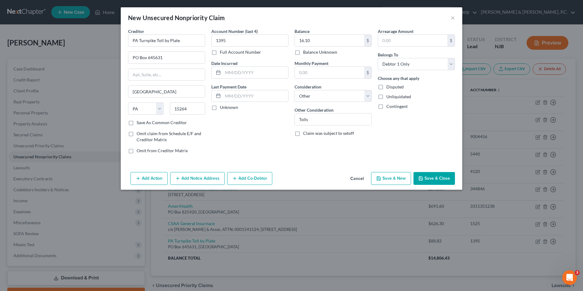
click at [394, 177] on button "Save & New" at bounding box center [391, 178] width 40 height 13
select select "0"
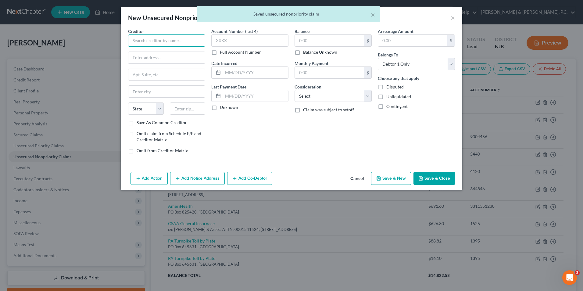
click at [171, 40] on input "text" at bounding box center [166, 40] width 77 height 12
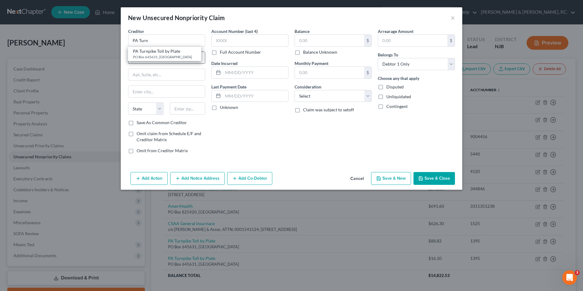
click at [173, 56] on div "PO Box 645631, [GEOGRAPHIC_DATA]" at bounding box center [164, 56] width 63 height 5
type input "PA Turnpike Toll by Plate"
type input "PO Box 645631"
type input "[GEOGRAPHIC_DATA]"
select select "39"
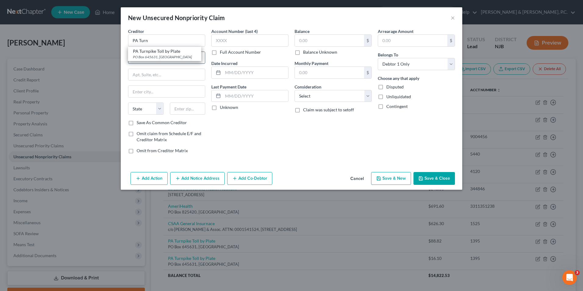
type input "15264"
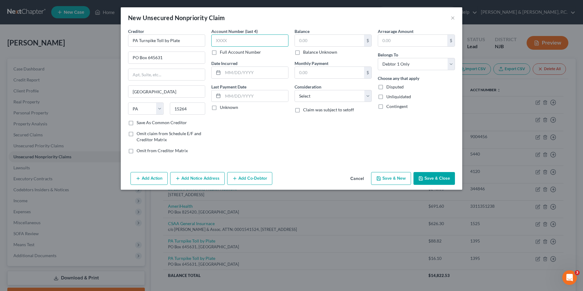
click at [233, 40] on input "text" at bounding box center [249, 40] width 77 height 12
type input "1395"
click at [330, 40] on input "text" at bounding box center [329, 41] width 69 height 12
type input "60.50"
click at [341, 95] on select "Select Cable / Satellite Services Collection Agency Credit Card Debt Debt Couns…" at bounding box center [332, 96] width 77 height 12
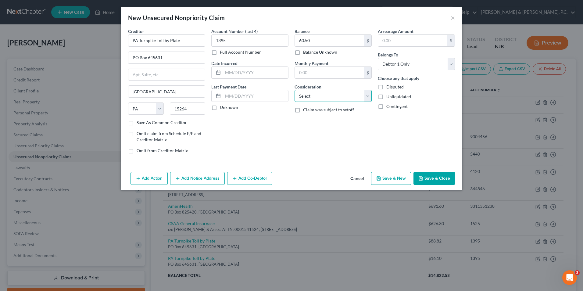
select select "14"
click at [294, 90] on select "Select Cable / Satellite Services Collection Agency Credit Card Debt Debt Couns…" at bounding box center [332, 96] width 77 height 12
click at [335, 121] on input "text" at bounding box center [333, 119] width 77 height 12
type input "Tolls"
click at [393, 178] on button "Save & New" at bounding box center [391, 178] width 40 height 13
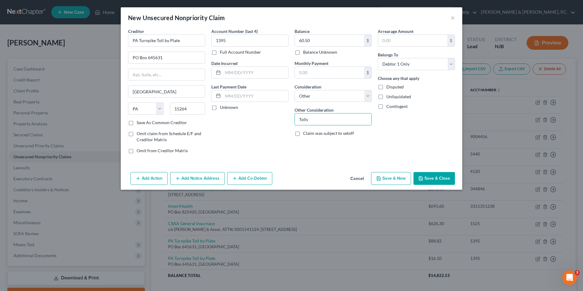
select select "0"
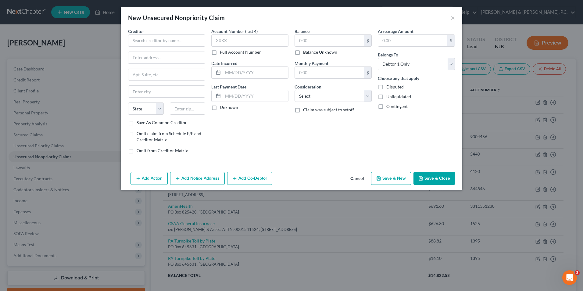
type input "0.00"
click at [151, 43] on input "text" at bounding box center [166, 40] width 77 height 12
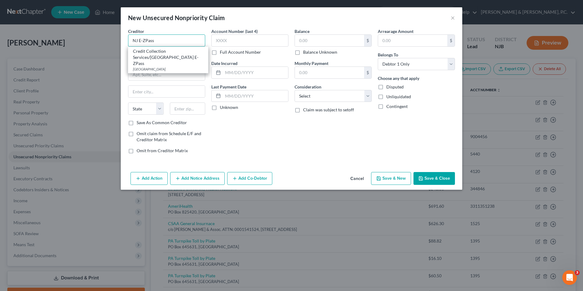
type input "NJ E-ZPass"
click at [159, 83] on div "Creditor * [GEOGRAPHIC_DATA] E-ZPass Credit Collection Services/[GEOGRAPHIC_DAT…" at bounding box center [166, 73] width 77 height 91
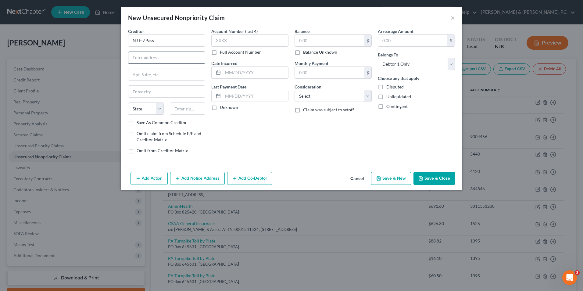
drag, startPoint x: 161, startPoint y: 59, endPoint x: 165, endPoint y: 57, distance: 4.2
click at [161, 59] on input "text" at bounding box center [166, 58] width 77 height 12
type input "PO BOX 4971"
click at [152, 95] on input "text" at bounding box center [166, 92] width 77 height 12
type input "[GEOGRAPHIC_DATA]"
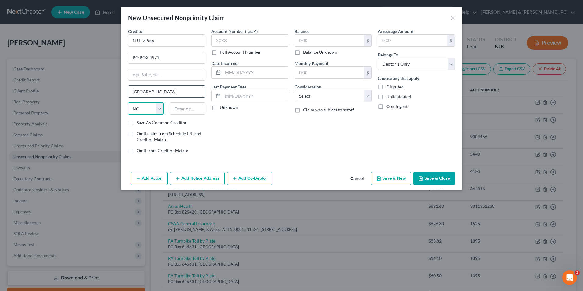
select select "33"
type input "08650"
click at [254, 42] on input "text" at bounding box center [249, 40] width 77 height 12
click at [220, 55] on label "Full Account Number" at bounding box center [240, 52] width 41 height 6
click at [222, 53] on input "Full Account Number" at bounding box center [224, 51] width 4 height 4
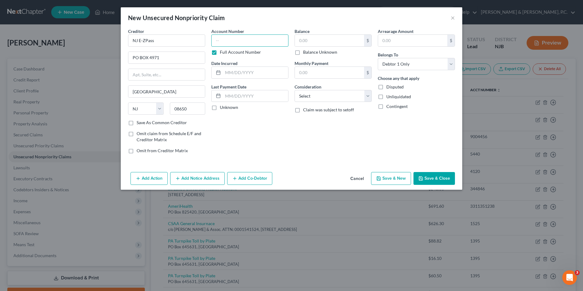
click at [224, 42] on input "text" at bounding box center [249, 40] width 77 height 12
type input "T202312738823-01"
click at [303, 45] on input "text" at bounding box center [329, 41] width 69 height 12
type input "30"
click at [331, 97] on select "Select Cable / Satellite Services Collection Agency Credit Card Debt Debt Couns…" at bounding box center [332, 96] width 77 height 12
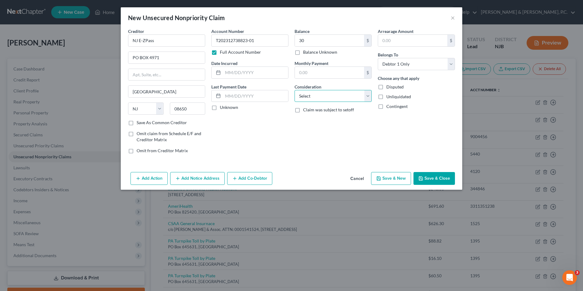
select select "14"
click at [294, 90] on select "Select Cable / Satellite Services Collection Agency Credit Card Debt Debt Couns…" at bounding box center [332, 96] width 77 height 12
click at [317, 121] on input "text" at bounding box center [333, 119] width 77 height 12
type input "Tolls"
click at [392, 176] on button "Save & New" at bounding box center [391, 178] width 40 height 13
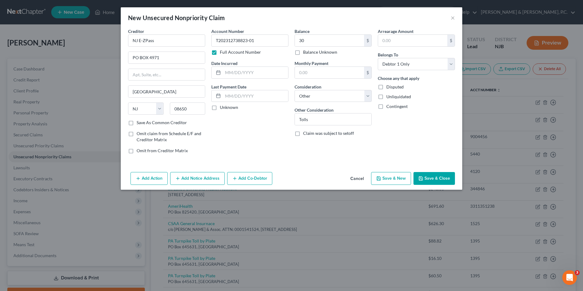
select select "0"
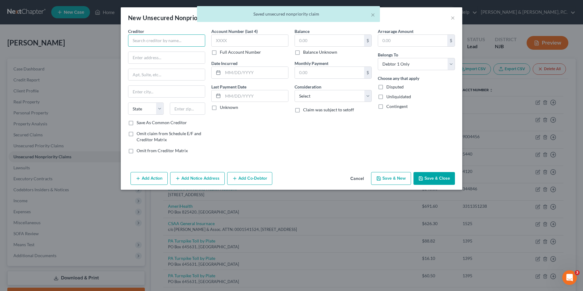
click at [161, 41] on input "text" at bounding box center [166, 40] width 77 height 12
type input "N"
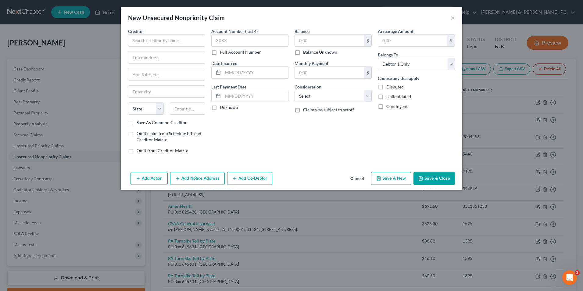
click at [359, 177] on button "Cancel" at bounding box center [356, 179] width 23 height 12
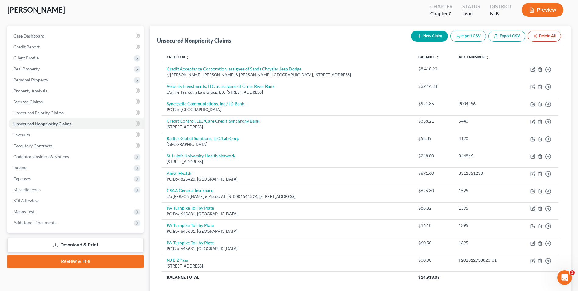
scroll to position [80, 0]
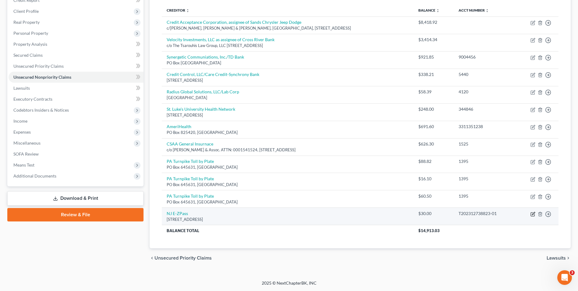
click at [533, 215] on icon "button" at bounding box center [533, 214] width 5 height 5
select select "33"
select select "14"
select select "0"
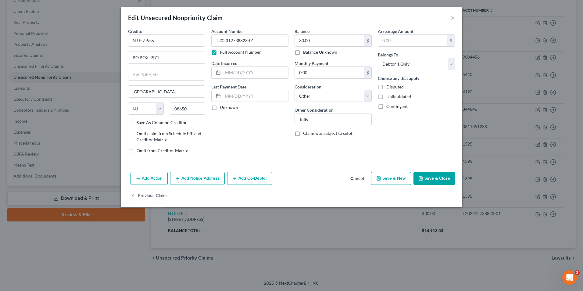
click at [137, 123] on label "Save As Common Creditor" at bounding box center [162, 123] width 50 height 6
click at [139, 123] on input "Save As Common Creditor" at bounding box center [141, 122] width 4 height 4
click at [441, 180] on button "Save & Close" at bounding box center [433, 178] width 41 height 13
checkbox input "false"
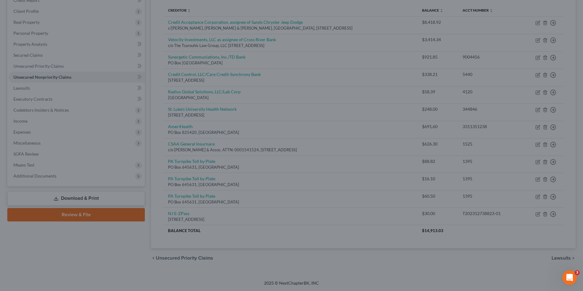
type input "0"
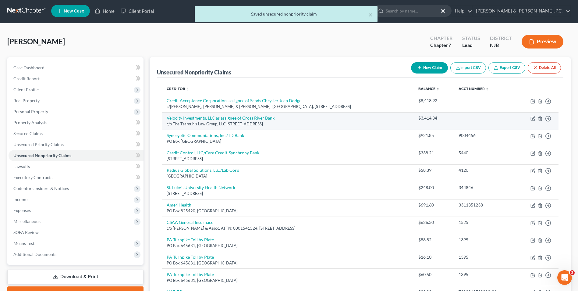
scroll to position [0, 0]
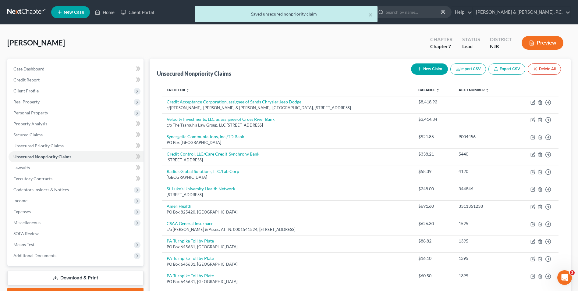
click at [430, 70] on button "New Claim" at bounding box center [429, 68] width 37 height 11
select select "0"
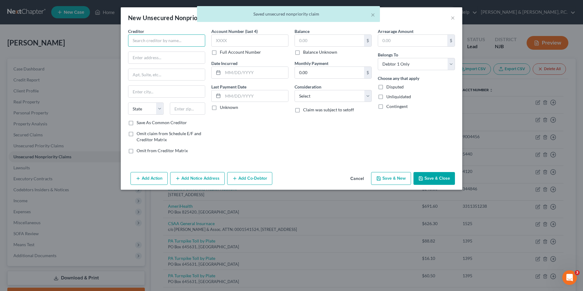
click at [169, 44] on input "text" at bounding box center [166, 40] width 77 height 12
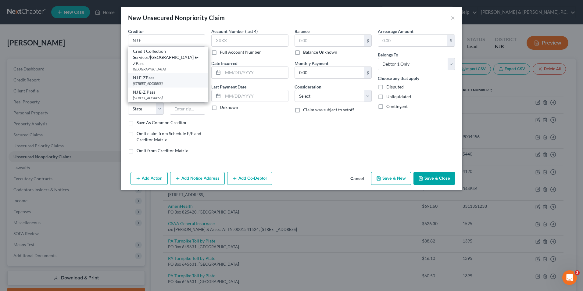
click at [175, 81] on div "[STREET_ADDRESS]" at bounding box center [168, 83] width 70 height 5
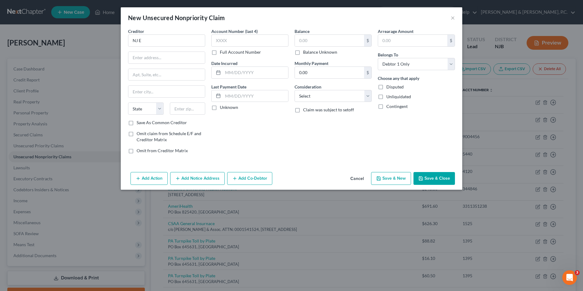
type input "NJ E-ZPass"
type input "PO BOX 4971"
type input "[GEOGRAPHIC_DATA]"
select select "33"
type input "08650"
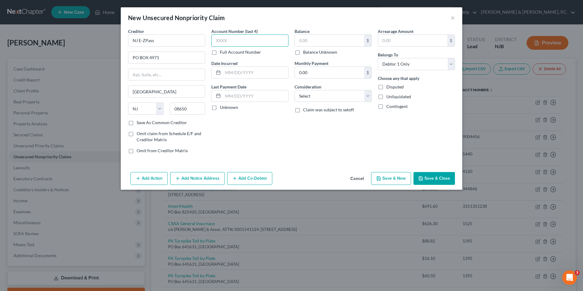
click at [226, 40] on input "text" at bounding box center [249, 40] width 77 height 12
click at [220, 52] on label "Full Account Number" at bounding box center [240, 52] width 41 height 6
click at [222, 52] on input "Full Account Number" at bounding box center [224, 51] width 4 height 4
click at [225, 42] on input "text" at bounding box center [249, 40] width 77 height 12
type input "t"
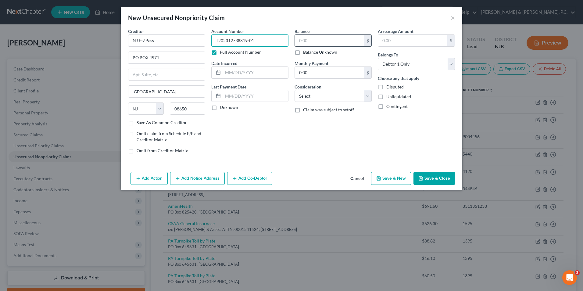
type input "T202312738819-01"
click at [303, 43] on input "text" at bounding box center [329, 41] width 69 height 12
type input "30.00"
click at [319, 95] on select "Select Cable / Satellite Services Collection Agency Credit Card Debt Debt Couns…" at bounding box center [332, 96] width 77 height 12
select select "14"
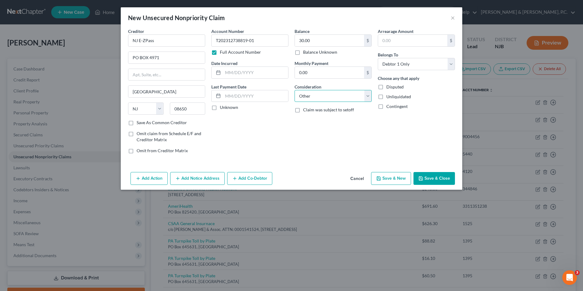
click at [294, 90] on select "Select Cable / Satellite Services Collection Agency Credit Card Debt Debt Couns…" at bounding box center [332, 96] width 77 height 12
click at [323, 121] on input "text" at bounding box center [333, 119] width 77 height 12
type input "Tolls"
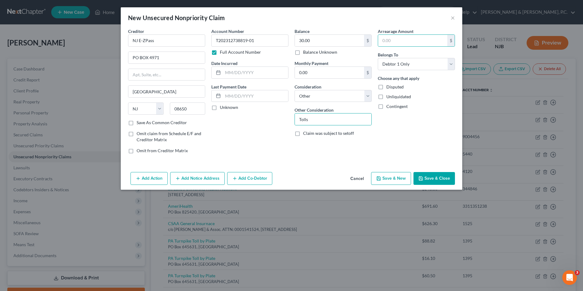
click at [423, 180] on icon "button" at bounding box center [420, 178] width 5 height 5
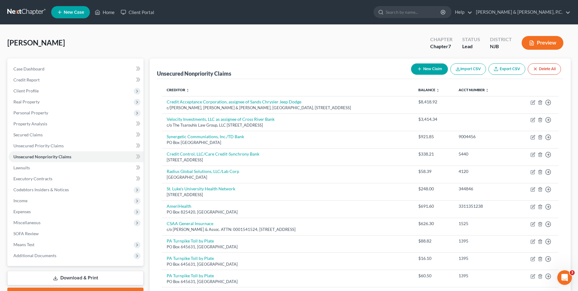
click at [429, 69] on button "New Claim" at bounding box center [429, 68] width 37 height 11
select select "0"
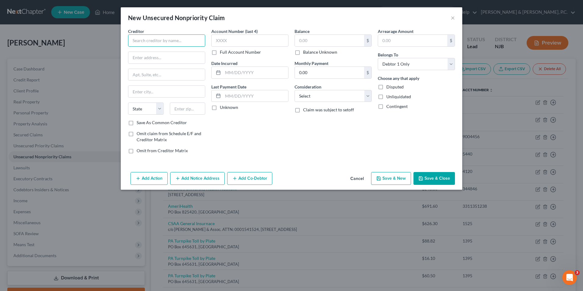
click at [175, 43] on input "text" at bounding box center [166, 40] width 77 height 12
type input "Credit Acceptance"
click at [154, 58] on input "text" at bounding box center [166, 58] width 77 height 12
type input "PO Box 551888"
type input "Detriot"
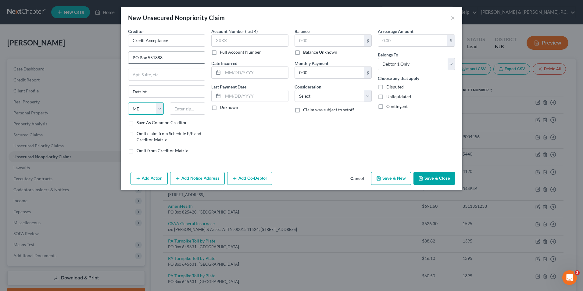
select select "23"
type input "48255"
click at [232, 34] on div "Account Number (last 4) Full Account Number" at bounding box center [249, 41] width 77 height 27
type input "[GEOGRAPHIC_DATA]"
click at [227, 39] on input "text" at bounding box center [249, 40] width 77 height 12
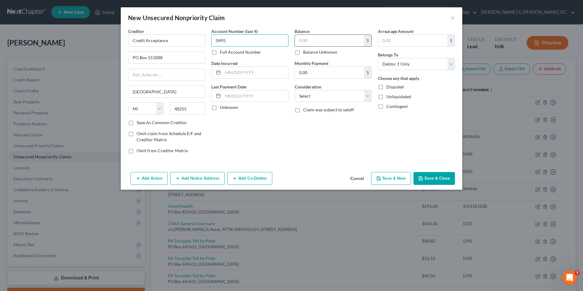
type input "0495"
click at [312, 45] on input "text" at bounding box center [329, 41] width 69 height 12
type input "8,915.93"
click at [306, 71] on input "0.00" at bounding box center [329, 73] width 69 height 12
type input "243.27"
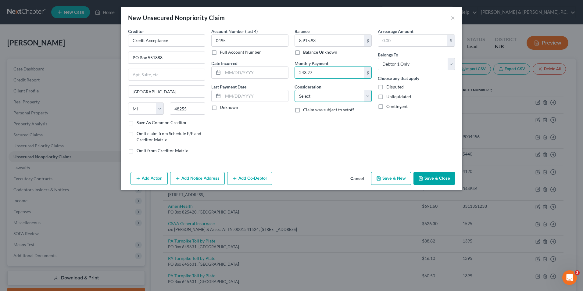
click at [339, 97] on select "Select Cable / Satellite Services Collection Agency Credit Card Debt Debt Couns…" at bounding box center [332, 96] width 77 height 12
select select "14"
click at [294, 90] on select "Select Cable / Satellite Services Collection Agency Credit Card Debt Debt Couns…" at bounding box center [332, 96] width 77 height 12
click at [319, 122] on input "text" at bounding box center [333, 119] width 77 height 12
click at [259, 152] on div "Account Number (last 4) 0495 Full Account Number Date Incurred Last Payment Dat…" at bounding box center [249, 93] width 83 height 130
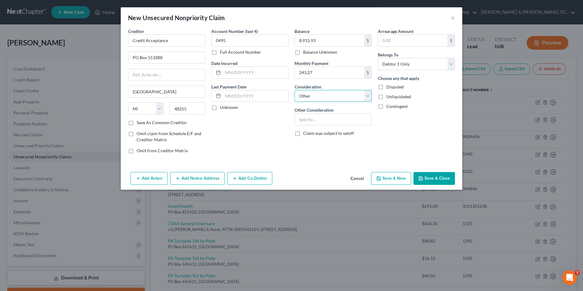
click at [368, 98] on select "Select Cable / Satellite Services Collection Agency Credit Card Debt Debt Couns…" at bounding box center [332, 96] width 77 height 12
select select
click at [294, 90] on select "Select Cable / Satellite Services Collection Agency Credit Card Debt Debt Couns…" at bounding box center [332, 96] width 77 height 12
click at [430, 179] on button "Save & Close" at bounding box center [433, 178] width 41 height 13
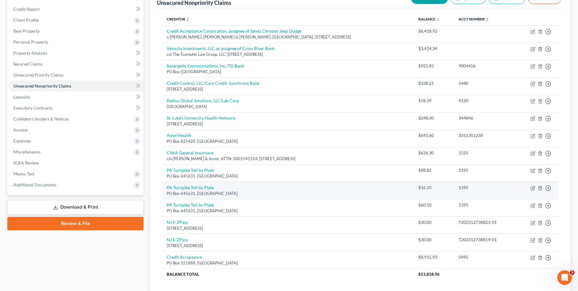
scroll to position [114, 0]
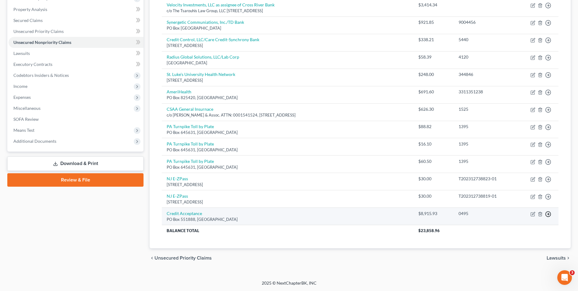
click at [548, 214] on icon "button" at bounding box center [548, 214] width 6 height 6
click at [512, 219] on link "Move to D" at bounding box center [520, 218] width 51 height 10
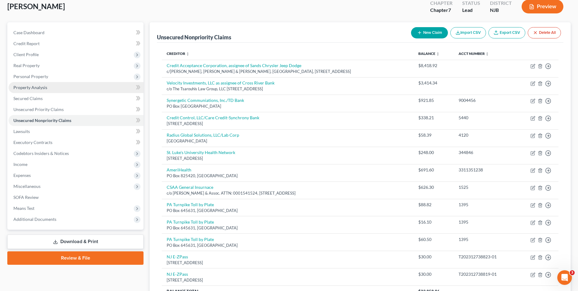
scroll to position [36, 0]
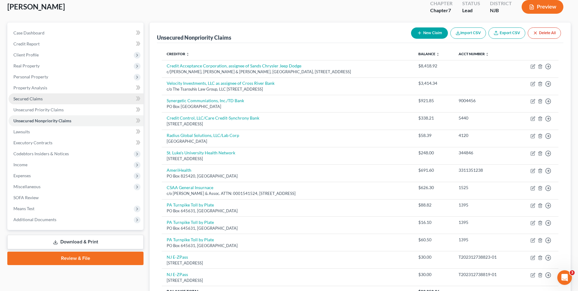
click at [32, 99] on span "Secured Claims" at bounding box center [27, 98] width 29 height 5
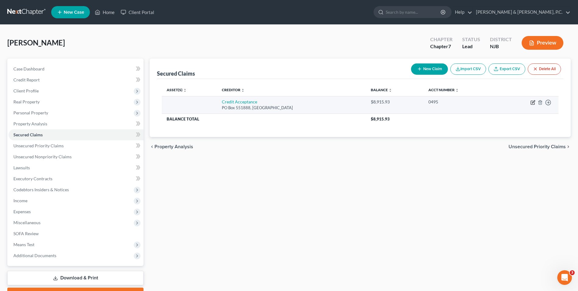
click at [532, 102] on icon "button" at bounding box center [533, 102] width 5 height 5
select select "23"
select select "0"
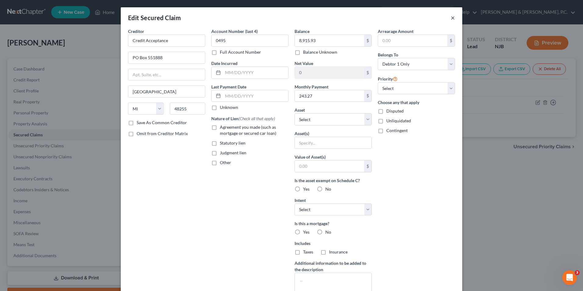
click at [451, 18] on button "×" at bounding box center [453, 17] width 4 height 7
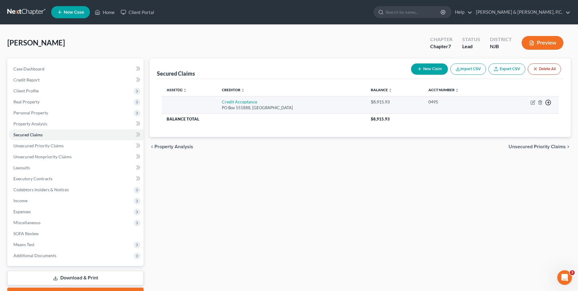
click at [548, 104] on icon "button" at bounding box center [548, 102] width 6 height 6
click at [536, 127] on link "Move to G" at bounding box center [520, 127] width 51 height 10
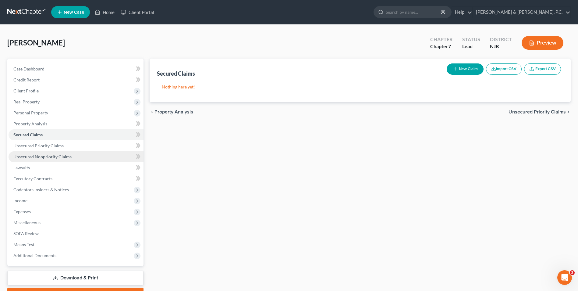
click at [49, 159] on link "Unsecured Nonpriority Claims" at bounding box center [76, 156] width 135 height 11
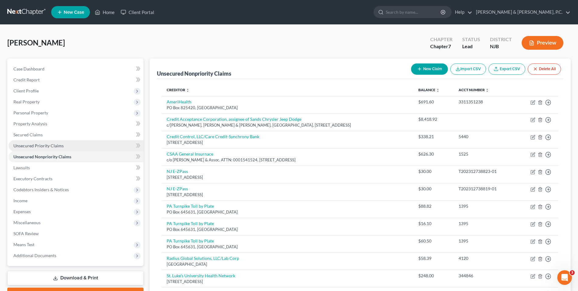
click at [29, 147] on span "Unsecured Priority Claims" at bounding box center [38, 145] width 50 height 5
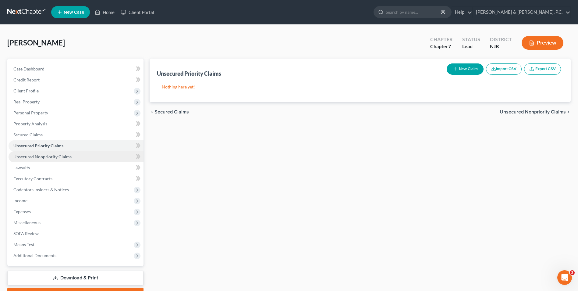
click at [28, 157] on span "Unsecured Nonpriority Claims" at bounding box center [42, 156] width 58 height 5
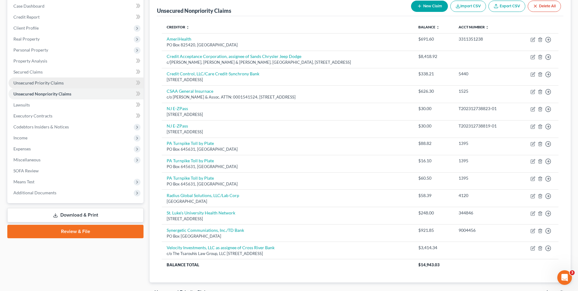
scroll to position [5, 0]
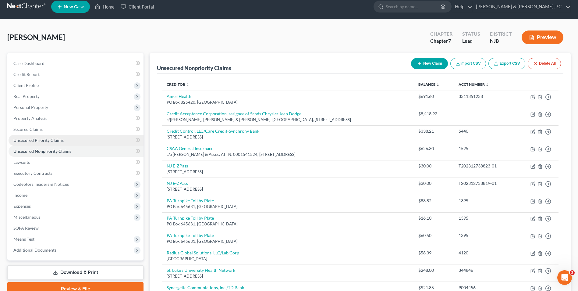
click at [36, 141] on span "Unsecured Priority Claims" at bounding box center [38, 139] width 50 height 5
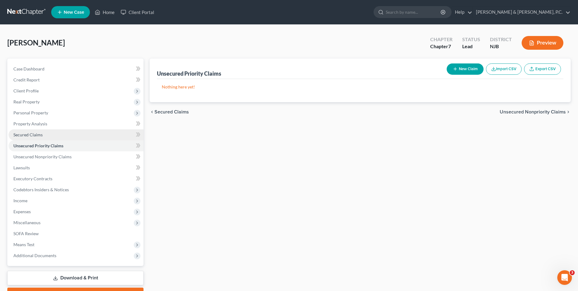
click at [32, 135] on span "Secured Claims" at bounding box center [27, 134] width 29 height 5
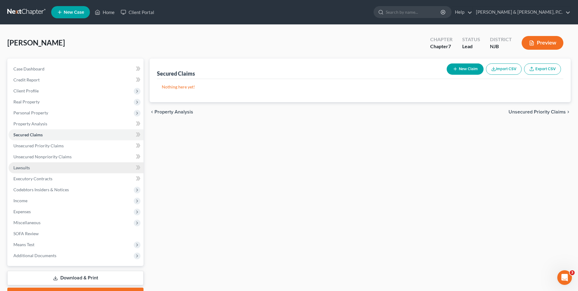
click at [37, 169] on link "Lawsuits" at bounding box center [76, 167] width 135 height 11
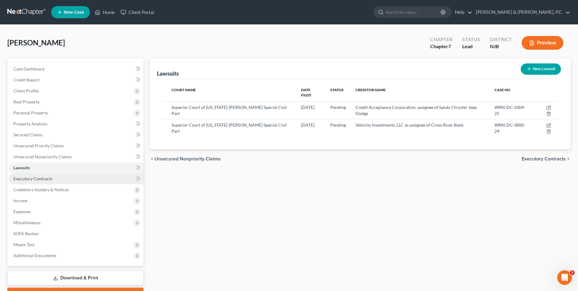
click at [41, 180] on span "Executory Contracts" at bounding box center [32, 178] width 39 height 5
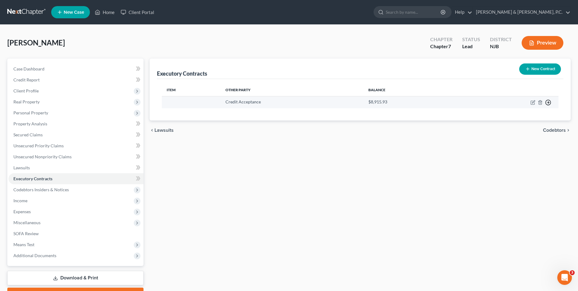
click at [547, 102] on icon "button" at bounding box center [548, 102] width 6 height 6
click at [526, 116] on link "Move to E" at bounding box center [520, 117] width 51 height 10
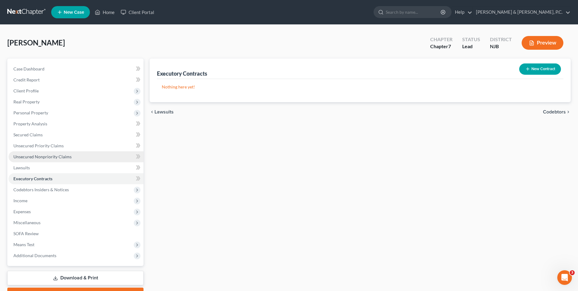
click at [57, 159] on link "Unsecured Nonpriority Claims" at bounding box center [76, 156] width 135 height 11
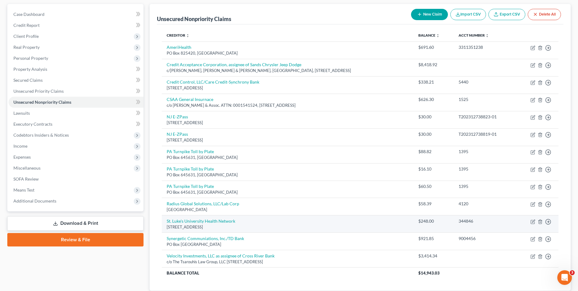
scroll to position [97, 0]
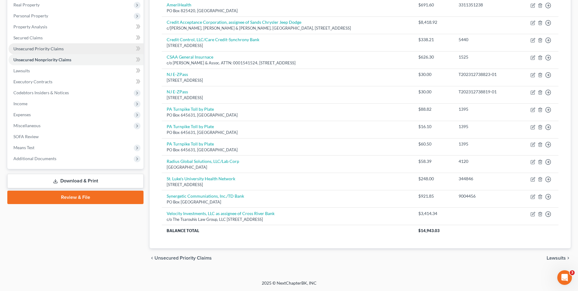
click at [36, 47] on span "Unsecured Priority Claims" at bounding box center [38, 48] width 50 height 5
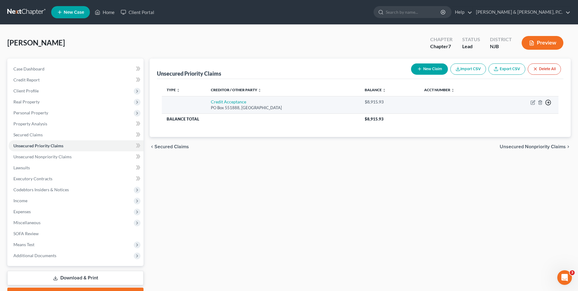
click at [548, 102] on line "button" at bounding box center [549, 102] width 2 height 0
click at [537, 116] on link "Move to F" at bounding box center [520, 117] width 51 height 10
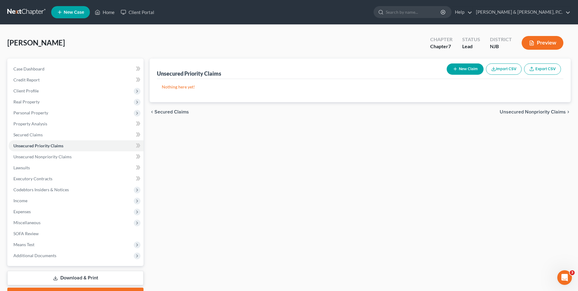
click at [512, 109] on span "Unsecured Nonpriority Claims" at bounding box center [533, 111] width 66 height 5
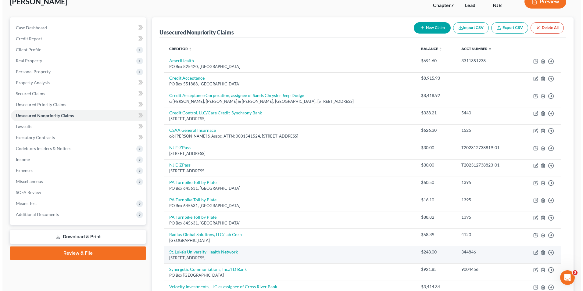
scroll to position [23, 0]
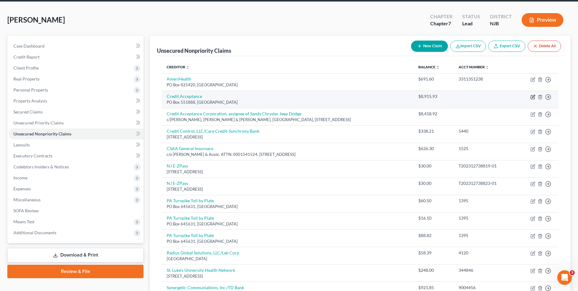
click at [533, 97] on icon "button" at bounding box center [533, 97] width 5 height 5
select select "23"
select select "0"
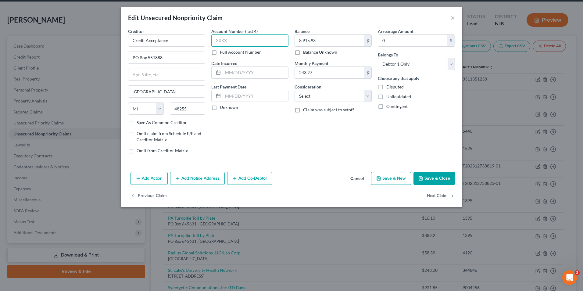
click at [244, 42] on input "text" at bounding box center [249, 40] width 77 height 12
click at [220, 54] on label "Full Account Number" at bounding box center [240, 52] width 41 height 6
click at [222, 53] on input "Full Account Number" at bounding box center [224, 51] width 4 height 4
click at [225, 43] on input "text" at bounding box center [249, 40] width 77 height 12
type input "114200495"
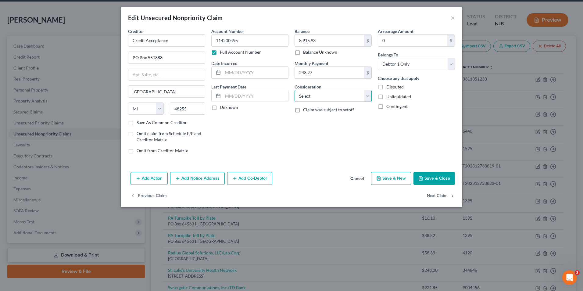
click at [366, 98] on select "Select Cable / Satellite Services Collection Agency Credit Card Debt Debt Couns…" at bounding box center [332, 96] width 77 height 12
select select "14"
click at [294, 90] on select "Select Cable / Satellite Services Collection Agency Credit Card Debt Debt Couns…" at bounding box center [332, 96] width 77 height 12
click at [326, 121] on input "text" at bounding box center [333, 119] width 77 height 12
type input "Chevy Aveo"
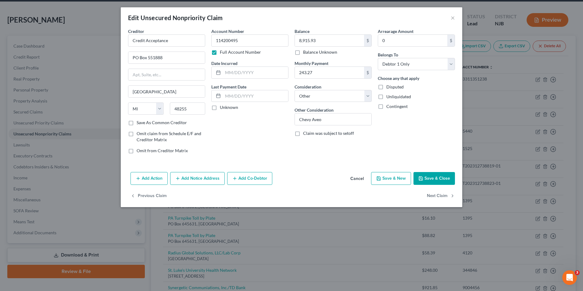
click at [436, 177] on button "Save & Close" at bounding box center [433, 178] width 41 height 13
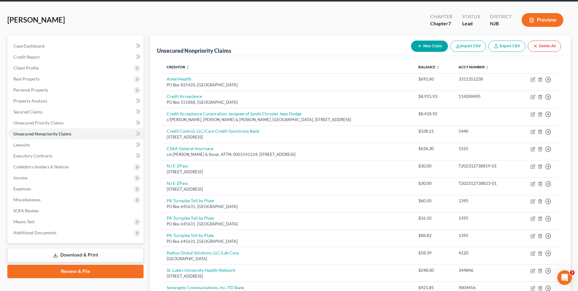
click at [433, 46] on button "New Claim" at bounding box center [429, 46] width 37 height 11
select select "0"
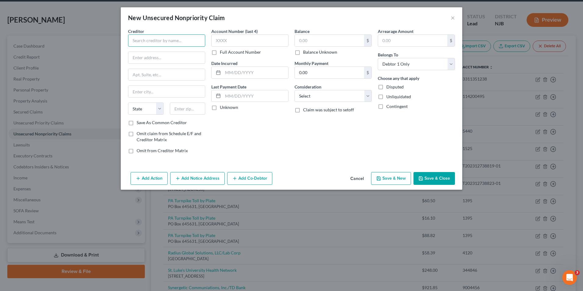
click at [191, 37] on input "text" at bounding box center [166, 40] width 77 height 12
type input "NCB Management Services, Inc./Republic Bank & Trust Co."
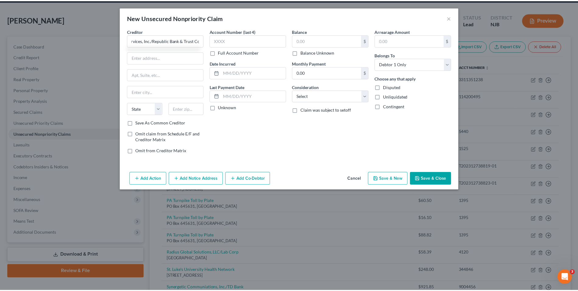
scroll to position [0, 0]
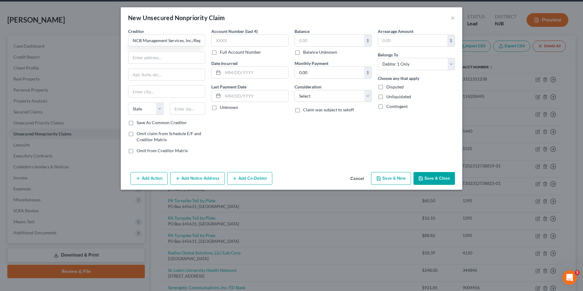
click at [196, 50] on div "Creditor * NCB Management Services, Inc./Republic Bank & Trust Co. State [US_ST…" at bounding box center [166, 73] width 77 height 91
click at [193, 55] on input "text" at bounding box center [166, 58] width 77 height 12
type input "PO Box 1099"
type input "Langhorne"
select select "39"
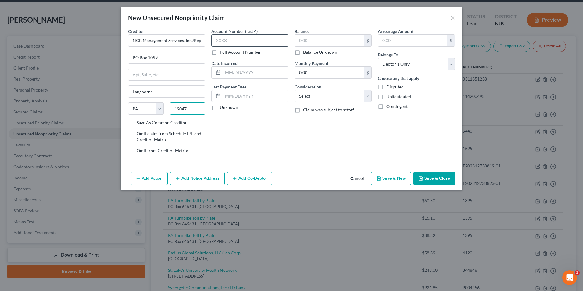
type input "19047"
click at [241, 39] on input "text" at bounding box center [249, 40] width 77 height 12
type input "1191"
click at [308, 41] on input "text" at bounding box center [329, 41] width 69 height 12
type input "3,241.86"
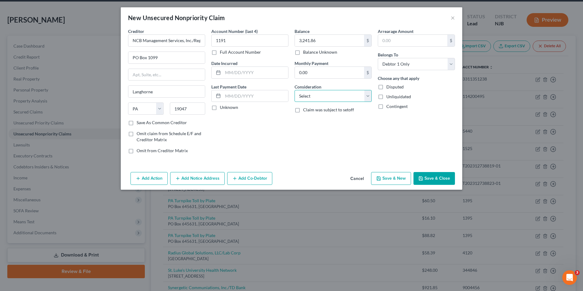
click at [347, 97] on select "Select Cable / Satellite Services Collection Agency Credit Card Debt Debt Couns…" at bounding box center [332, 96] width 77 height 12
select select "2"
click at [294, 90] on select "Select Cable / Satellite Services Collection Agency Credit Card Debt Debt Couns…" at bounding box center [332, 96] width 77 height 12
click at [424, 178] on button "Save & Close" at bounding box center [433, 178] width 41 height 13
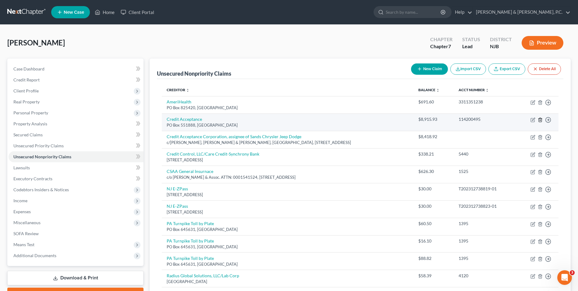
click at [541, 120] on line "button" at bounding box center [541, 120] width 0 height 1
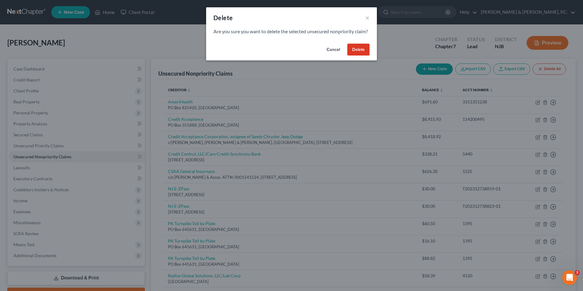
click at [354, 56] on button "Delete" at bounding box center [358, 50] width 22 height 12
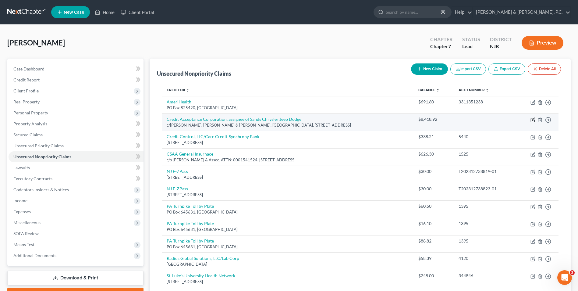
scroll to position [114, 0]
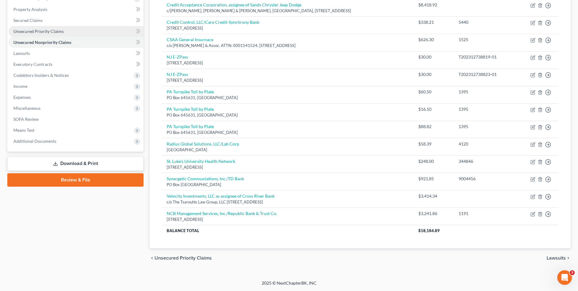
click at [46, 30] on span "Unsecured Priority Claims" at bounding box center [38, 31] width 50 height 5
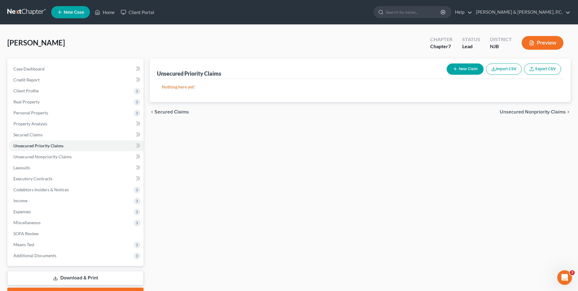
click at [474, 72] on button "New Claim" at bounding box center [465, 68] width 37 height 11
select select "0"
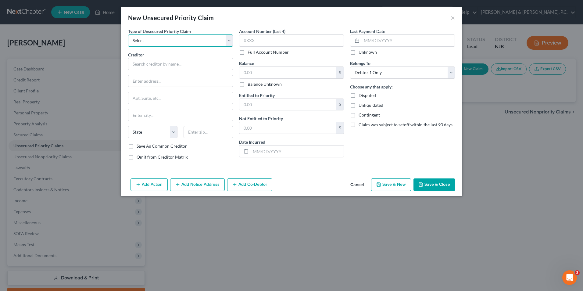
click at [228, 41] on select "Select Taxes & Other Government Units Domestic Support Obligations Extensions o…" at bounding box center [180, 40] width 105 height 12
select select "0"
click at [128, 34] on select "Select Taxes & Other Government Units Domestic Support Obligations Extensions o…" at bounding box center [180, 40] width 105 height 12
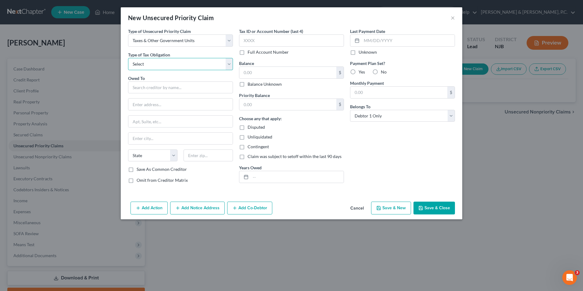
click at [184, 65] on select "Select Federal City State Franchise Tax Board Other" at bounding box center [180, 64] width 105 height 12
select select "0"
click at [128, 58] on select "Select Federal City State Franchise Tax Board Other" at bounding box center [180, 64] width 105 height 12
click at [178, 87] on input "text" at bounding box center [180, 87] width 105 height 12
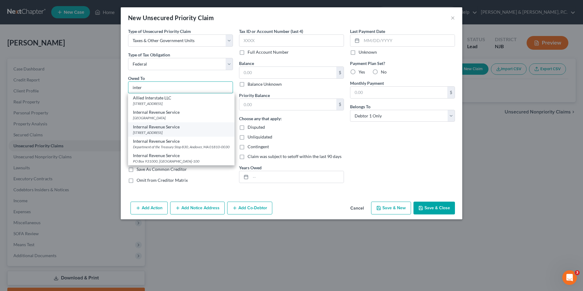
scroll to position [4, 0]
click at [186, 130] on div "[STREET_ADDRESS]" at bounding box center [181, 132] width 97 height 5
type input "Internal Revenue Service"
type input "PO Box 9012"
type input "[GEOGRAPHIC_DATA]"
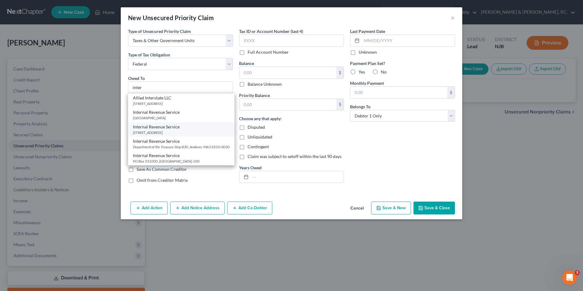
select select "35"
type input "11742"
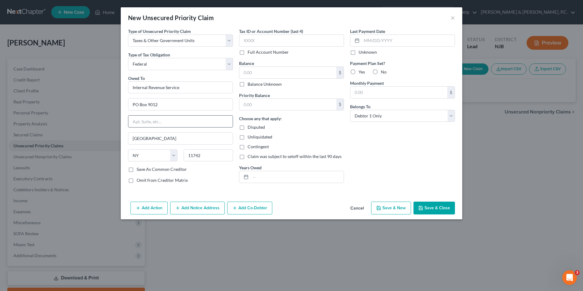
scroll to position [0, 0]
drag, startPoint x: 177, startPoint y: 104, endPoint x: 147, endPoint y: 105, distance: 30.2
click at [147, 105] on input "PO Box 9012" at bounding box center [180, 104] width 104 height 12
click at [205, 93] on input "Internal Revenue Service" at bounding box center [180, 87] width 105 height 12
click at [183, 89] on input "Internal Revenue Se" at bounding box center [180, 87] width 105 height 12
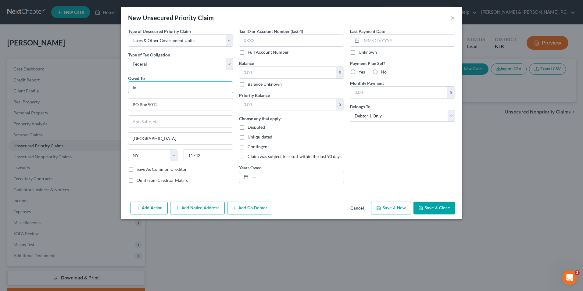
type input "I"
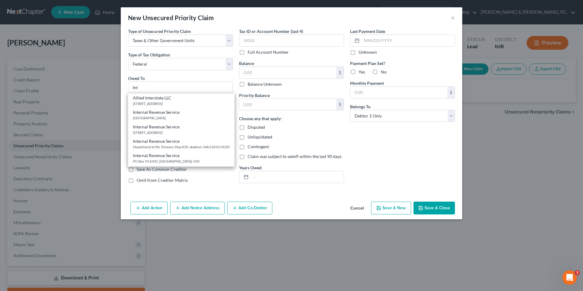
click at [200, 145] on div "Department of the Treasury Stop 830, Andover, MA 01810-0030" at bounding box center [181, 146] width 97 height 5
type input "Internal Revenue Service"
type input "Department of the Treasury"
type input "Stop 830"
type input "Andover"
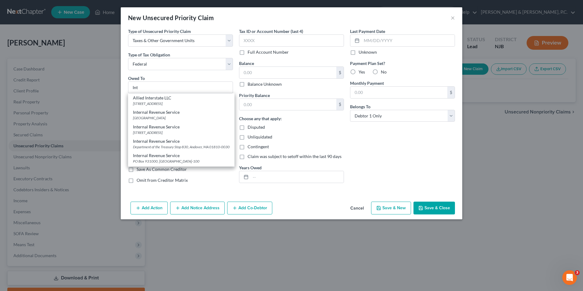
select select "22"
type input "01810-0030"
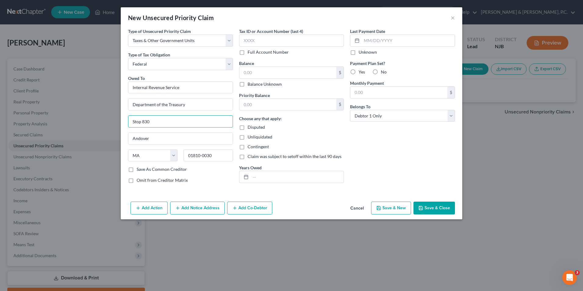
drag, startPoint x: 151, startPoint y: 121, endPoint x: 118, endPoint y: 122, distance: 32.9
click at [118, 122] on div "New Unsecured Priority Claim × Type of Unsecured Priority Claim * Select Taxes …" at bounding box center [291, 145] width 583 height 291
click at [276, 38] on input "text" at bounding box center [291, 40] width 105 height 12
click at [238, 208] on button "Add Co-Debtor" at bounding box center [249, 208] width 45 height 13
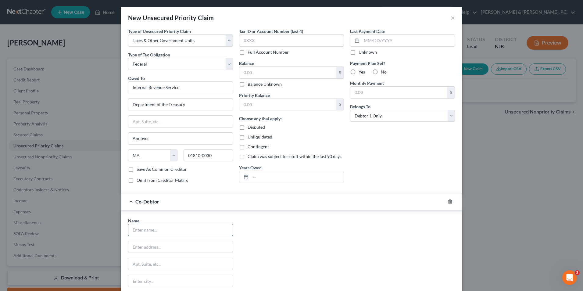
click at [179, 229] on input "text" at bounding box center [180, 230] width 104 height 12
type input "[PERSON_NAME]"
type input "[STREET_ADDRESS][US_STATE]"
type input "Phillipsburg"
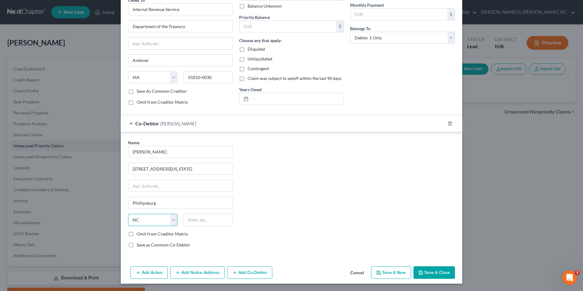
select select "33"
drag, startPoint x: 195, startPoint y: 223, endPoint x: 199, endPoint y: 217, distance: 7.3
click at [195, 223] on input "text" at bounding box center [208, 220] width 49 height 12
type input "08865"
drag, startPoint x: 128, startPoint y: 244, endPoint x: 166, endPoint y: 241, distance: 38.3
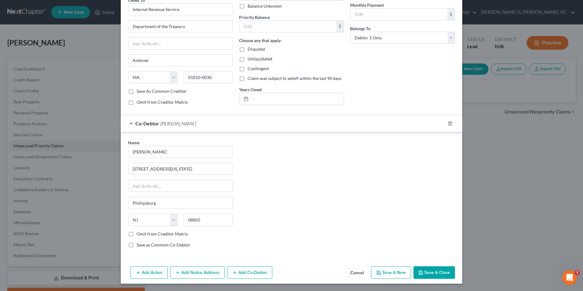
click at [137, 244] on label "Save as Common Co-Debtor" at bounding box center [164, 245] width 54 height 6
click at [139, 244] on input "Save as Common Co-Debtor" at bounding box center [141, 244] width 4 height 4
checkbox input "true"
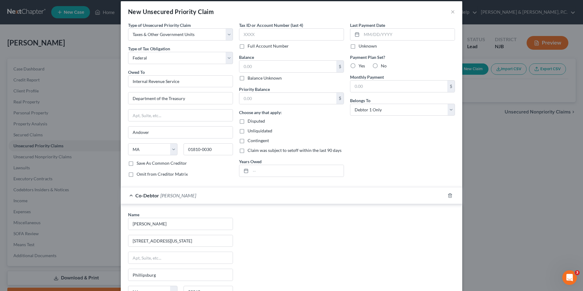
scroll to position [0, 0]
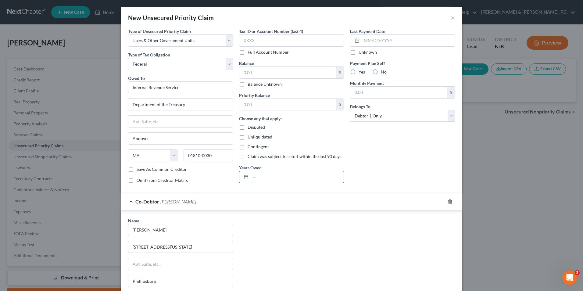
click at [274, 172] on input "text" at bounding box center [297, 177] width 93 height 12
type input "2024"
click at [269, 43] on input "text" at bounding box center [291, 40] width 105 height 12
type input "0365"
drag, startPoint x: 360, startPoint y: 95, endPoint x: 371, endPoint y: 81, distance: 17.8
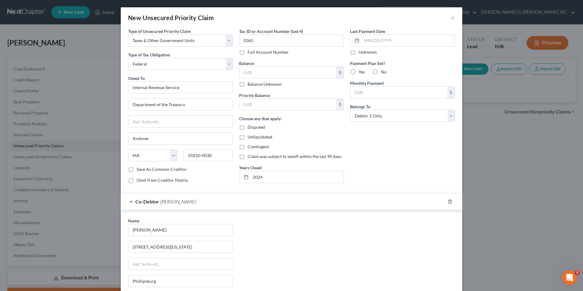
click at [360, 95] on input "text" at bounding box center [398, 93] width 97 height 12
type input "125.00"
click at [359, 73] on label "Yes" at bounding box center [362, 72] width 6 height 6
click at [361, 73] on input "Yes" at bounding box center [363, 71] width 4 height 4
radio input "true"
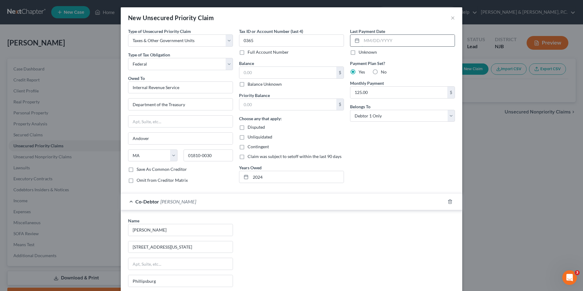
click at [373, 42] on input "text" at bounding box center [408, 41] width 93 height 12
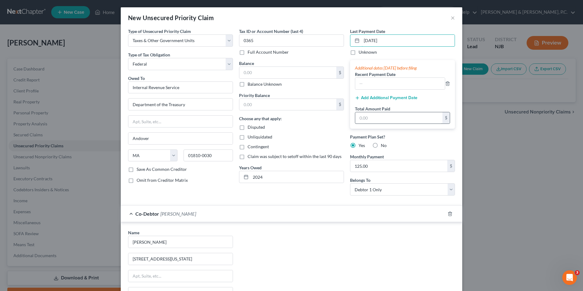
type input "[DATE]"
click at [368, 118] on input "text" at bounding box center [398, 118] width 87 height 12
type input "353.00"
click at [383, 86] on input "text" at bounding box center [400, 84] width 90 height 12
type input "[DATE]"
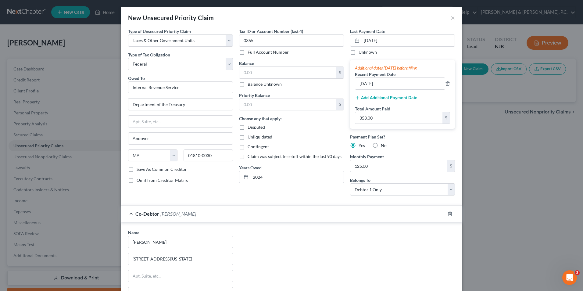
click at [388, 96] on button "Add Additional Payment Date" at bounding box center [386, 97] width 62 height 5
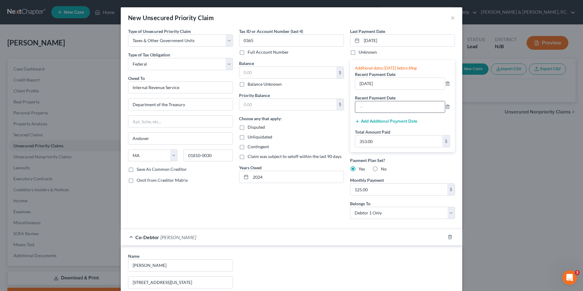
click at [385, 103] on input "text" at bounding box center [400, 107] width 90 height 12
type input "[DATE]"
click at [270, 72] on input "text" at bounding box center [287, 73] width 97 height 12
type input "1,354.89"
type input "375"
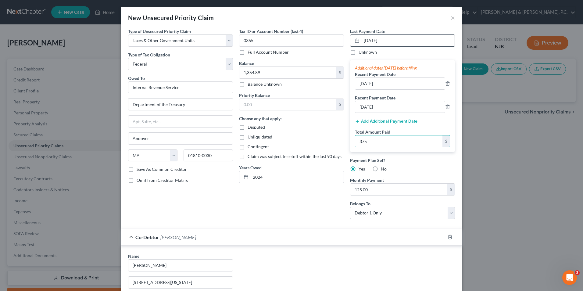
click at [364, 40] on input "[DATE]" at bounding box center [408, 41] width 93 height 12
type input "[DATE]"
click at [359, 84] on input "[DATE]" at bounding box center [400, 84] width 90 height 12
type input "[DATE]"
click at [359, 108] on input "[DATE]" at bounding box center [400, 107] width 90 height 12
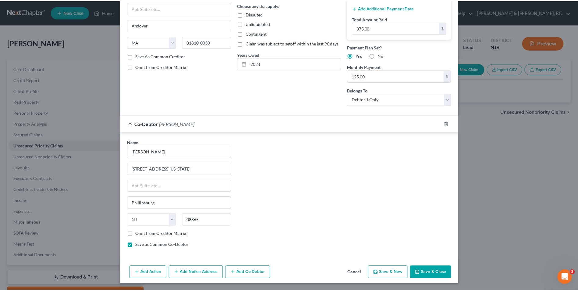
scroll to position [114, 0]
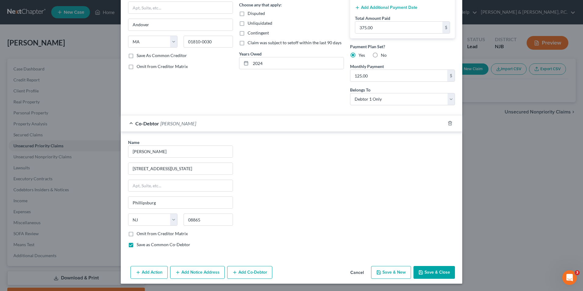
type input "[DATE]"
click at [428, 274] on button "Save & Close" at bounding box center [433, 272] width 41 height 13
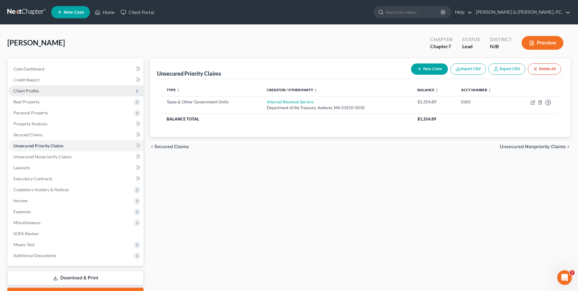
click at [30, 91] on span "Client Profile" at bounding box center [25, 90] width 25 height 5
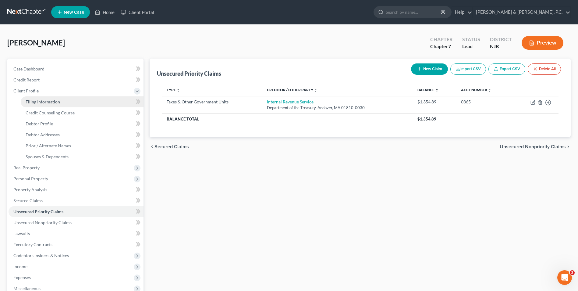
click at [50, 102] on span "Filing Information" at bounding box center [43, 101] width 34 height 5
select select "1"
select select "0"
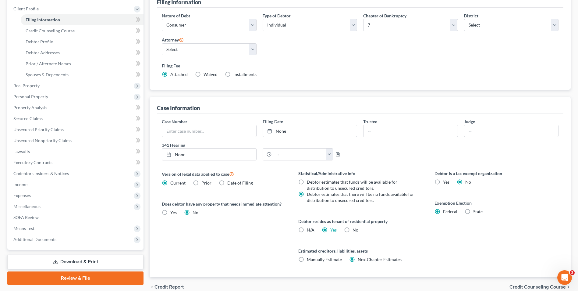
scroll to position [111, 0]
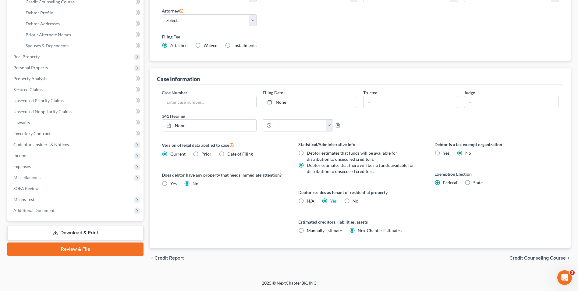
click at [525, 259] on span "Credit Counseling Course" at bounding box center [538, 257] width 56 height 5
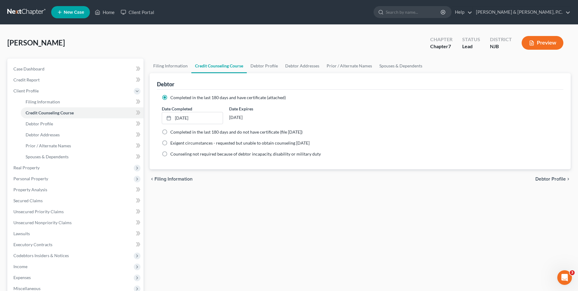
click at [544, 177] on span "Debtor Profile" at bounding box center [551, 179] width 30 height 5
select select "2"
select select "0"
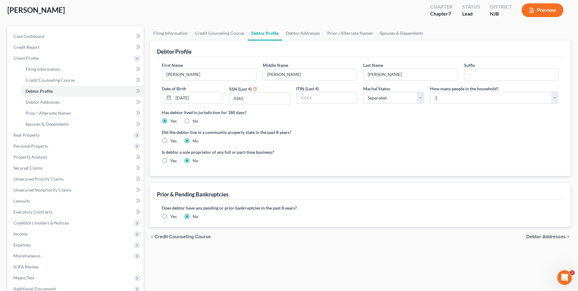
scroll to position [91, 0]
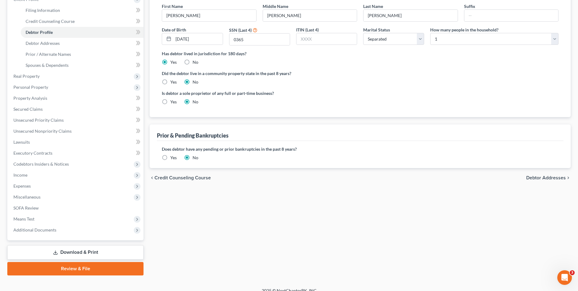
click at [547, 178] on span "Debtor Addresses" at bounding box center [546, 177] width 40 height 5
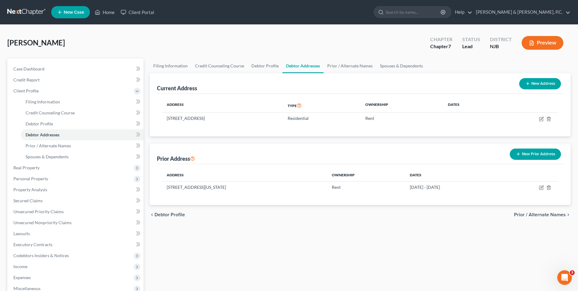
click at [540, 215] on span "Prior / Alternate Names" at bounding box center [540, 214] width 52 height 5
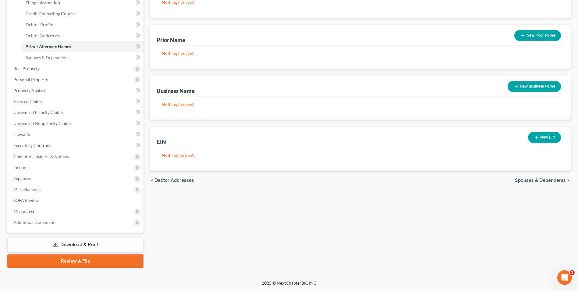
click at [528, 180] on span "Spouses & Dependents" at bounding box center [540, 180] width 51 height 5
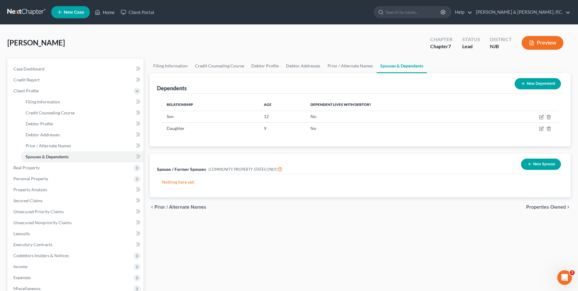
click at [549, 206] on span "Properties Owned" at bounding box center [546, 207] width 40 height 5
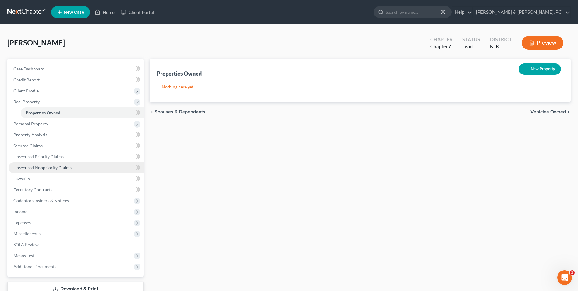
click at [45, 172] on link "Unsecured Nonpriority Claims" at bounding box center [76, 167] width 135 height 11
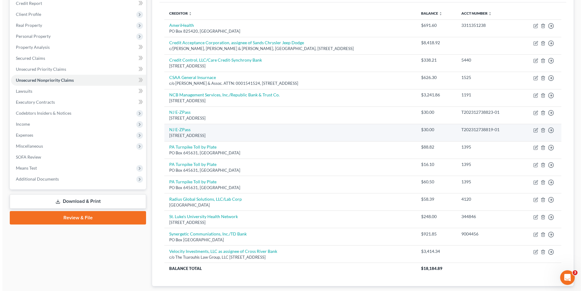
scroll to position [91, 0]
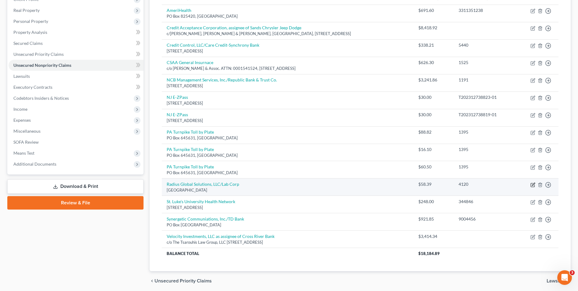
click at [532, 184] on icon "button" at bounding box center [533, 184] width 5 height 5
select select "24"
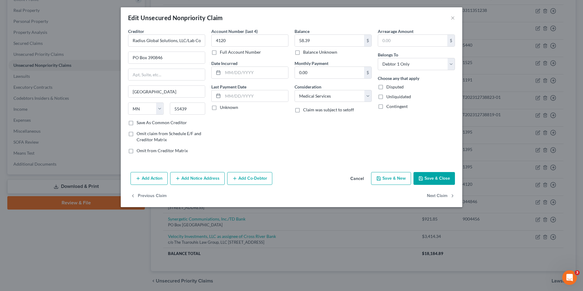
click at [248, 179] on button "Add Co-Debtor" at bounding box center [249, 178] width 45 height 13
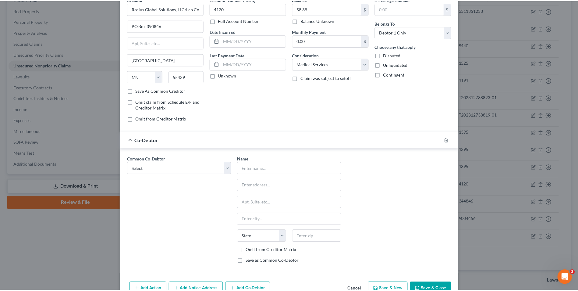
scroll to position [66, 0]
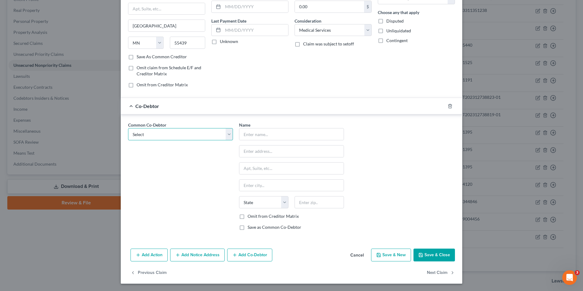
click at [224, 133] on select "Select [PERSON_NAME]" at bounding box center [180, 134] width 105 height 12
click at [128, 128] on select "Select [PERSON_NAME]" at bounding box center [180, 134] width 105 height 12
click at [428, 252] on button "Save & Close" at bounding box center [433, 254] width 41 height 13
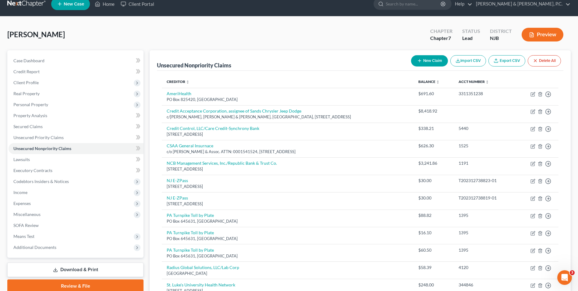
scroll to position [0, 0]
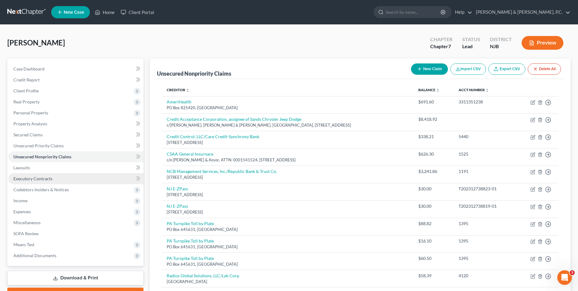
click at [37, 178] on span "Executory Contracts" at bounding box center [32, 178] width 39 height 5
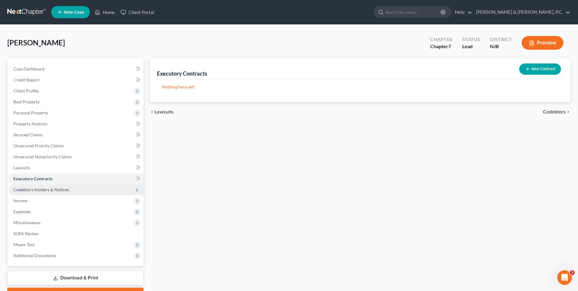
click at [41, 190] on span "Codebtors Insiders & Notices" at bounding box center [40, 189] width 55 height 5
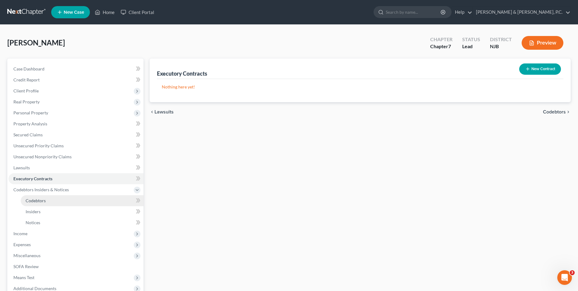
click at [47, 203] on link "Codebtors" at bounding box center [82, 200] width 123 height 11
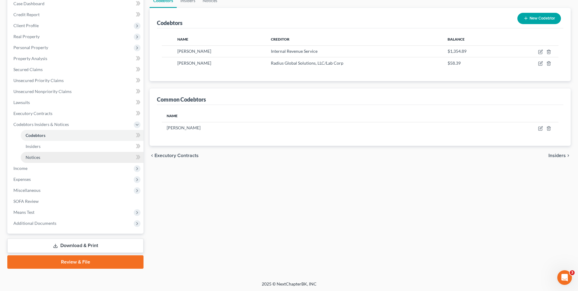
scroll to position [66, 0]
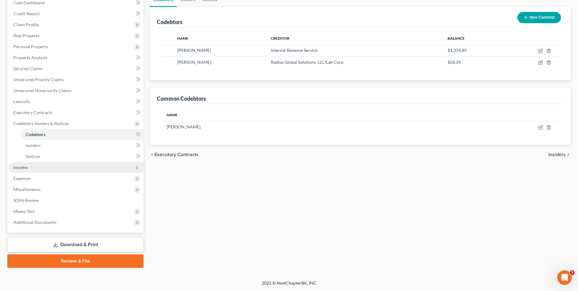
click at [48, 170] on span "Income" at bounding box center [76, 167] width 135 height 11
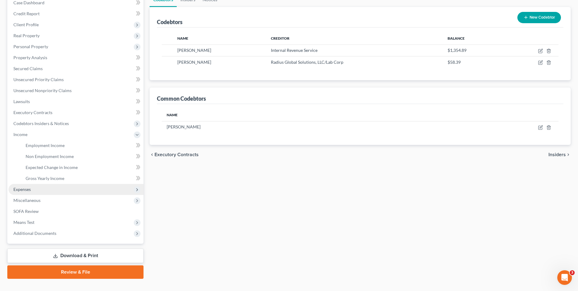
click at [30, 191] on span "Expenses" at bounding box center [21, 189] width 17 height 5
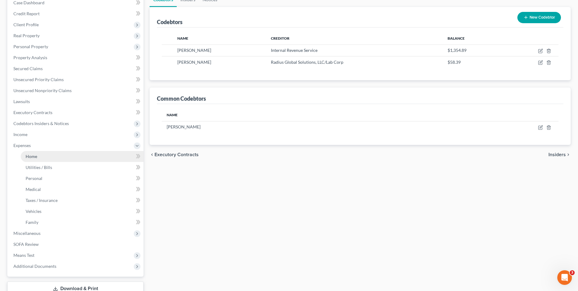
click at [32, 157] on span "Home" at bounding box center [32, 156] width 12 height 5
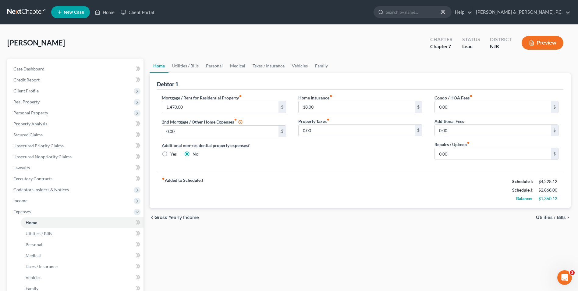
click at [558, 216] on span "Utilities / Bills" at bounding box center [551, 217] width 30 height 5
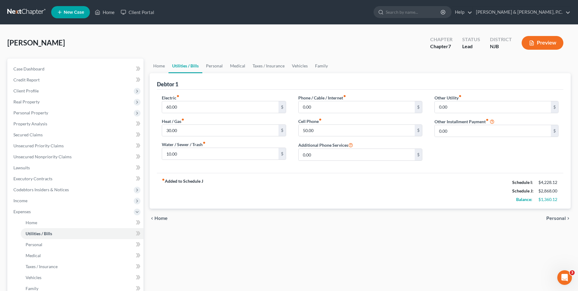
click at [558, 216] on span "Personal" at bounding box center [557, 218] width 20 height 5
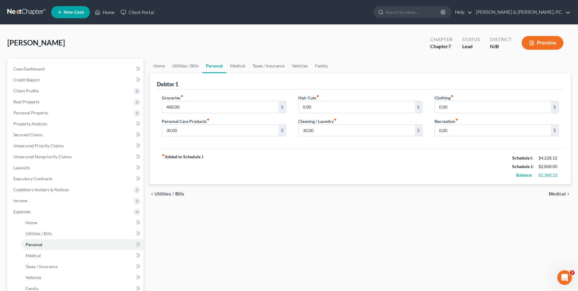
click at [563, 194] on span "Medical" at bounding box center [557, 193] width 17 height 5
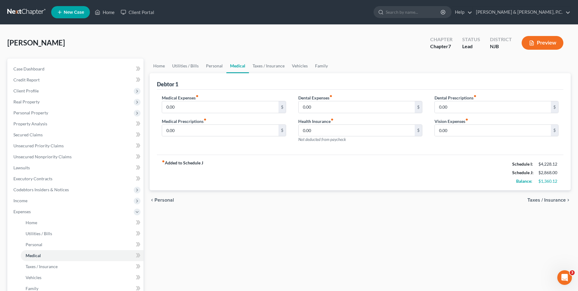
click at [562, 203] on div "chevron_left Personal Taxes / Insurance chevron_right" at bounding box center [360, 200] width 421 height 20
click at [560, 201] on span "Taxes / Insurance" at bounding box center [547, 200] width 38 height 5
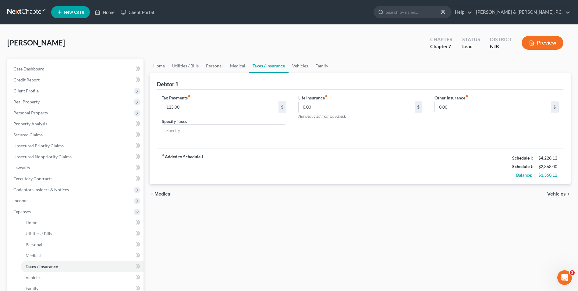
click at [558, 193] on span "Vehicles" at bounding box center [557, 193] width 19 height 5
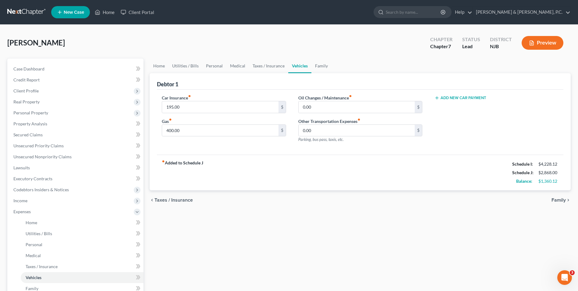
click at [559, 199] on span "Family" at bounding box center [559, 200] width 14 height 5
